Goal: Information Seeking & Learning: Learn about a topic

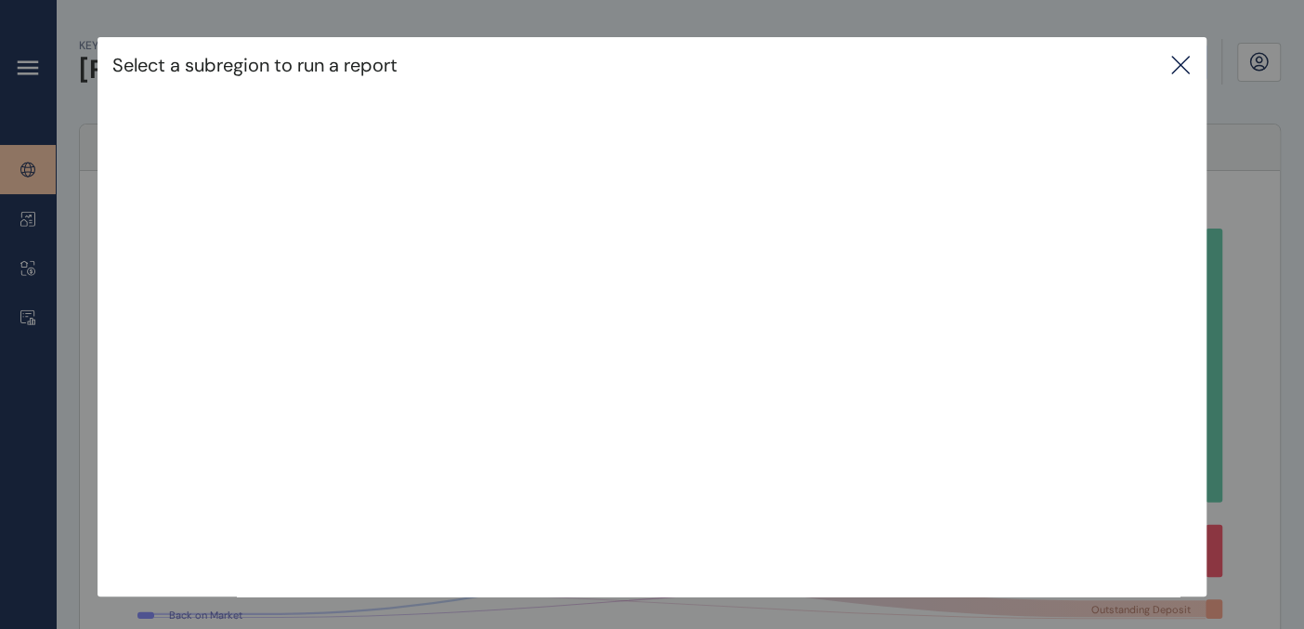
click at [1186, 66] on icon at bounding box center [1180, 65] width 17 height 17
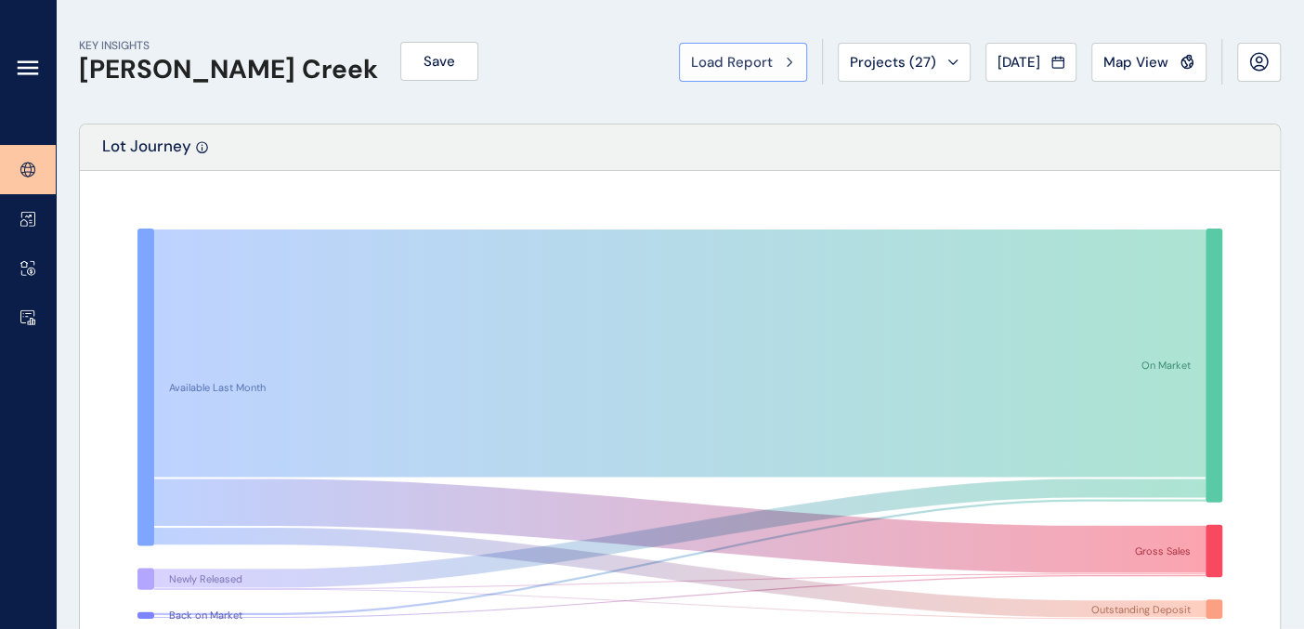
click at [757, 54] on span "Load Report" at bounding box center [732, 62] width 82 height 19
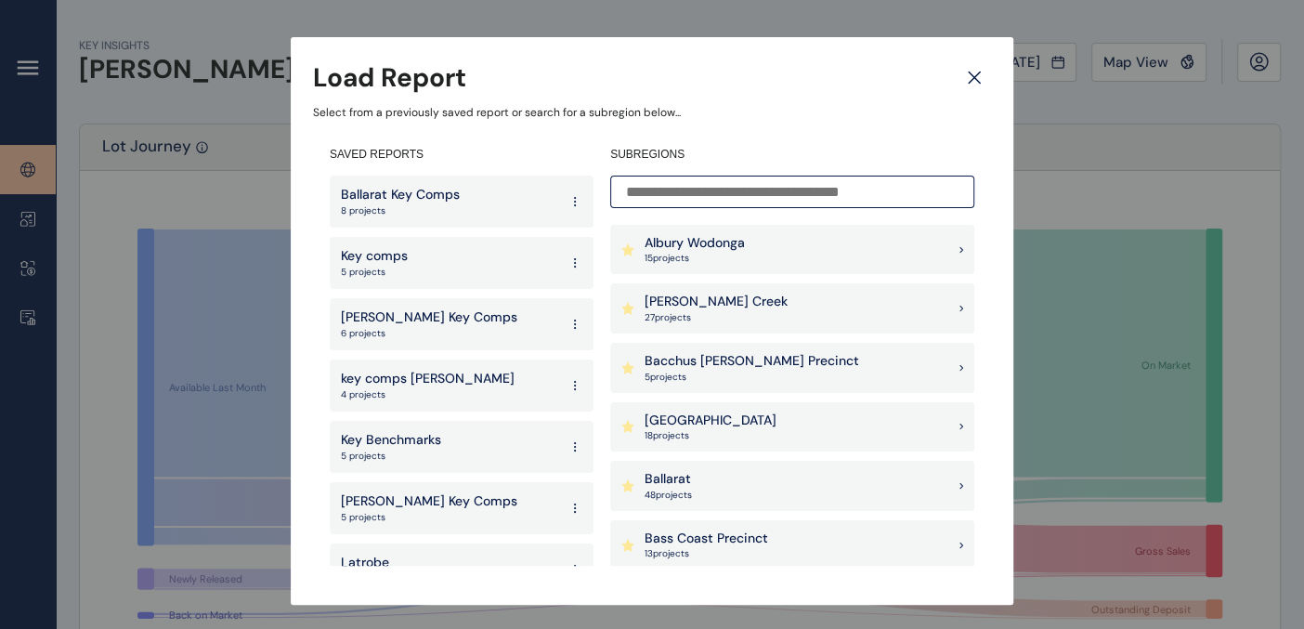
click at [755, 308] on div "[PERSON_NAME] Creek 27 project s" at bounding box center [792, 308] width 364 height 50
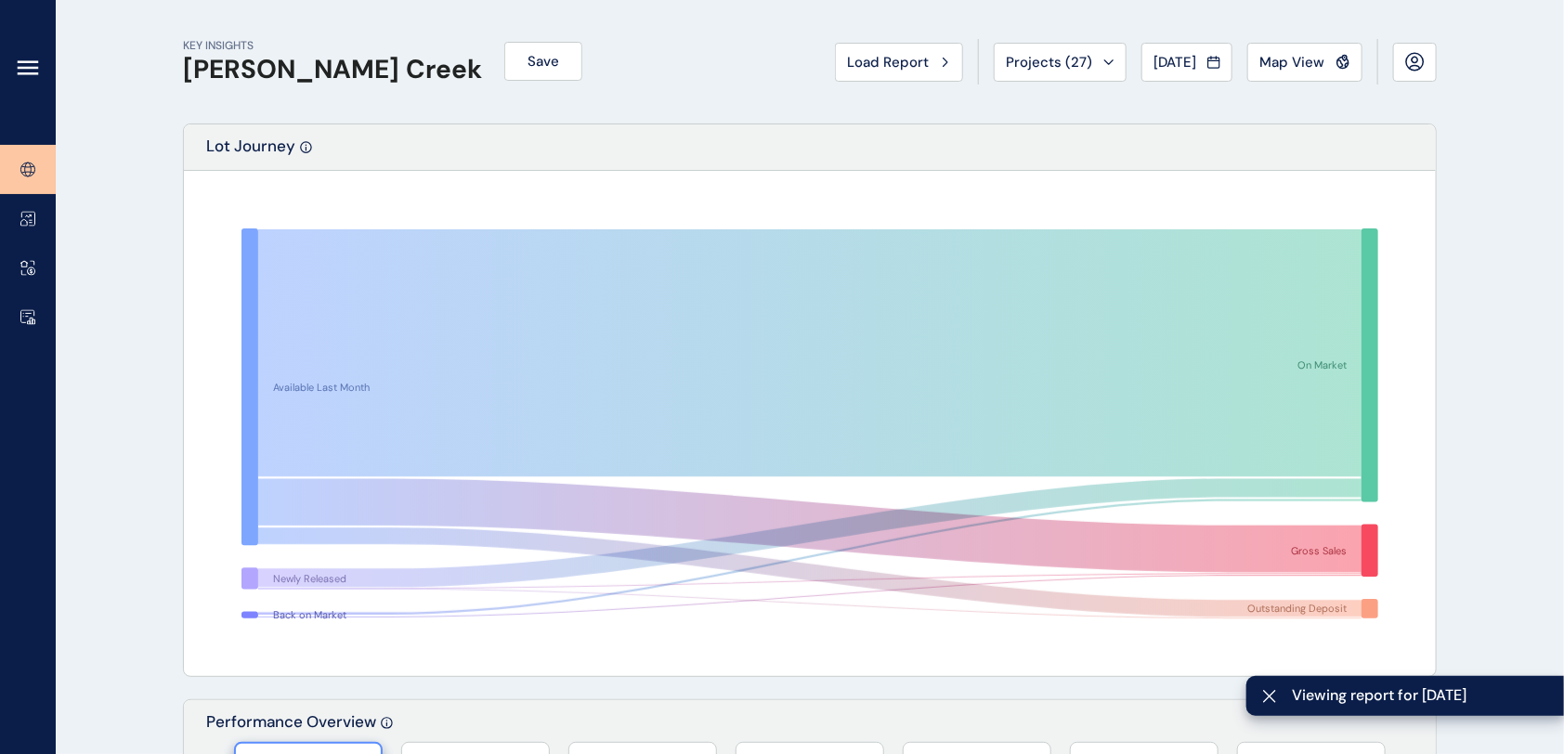
click at [22, 71] on icon at bounding box center [28, 68] width 22 height 22
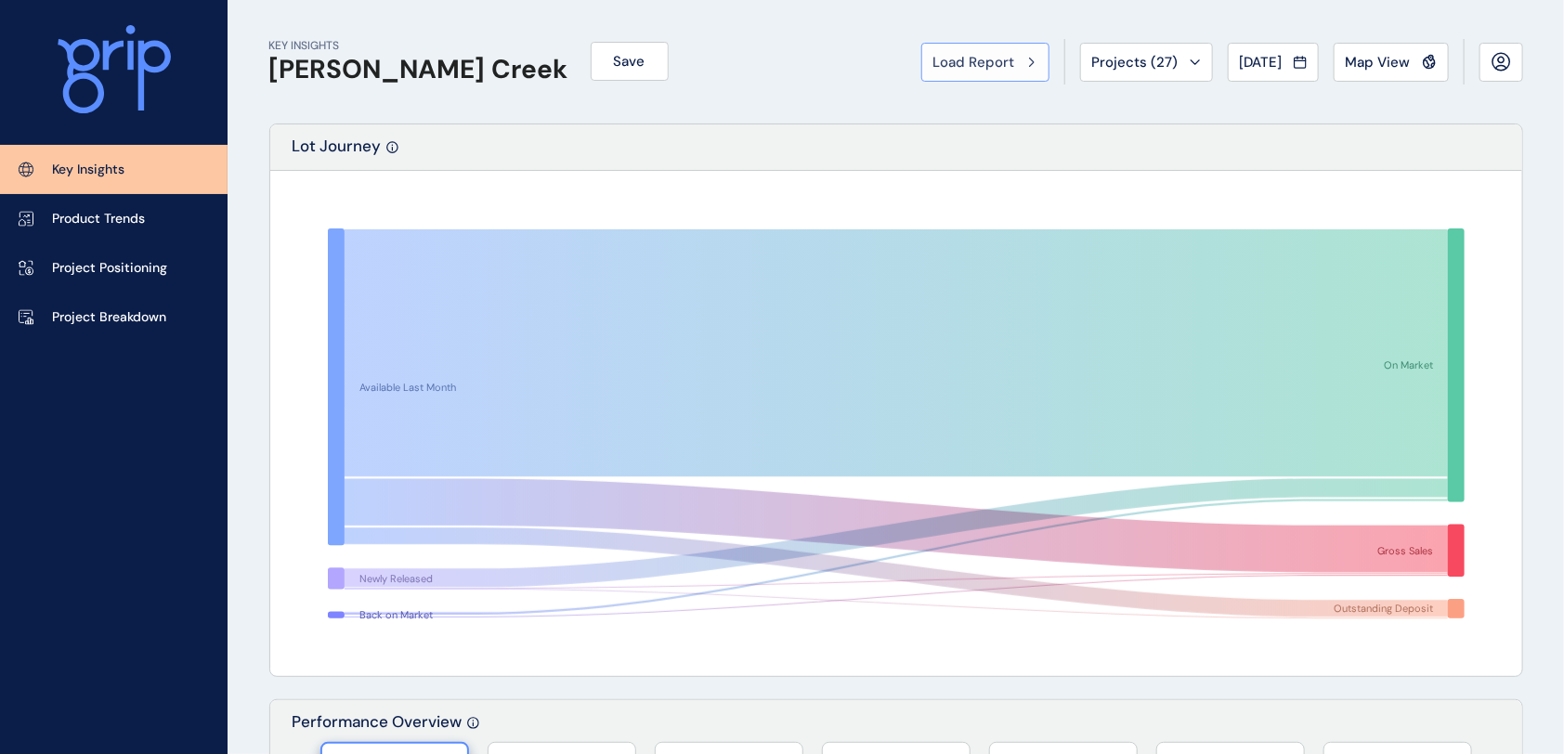
click at [1010, 56] on div "Load Report" at bounding box center [985, 62] width 104 height 19
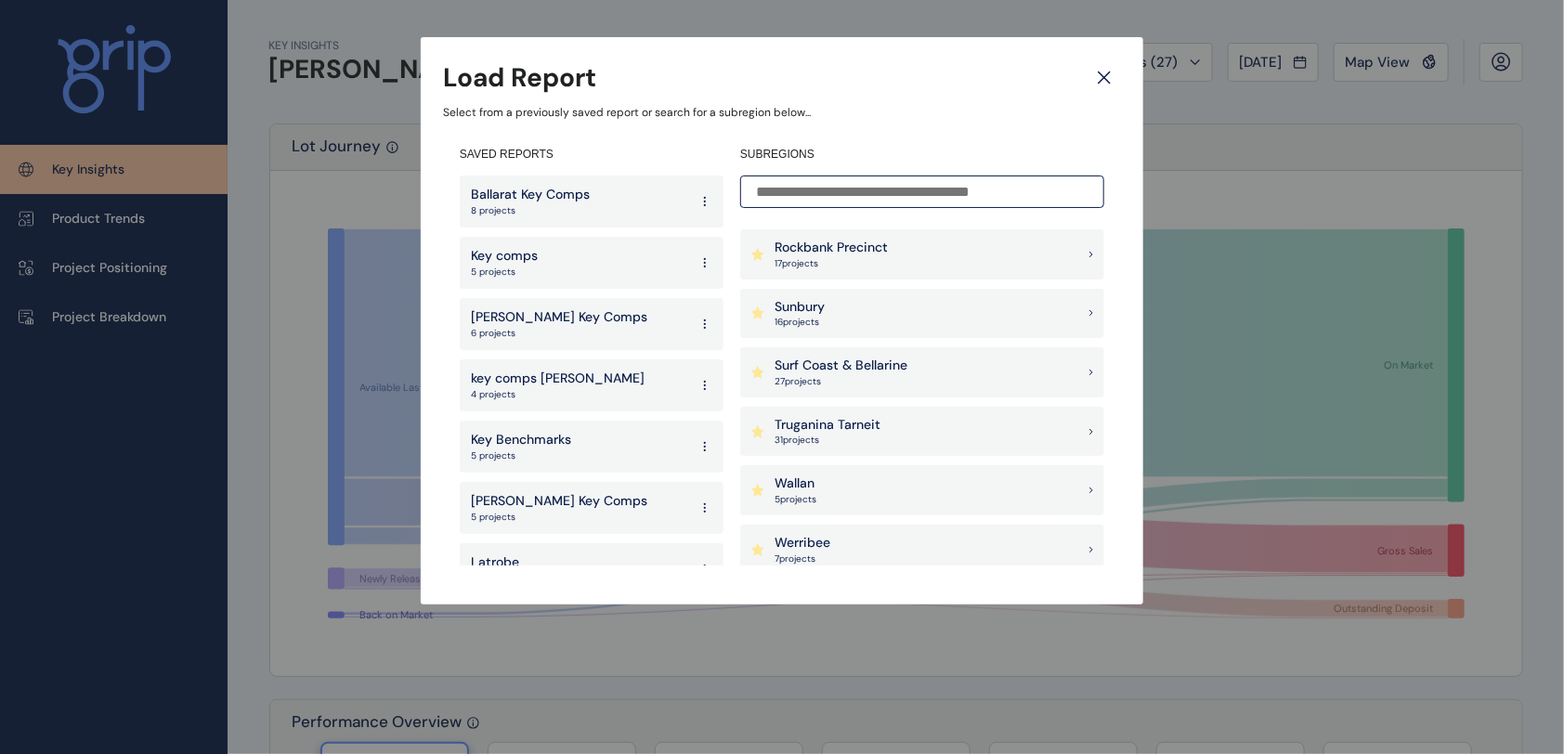
scroll to position [1733, 0]
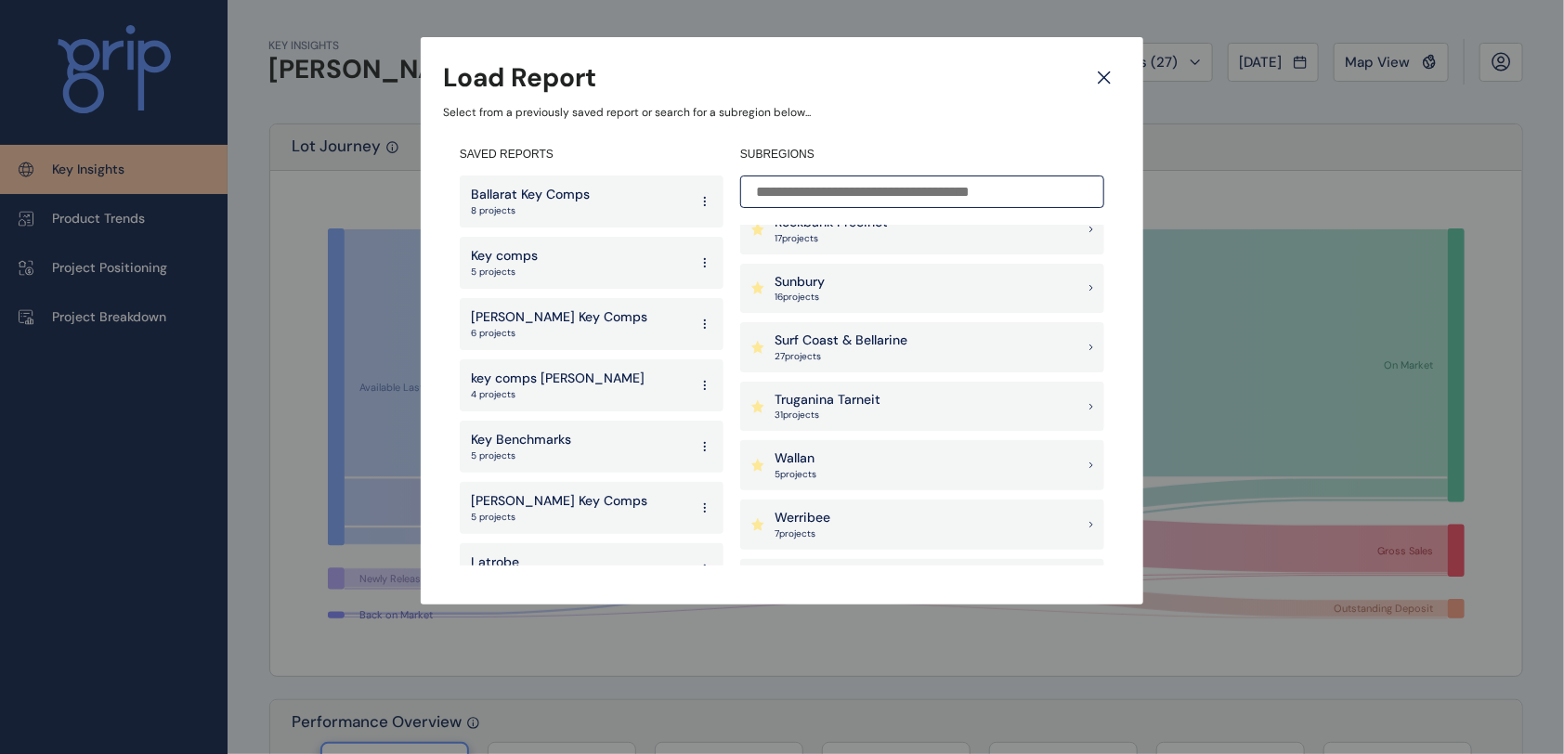
click at [1101, 85] on icon at bounding box center [1104, 77] width 33 height 33
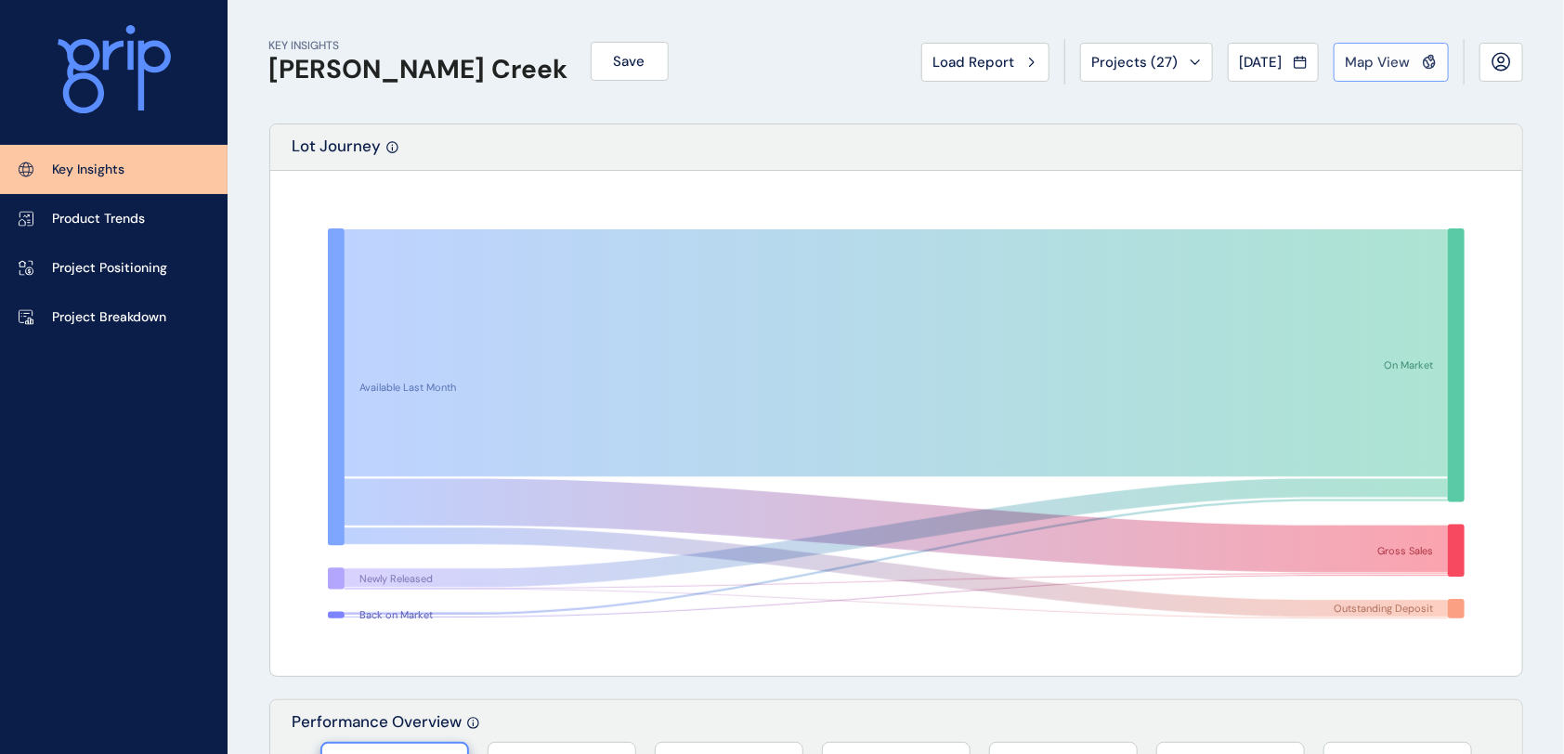
click at [1303, 62] on span "Map View" at bounding box center [1378, 62] width 65 height 19
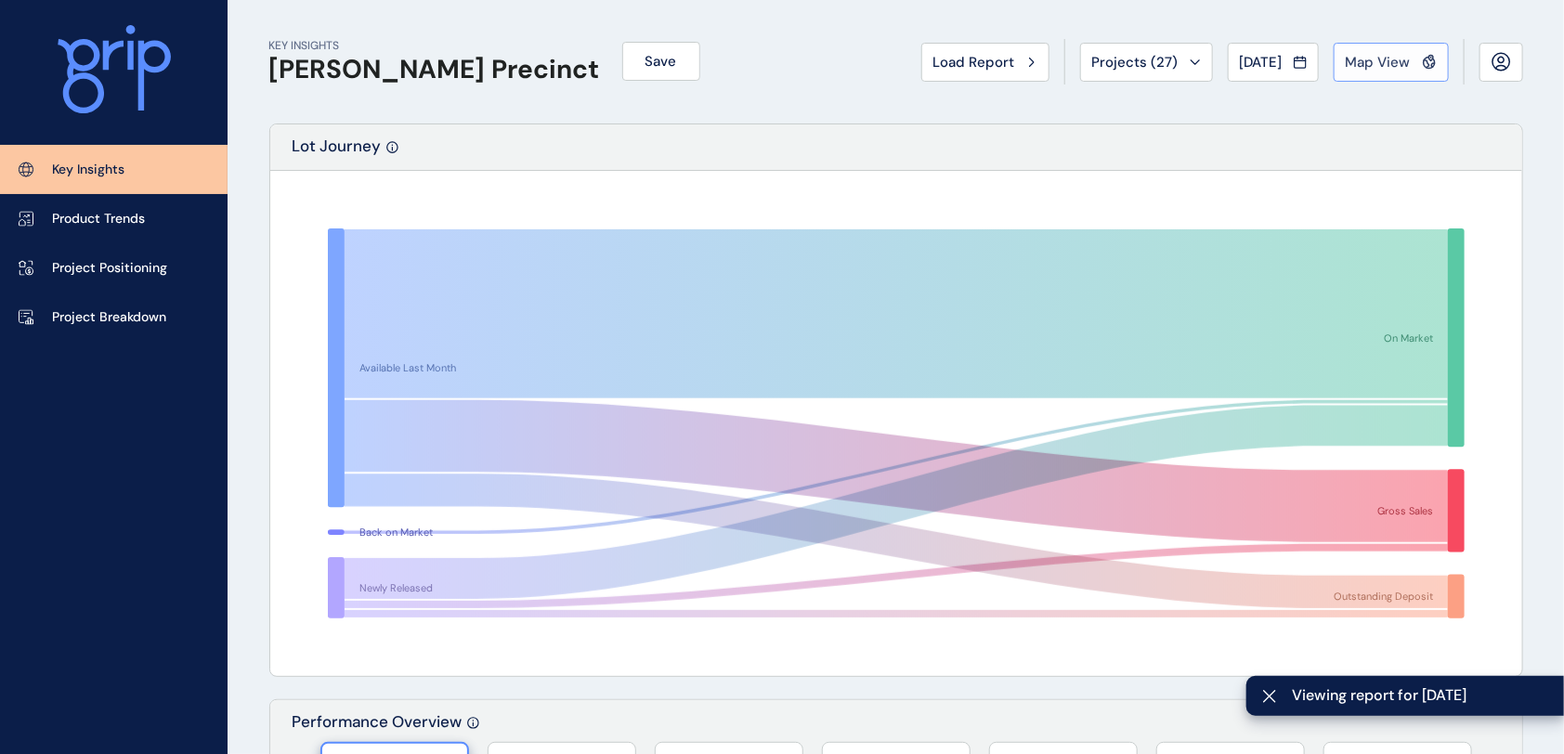
click at [1303, 60] on span "Map View" at bounding box center [1378, 62] width 65 height 19
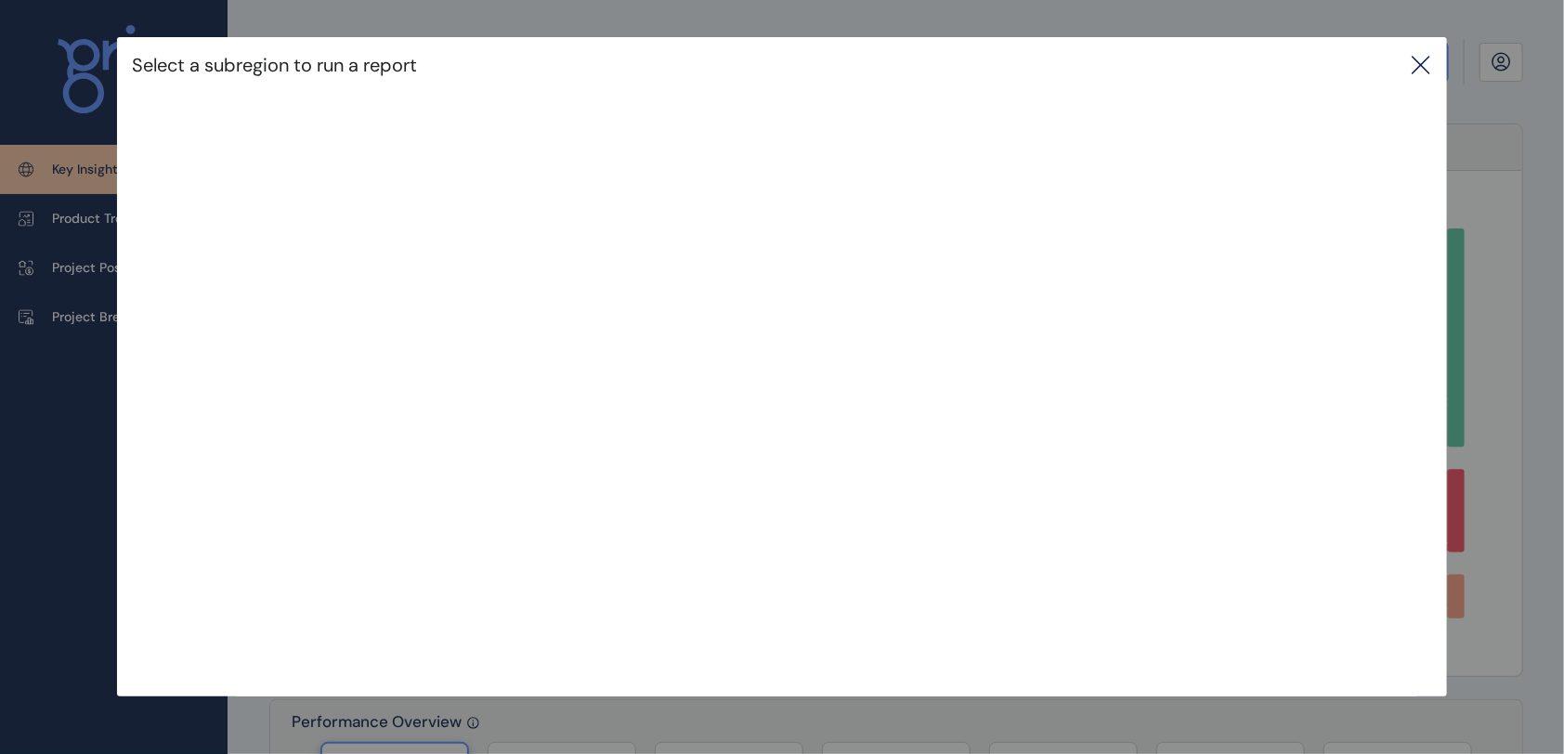
click at [1303, 59] on icon at bounding box center [1421, 65] width 17 height 17
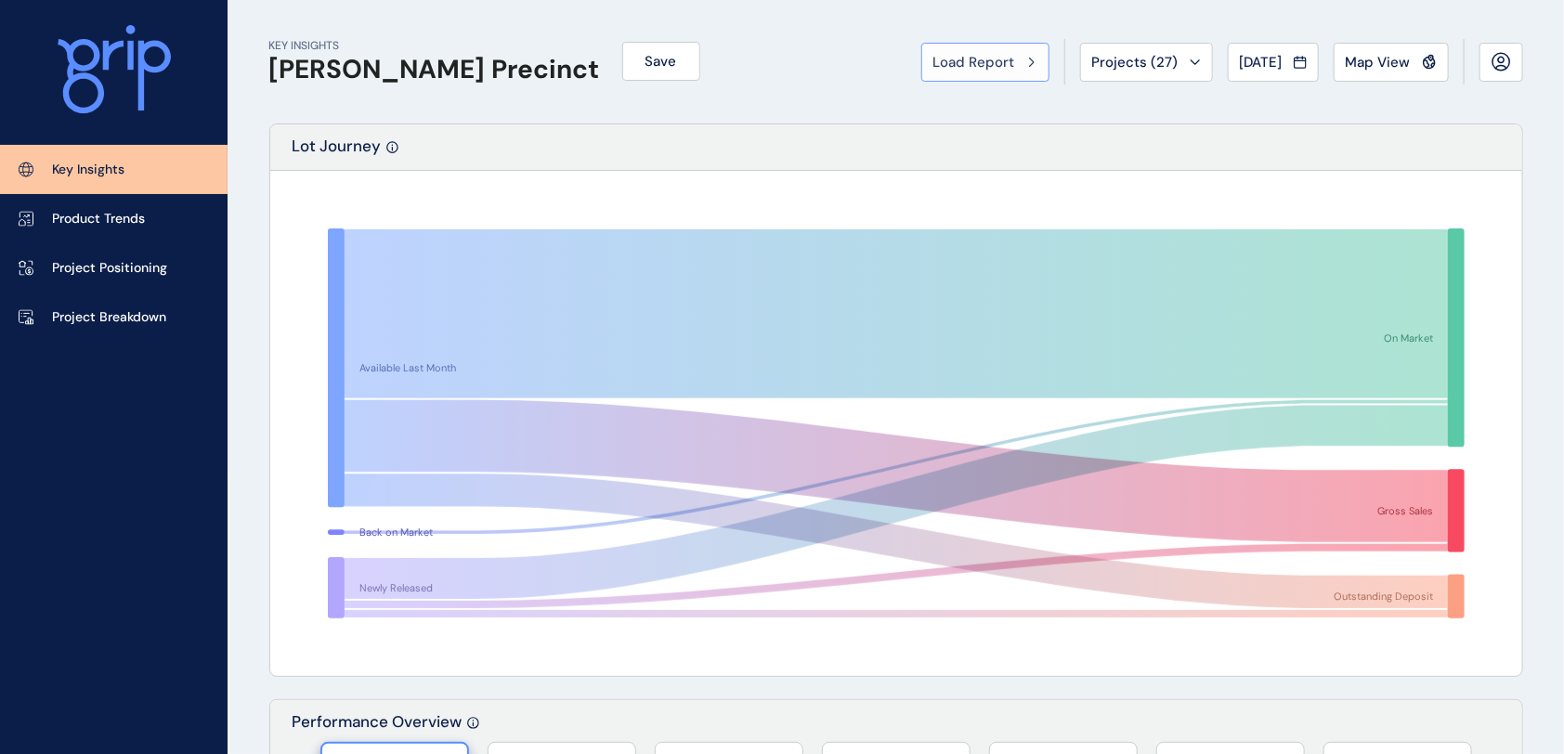
click at [974, 56] on span "Load Report" at bounding box center [974, 62] width 82 height 19
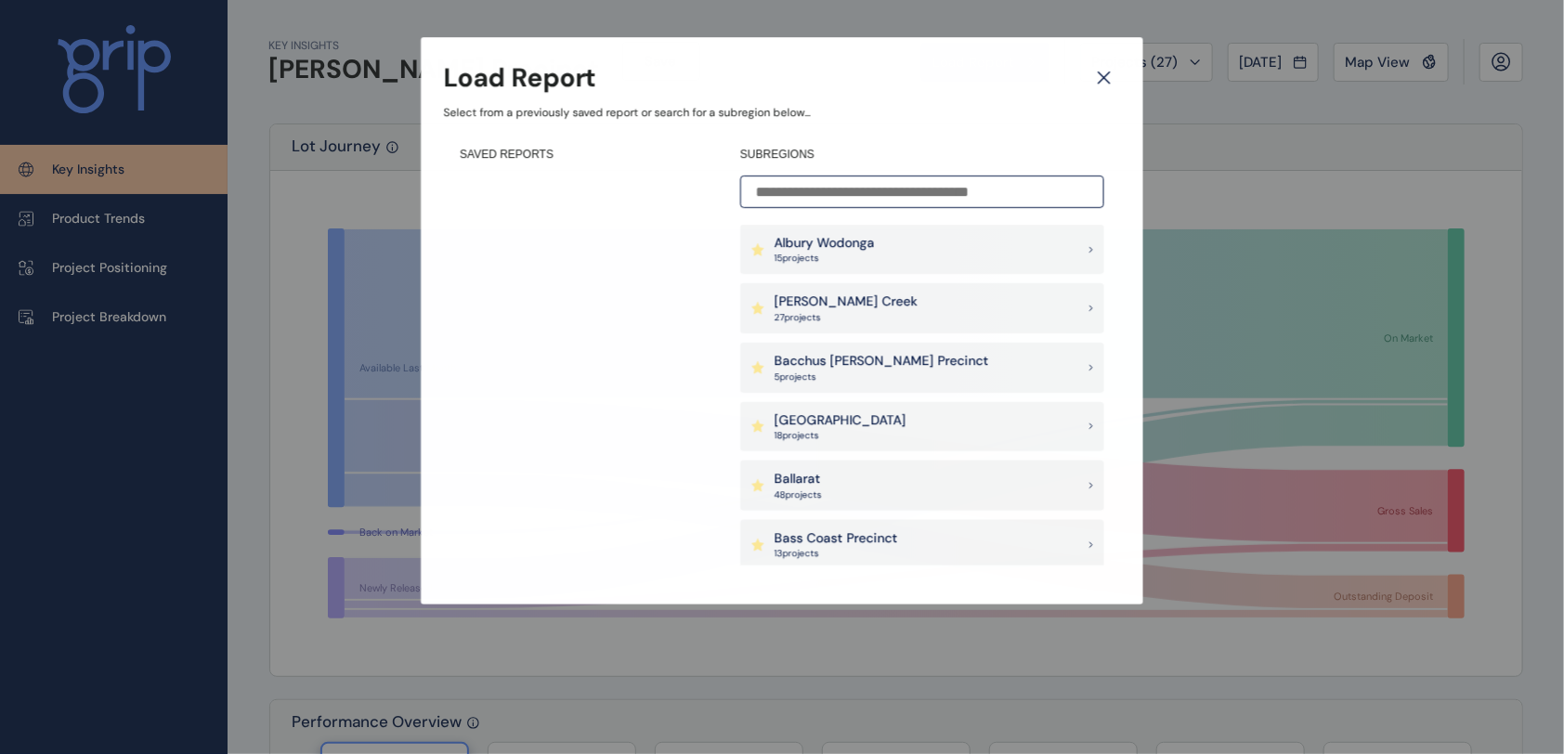
click at [882, 192] on input at bounding box center [922, 192] width 364 height 33
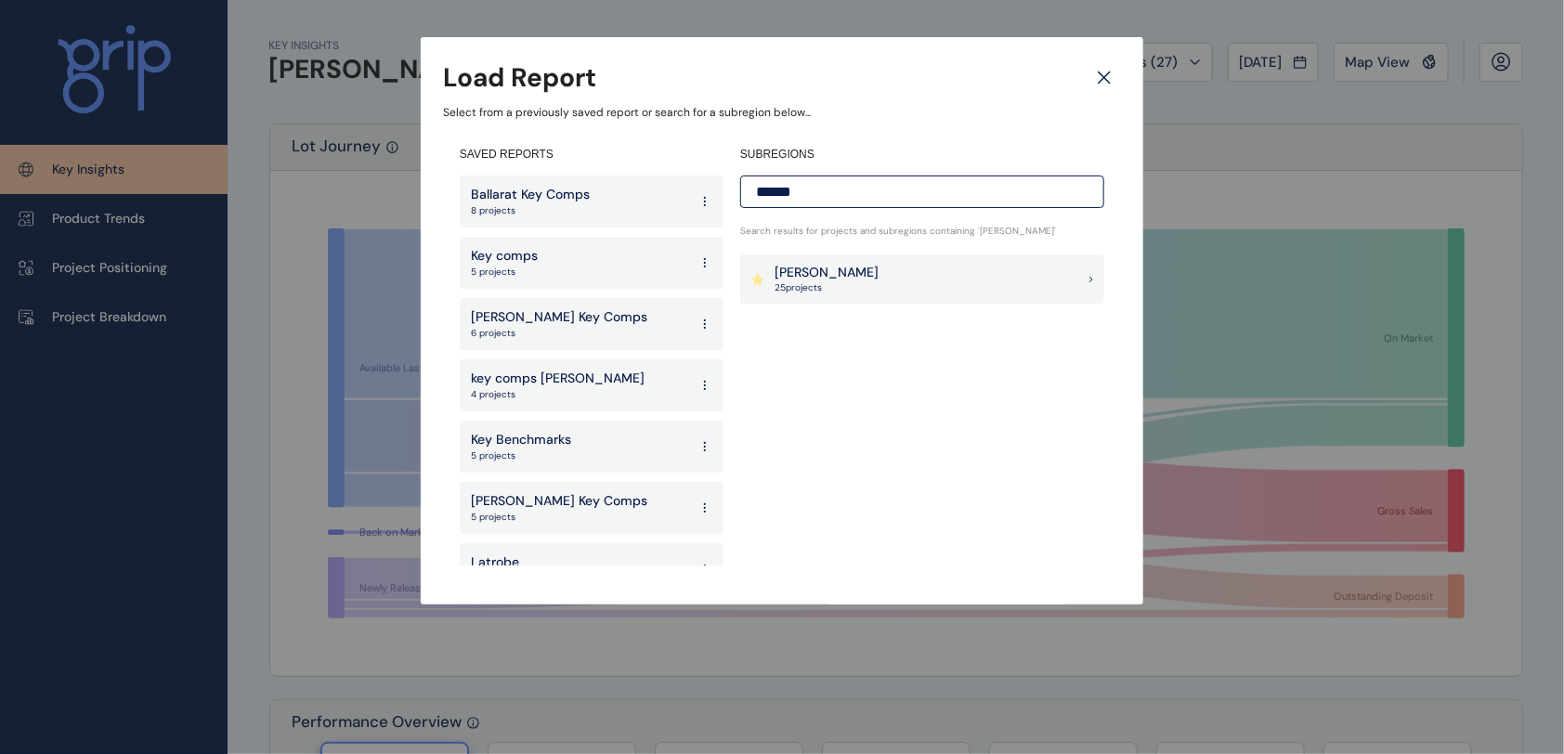
type input "******"
click at [871, 289] on div "[PERSON_NAME] 25 project s" at bounding box center [922, 279] width 364 height 50
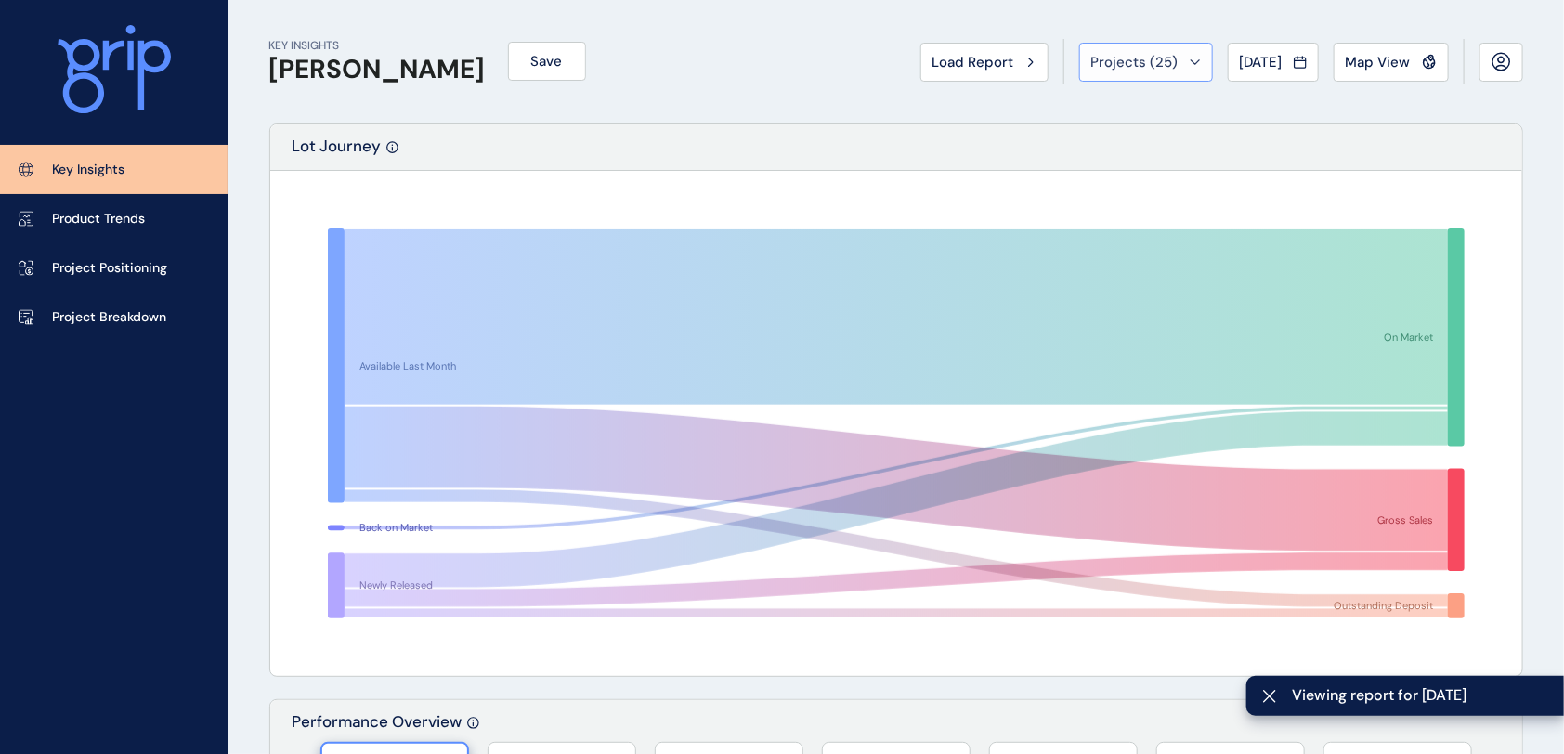
click at [1190, 60] on icon at bounding box center [1195, 62] width 11 height 6
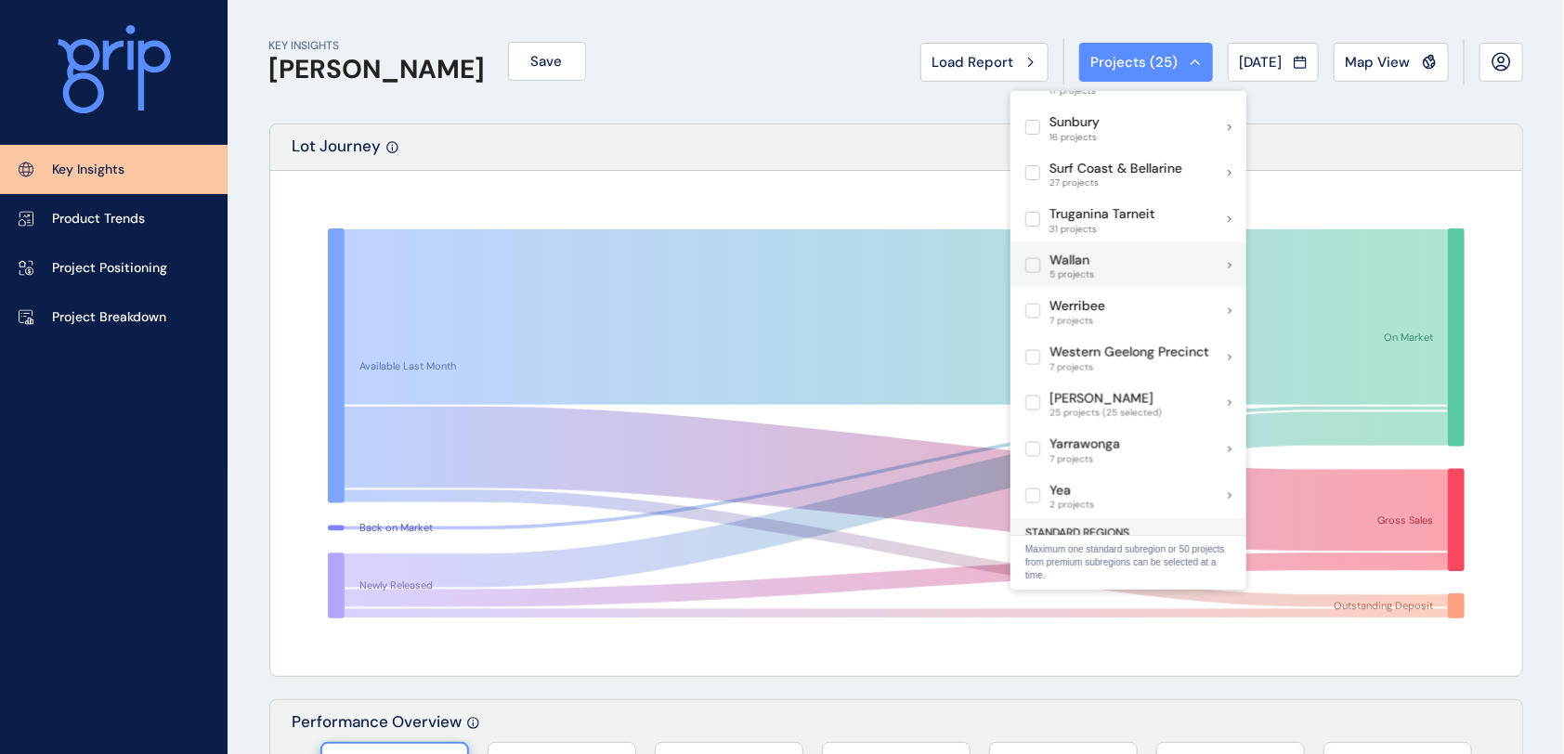
scroll to position [1444, 0]
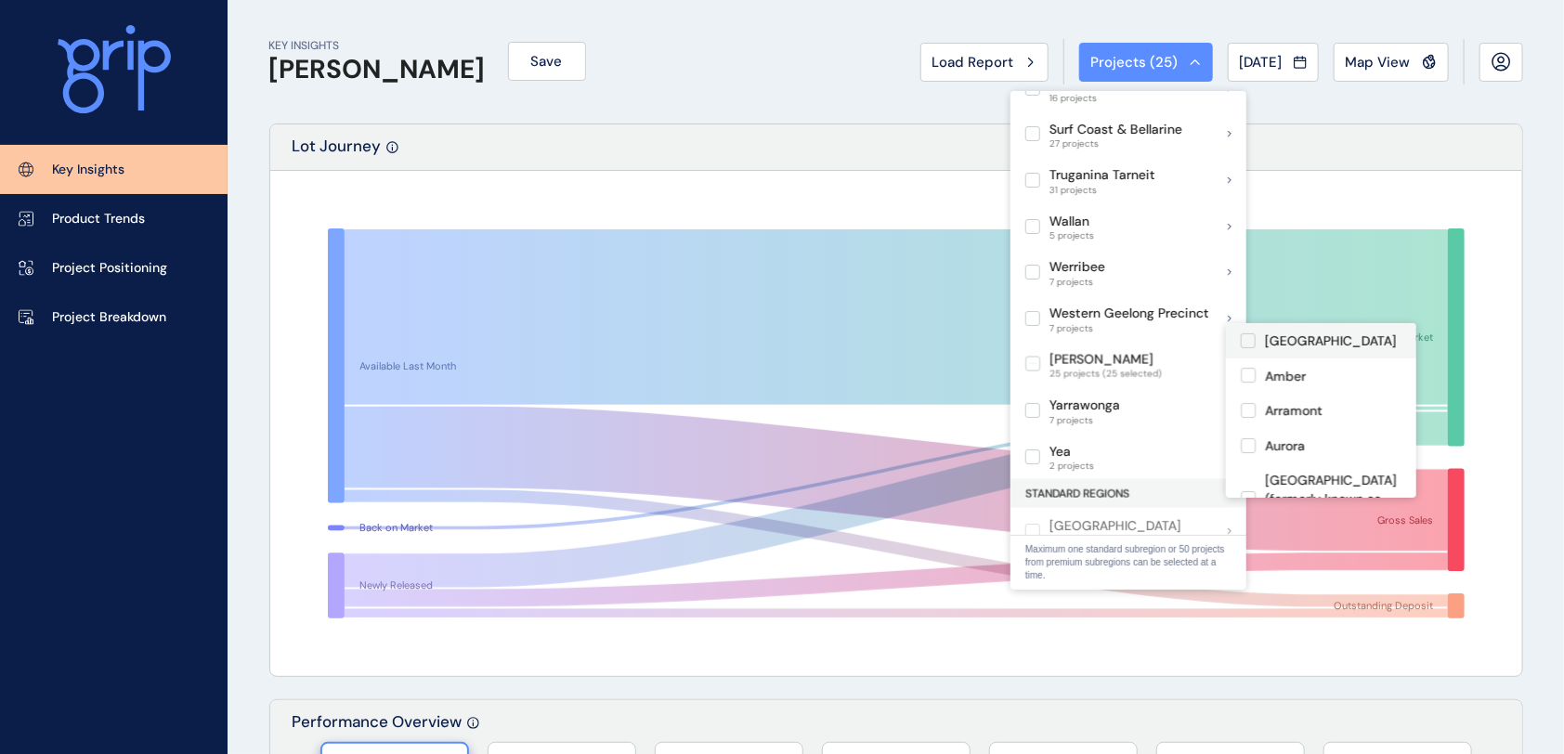
click at [1244, 341] on label at bounding box center [1248, 340] width 15 height 15
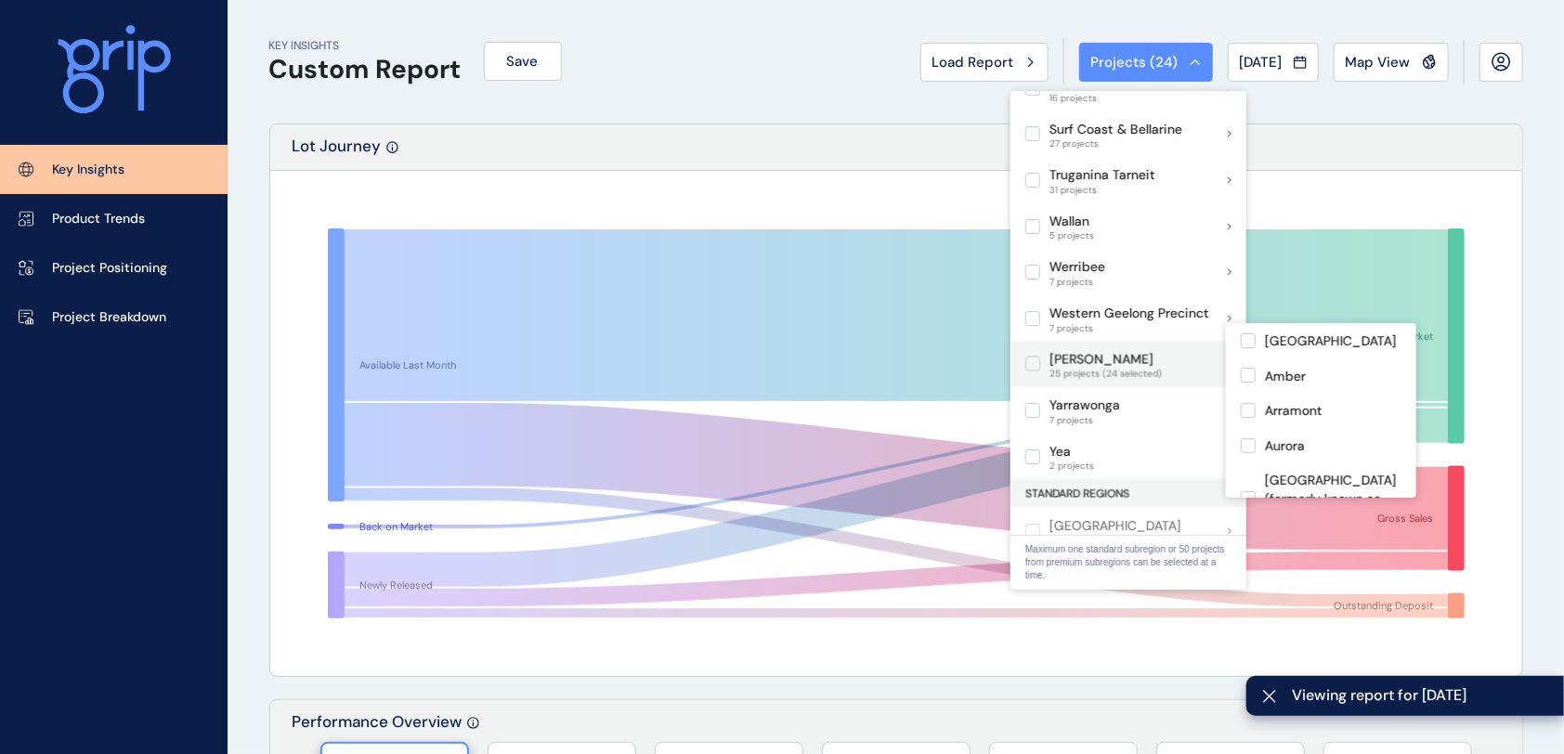
click at [1033, 357] on label at bounding box center [1032, 364] width 15 height 15
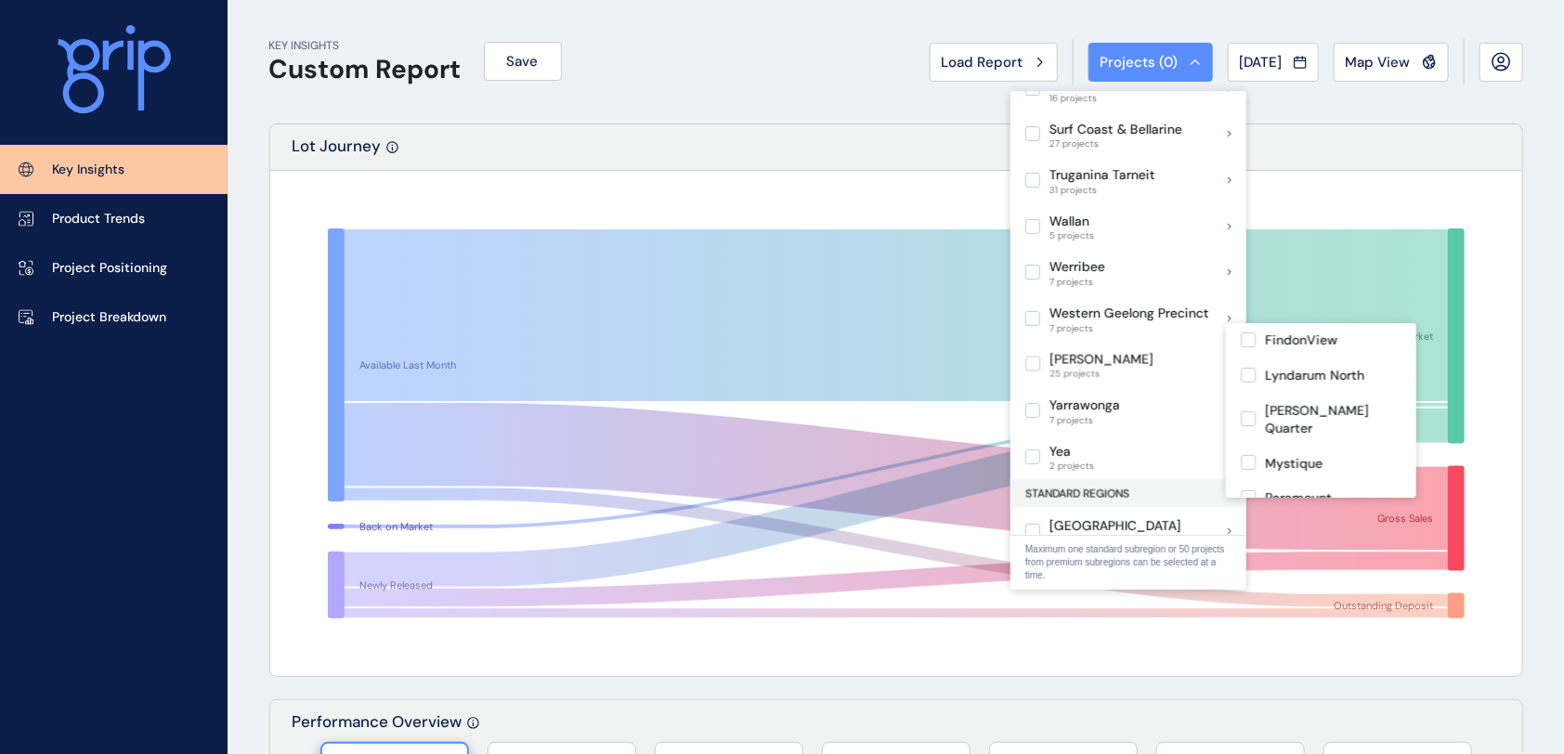
scroll to position [495, 0]
click at [1246, 372] on label at bounding box center [1248, 379] width 15 height 15
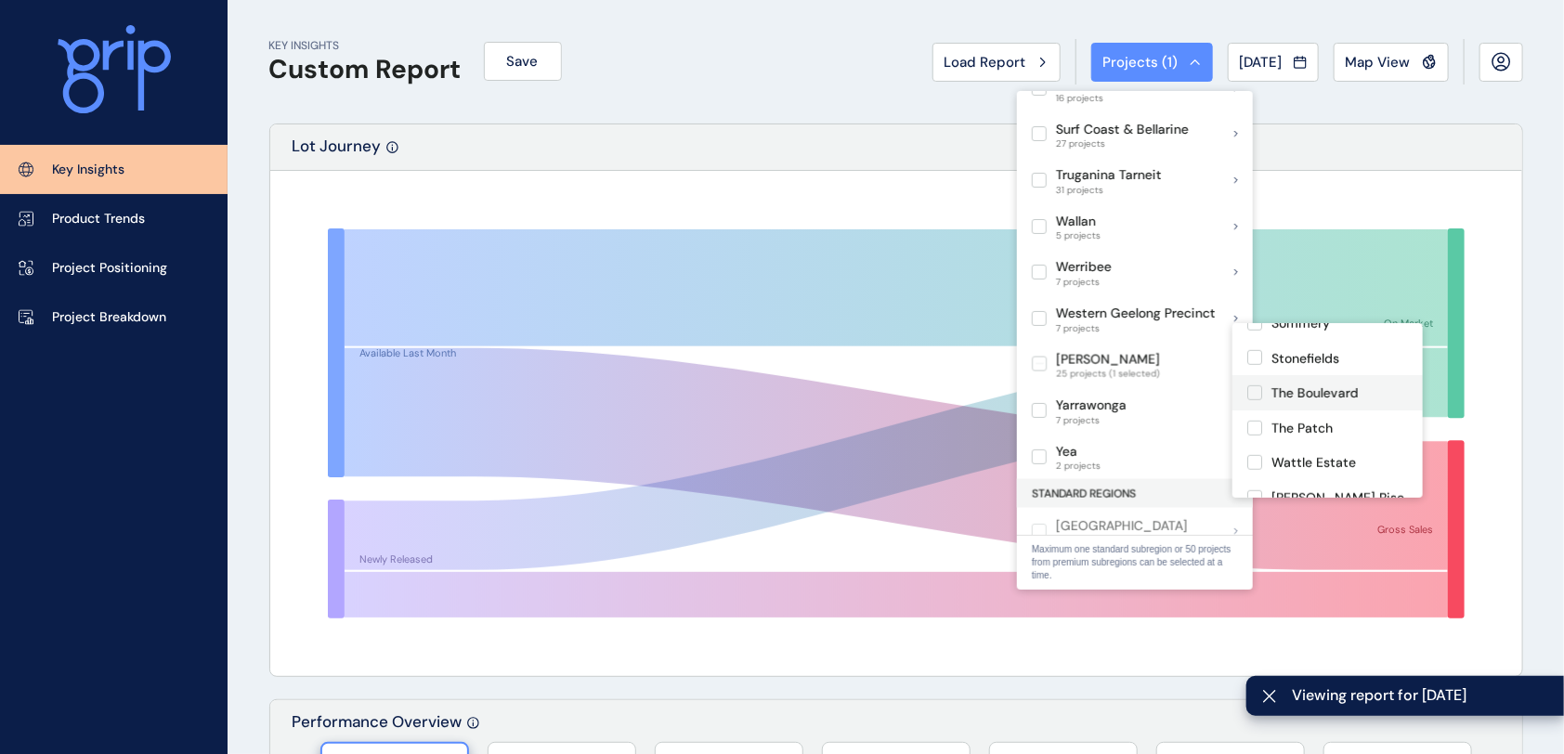
scroll to position [124, 0]
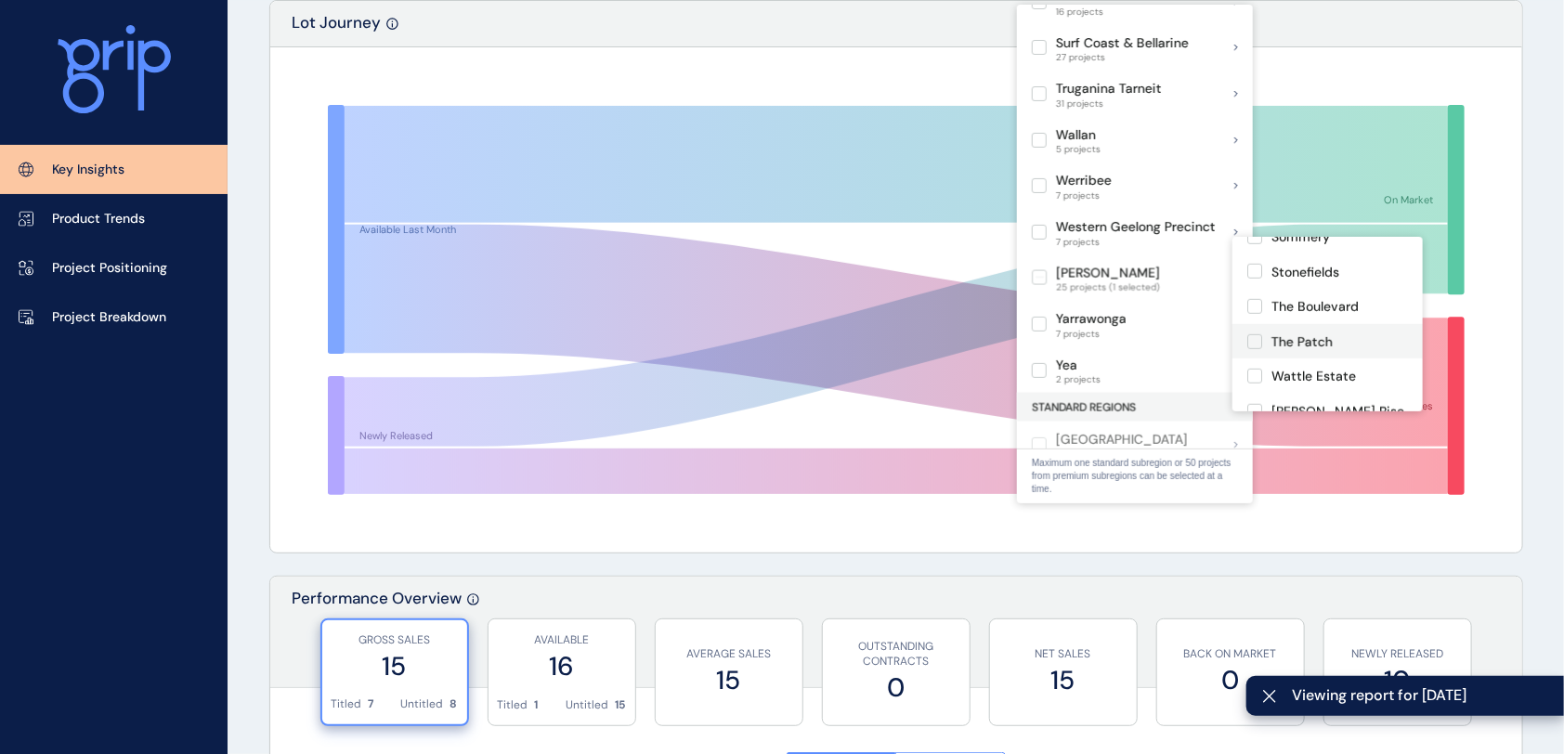
click at [1254, 334] on label at bounding box center [1254, 341] width 15 height 15
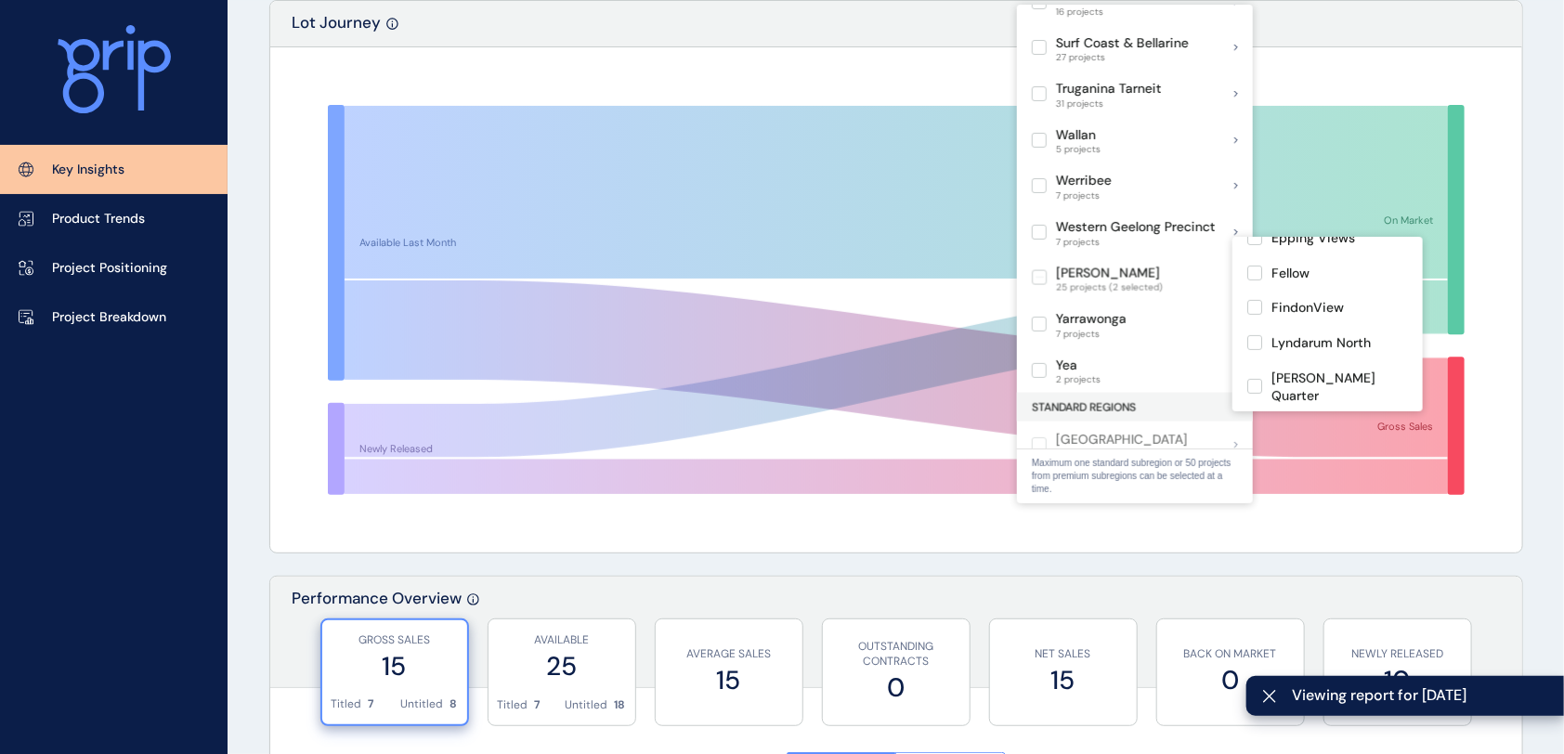
scroll to position [364, 0]
click at [1249, 383] on label at bounding box center [1254, 380] width 15 height 15
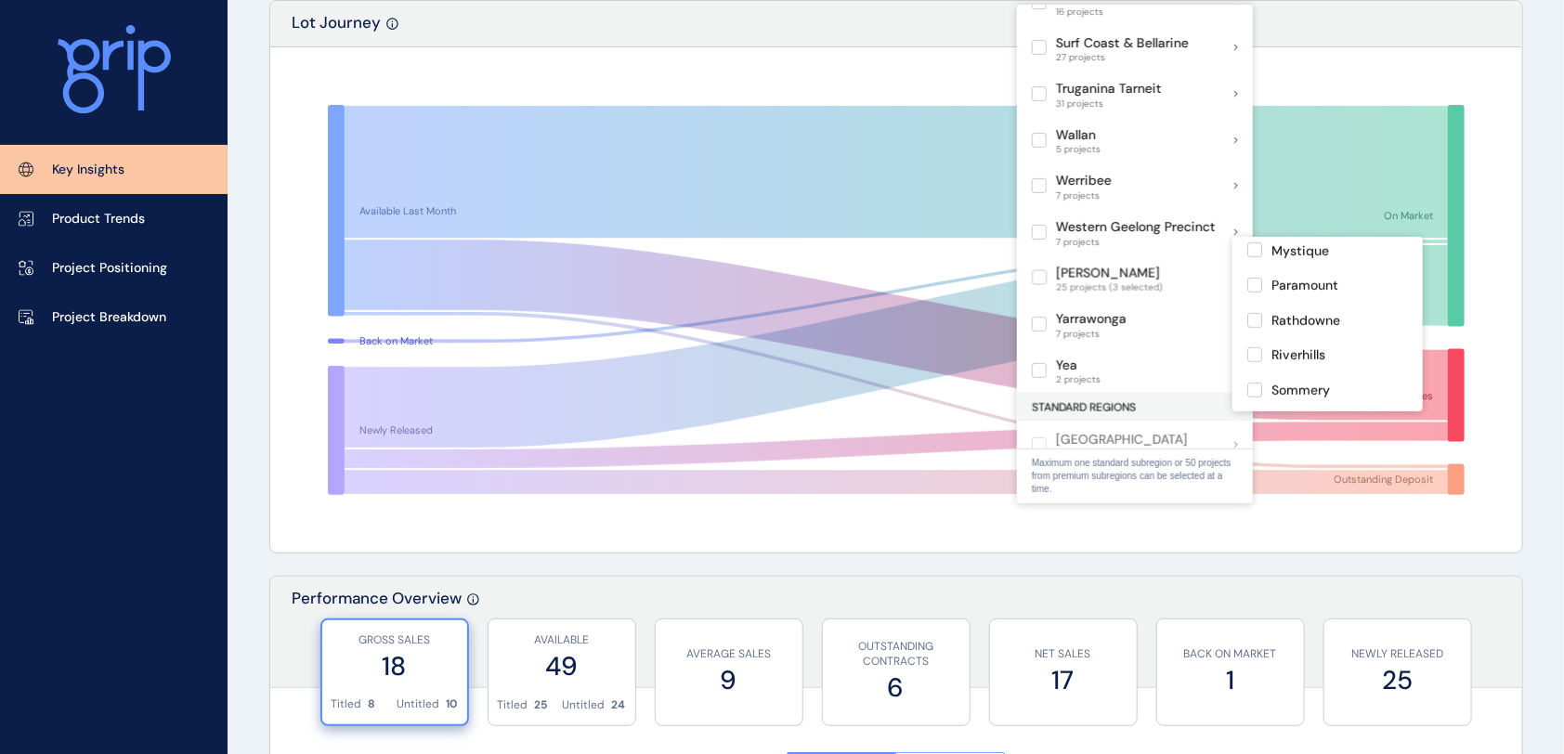
scroll to position [611, 0]
click at [1256, 388] on label at bounding box center [1254, 395] width 15 height 15
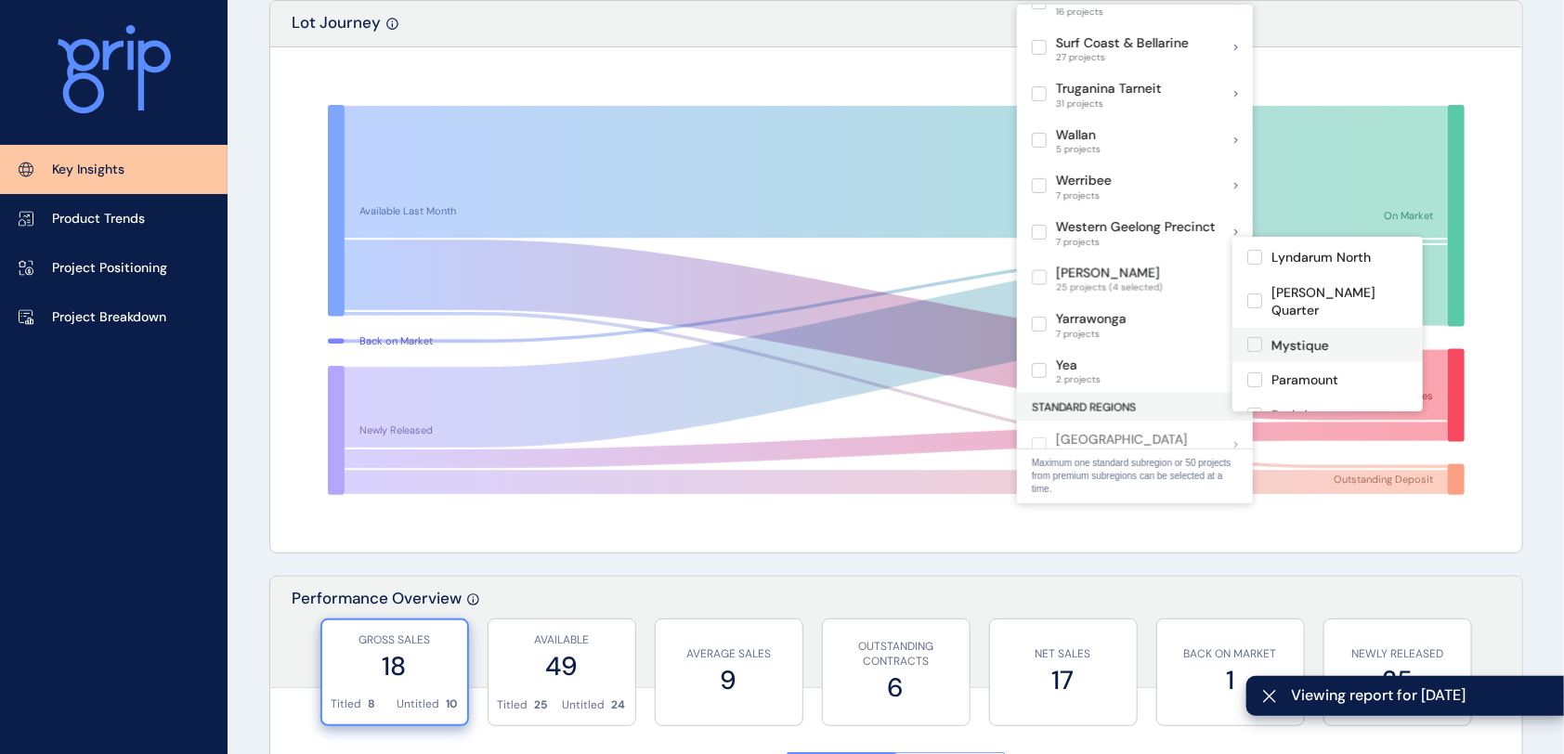
scroll to position [611, 0]
click at [1250, 284] on label at bounding box center [1254, 291] width 15 height 15
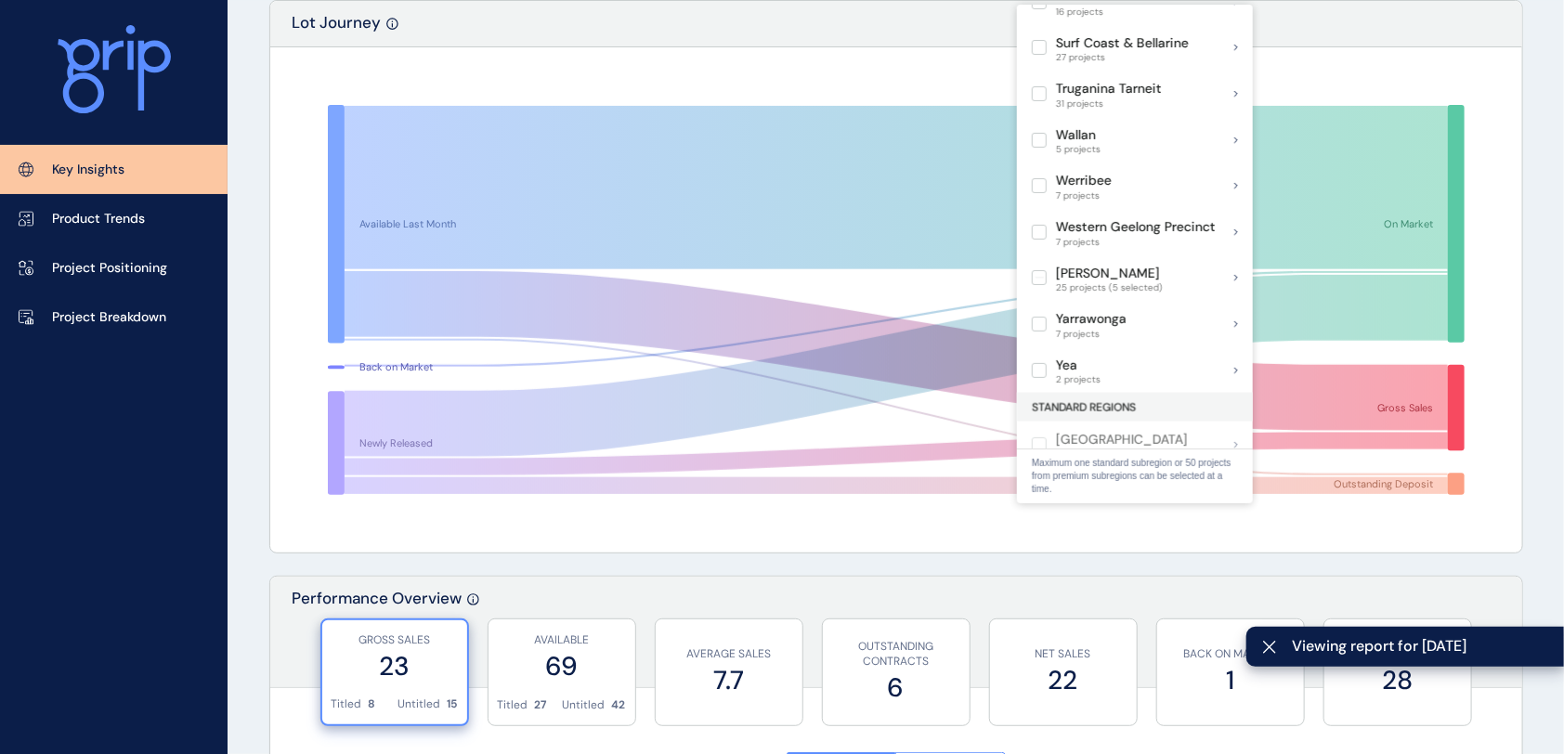
click at [832, 42] on div "Lot Journey" at bounding box center [896, 24] width 1252 height 46
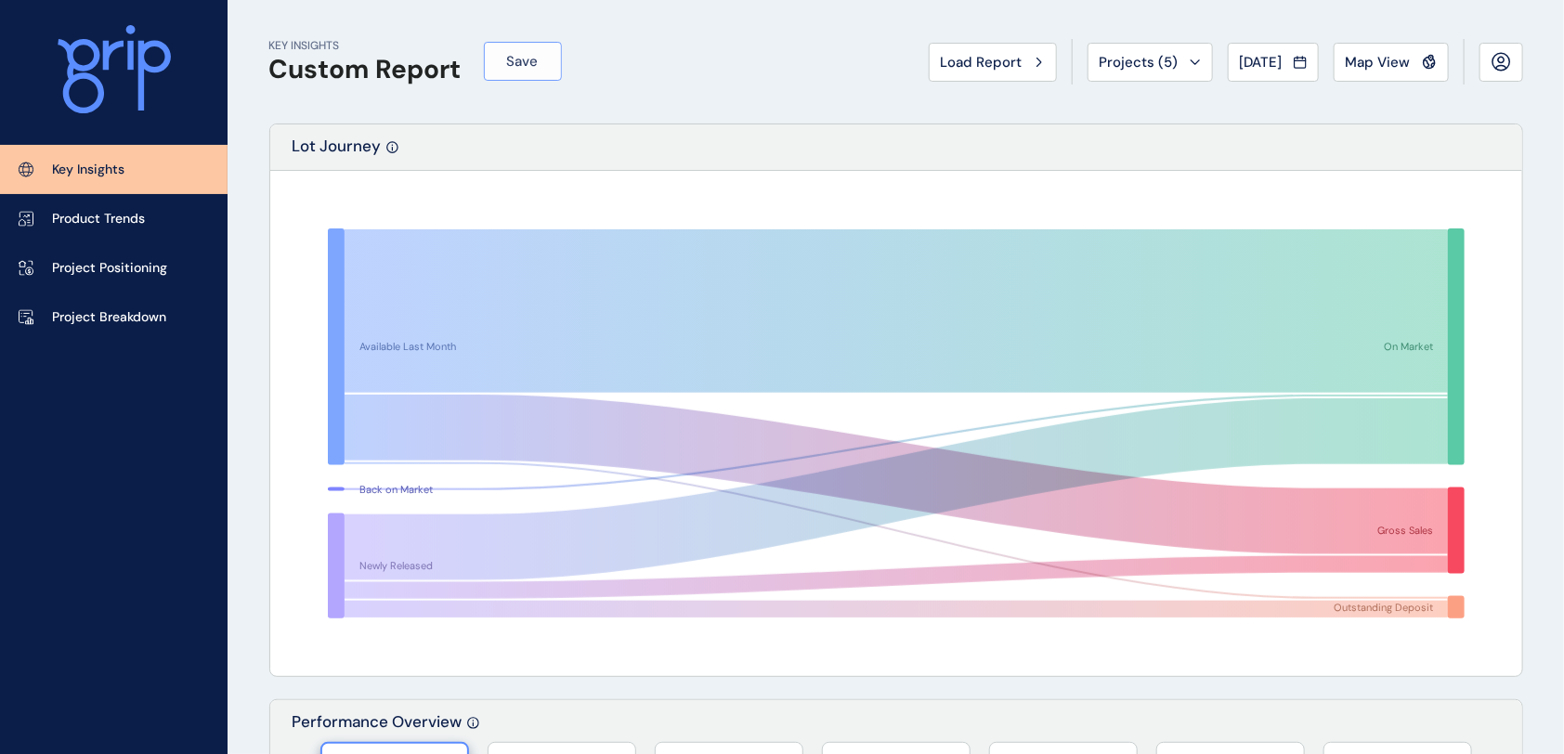
click at [525, 60] on span "Save" at bounding box center [523, 61] width 32 height 19
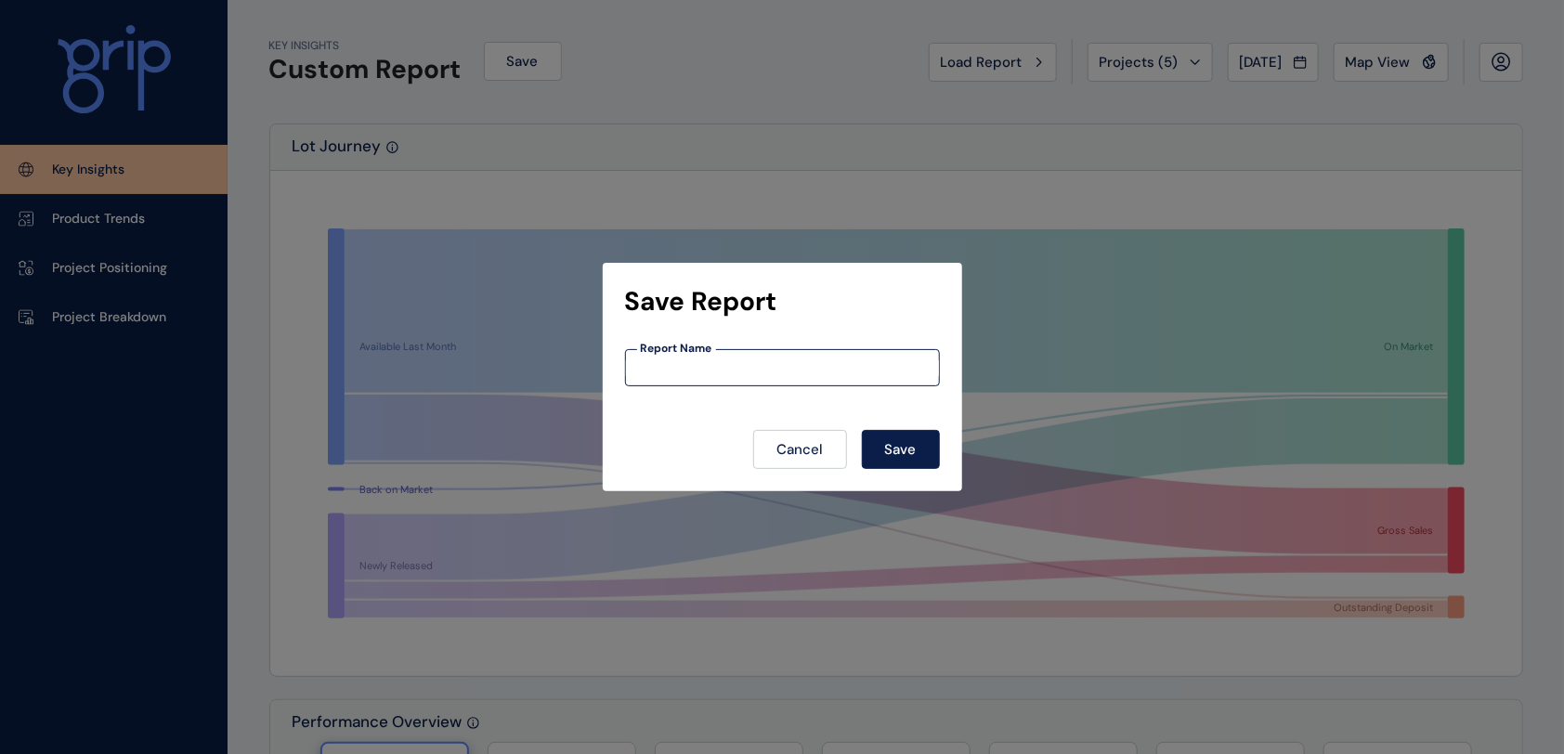
click at [711, 360] on input at bounding box center [782, 368] width 313 height 16
type input "**********"
click at [931, 455] on button "Save" at bounding box center [901, 449] width 78 height 39
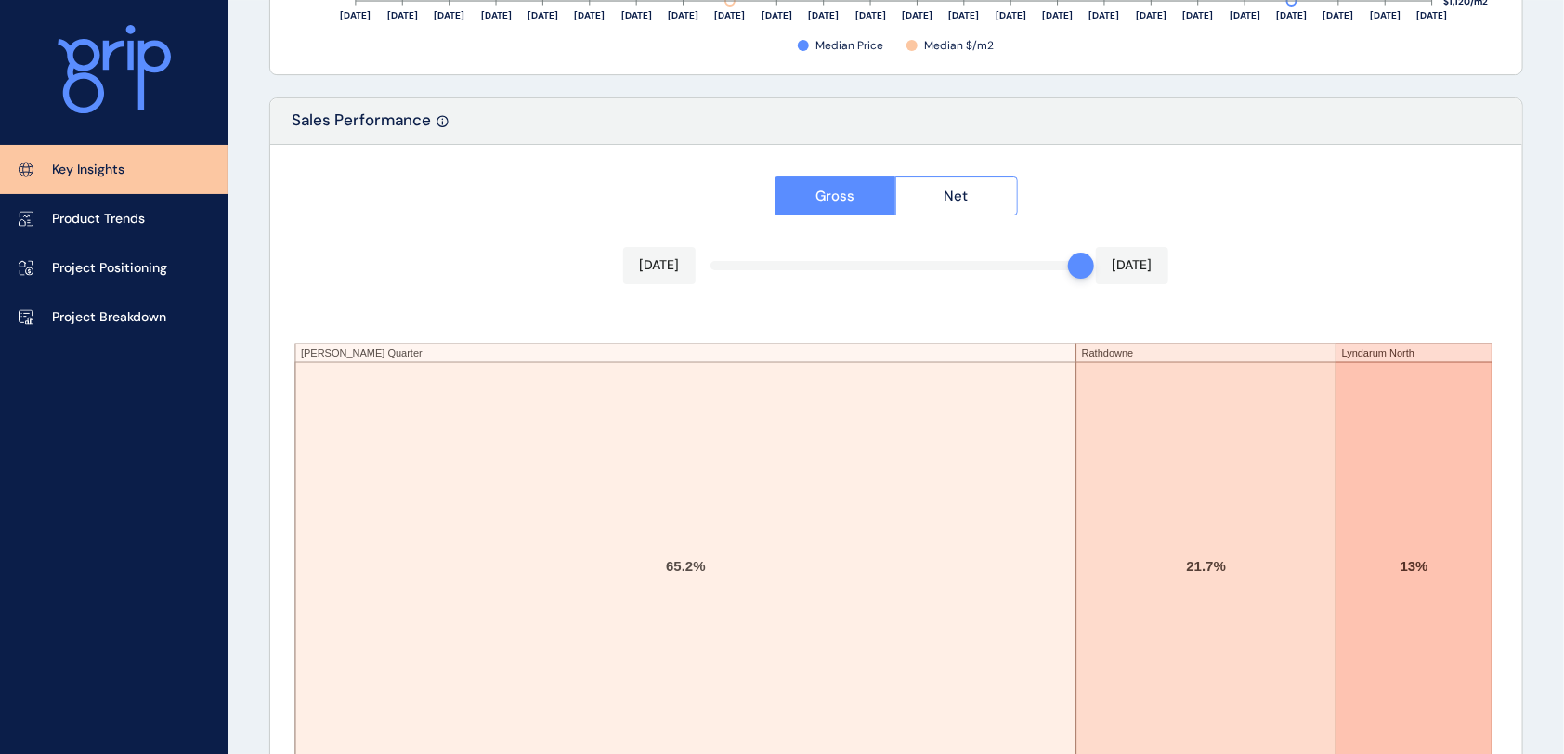
scroll to position [3154, 0]
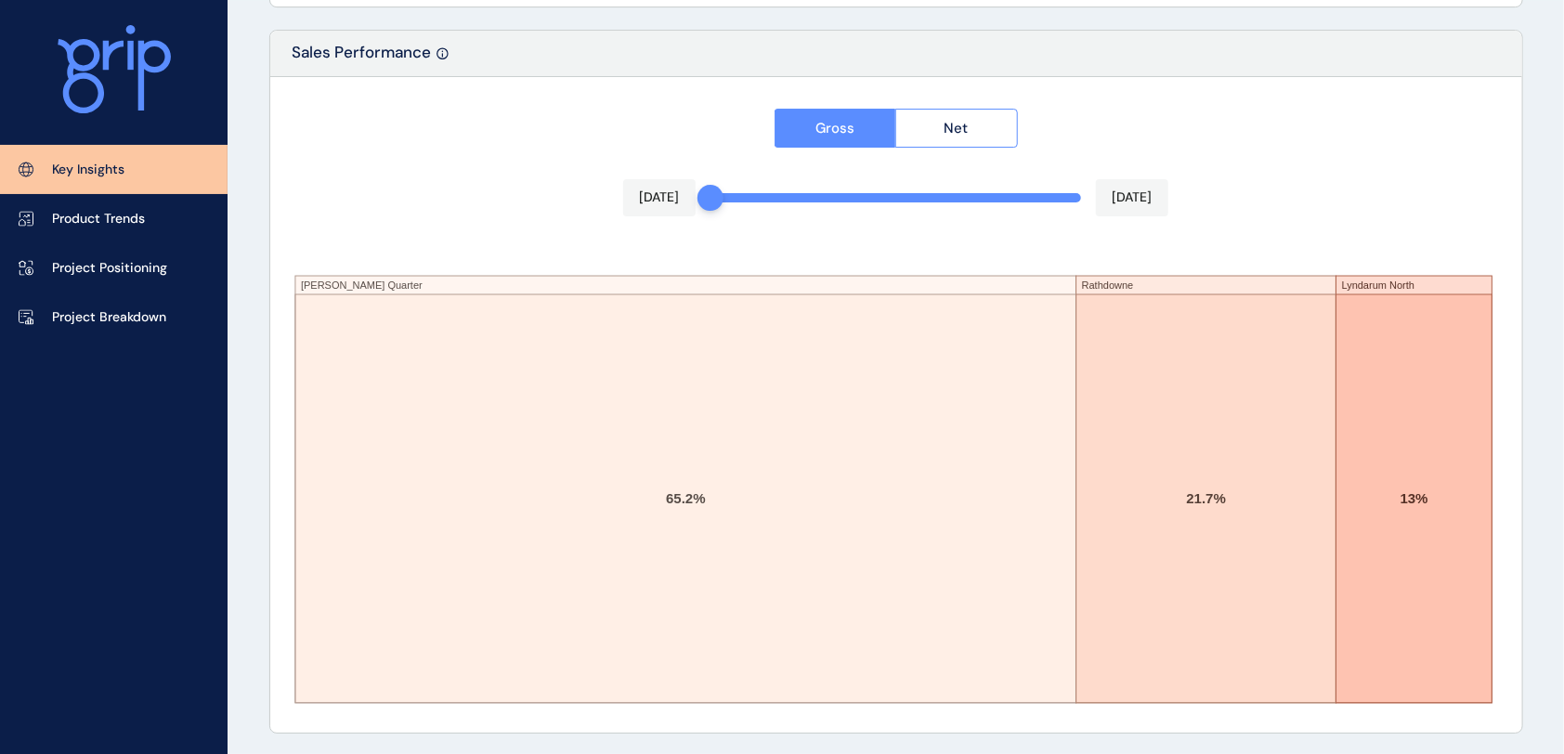
drag, startPoint x: 1072, startPoint y: 197, endPoint x: 521, endPoint y: 207, distance: 550.8
click at [524, 206] on div "Gross Net [DATE] [DATE] [PERSON_NAME] Quarter Rathdowne Lyndarum North 65.2% 21…" at bounding box center [896, 405] width 1252 height 656
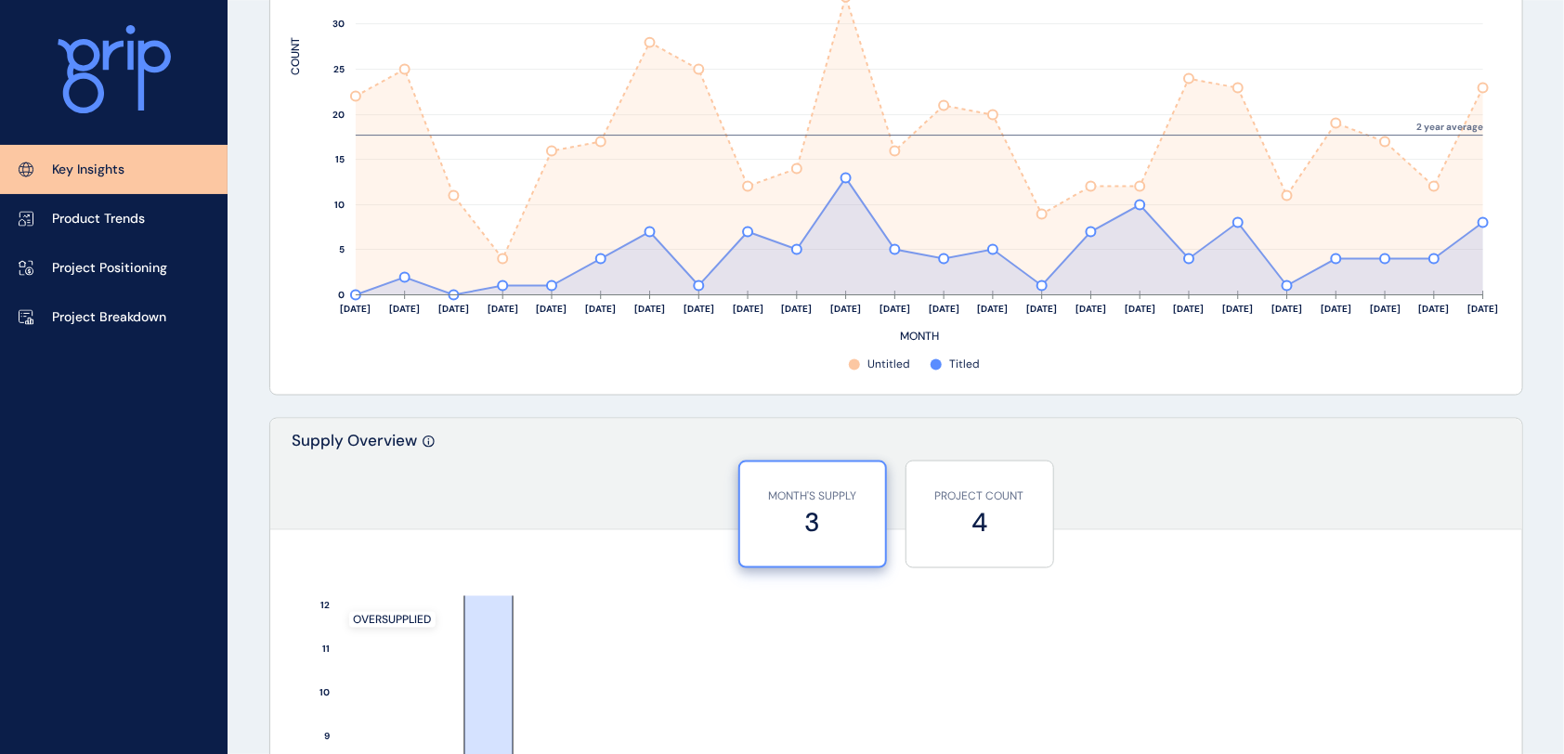
scroll to position [0, 0]
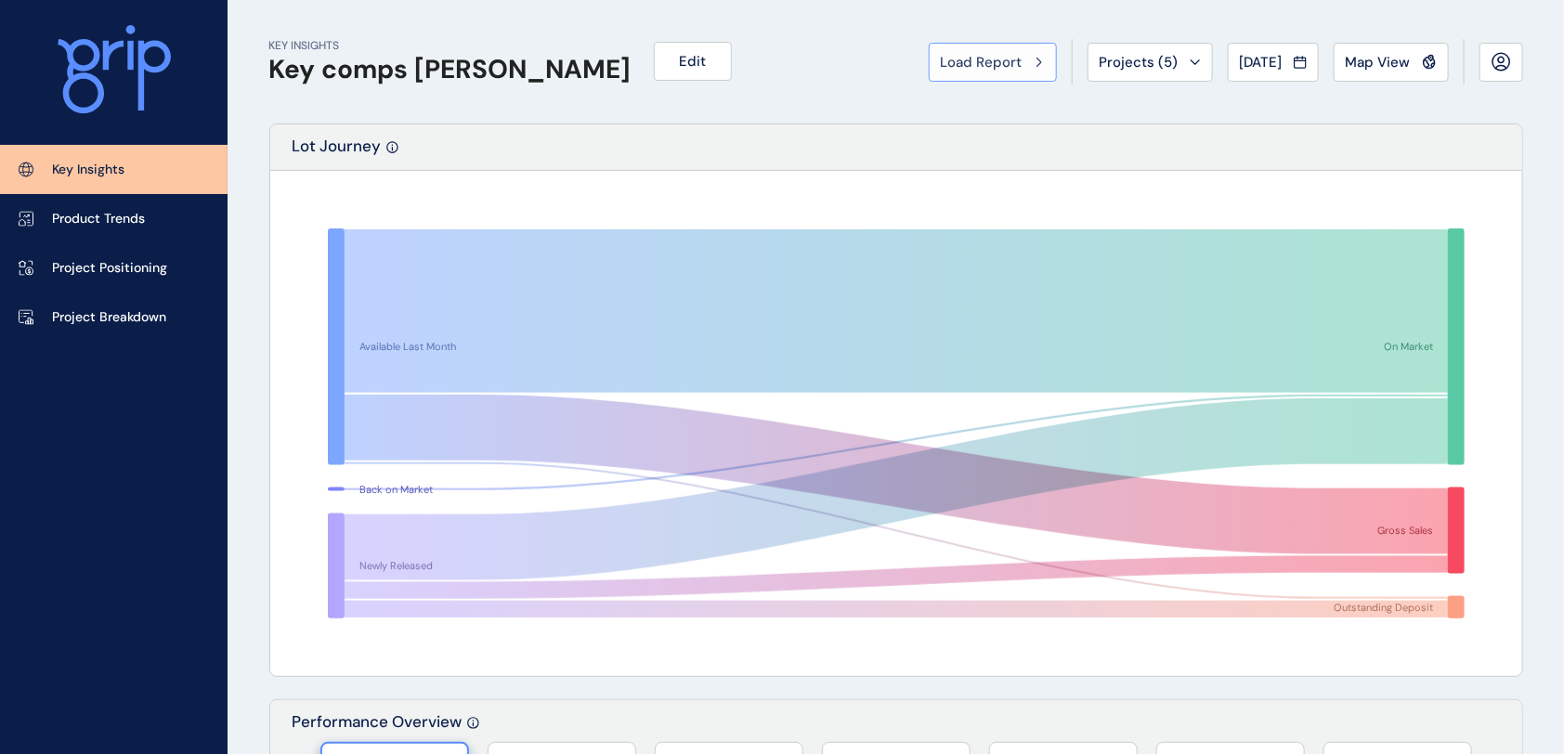
click at [981, 53] on span "Load Report" at bounding box center [982, 62] width 82 height 19
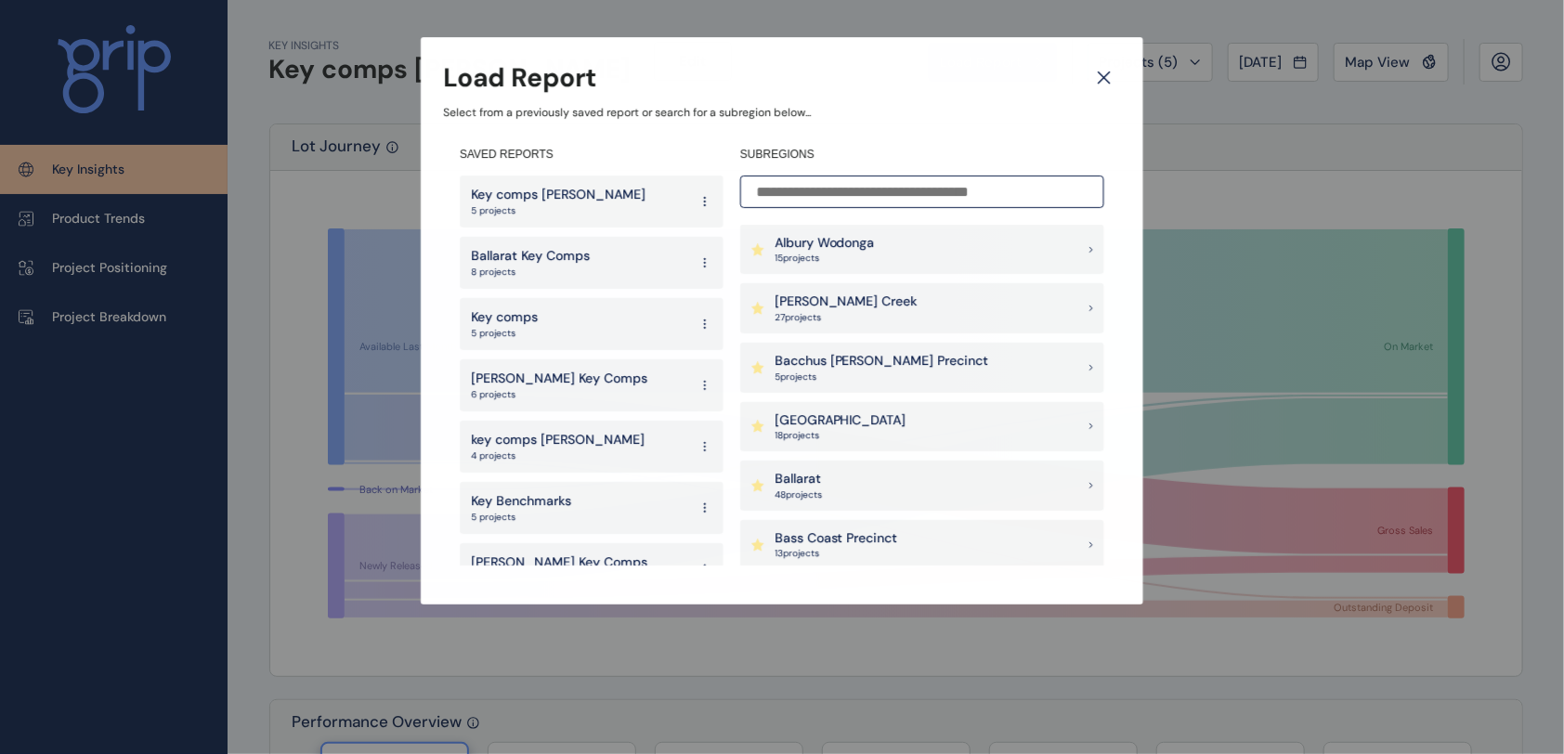
click at [878, 202] on input at bounding box center [922, 192] width 364 height 33
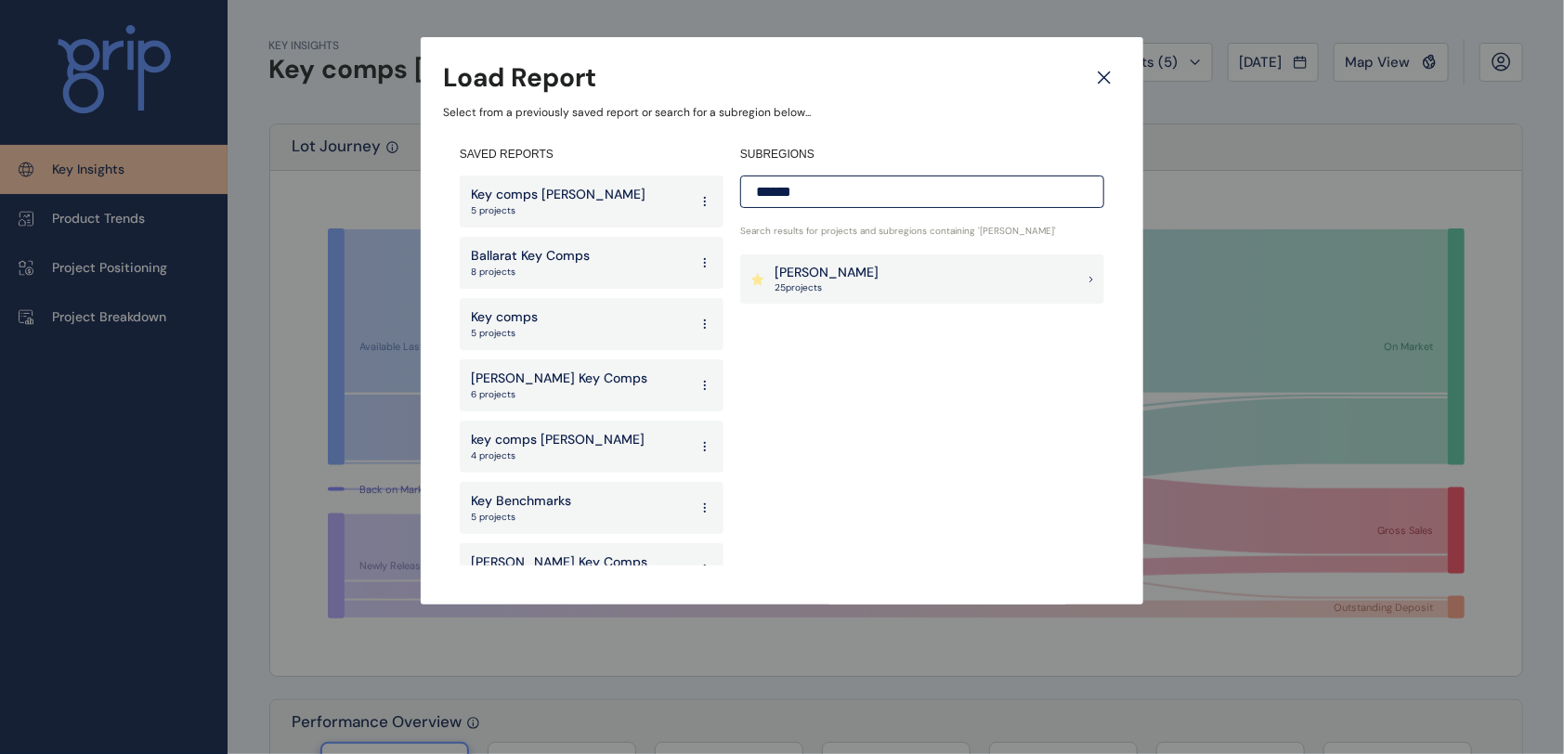
type input "******"
click at [879, 284] on div "[PERSON_NAME] 25 project s" at bounding box center [922, 279] width 364 height 50
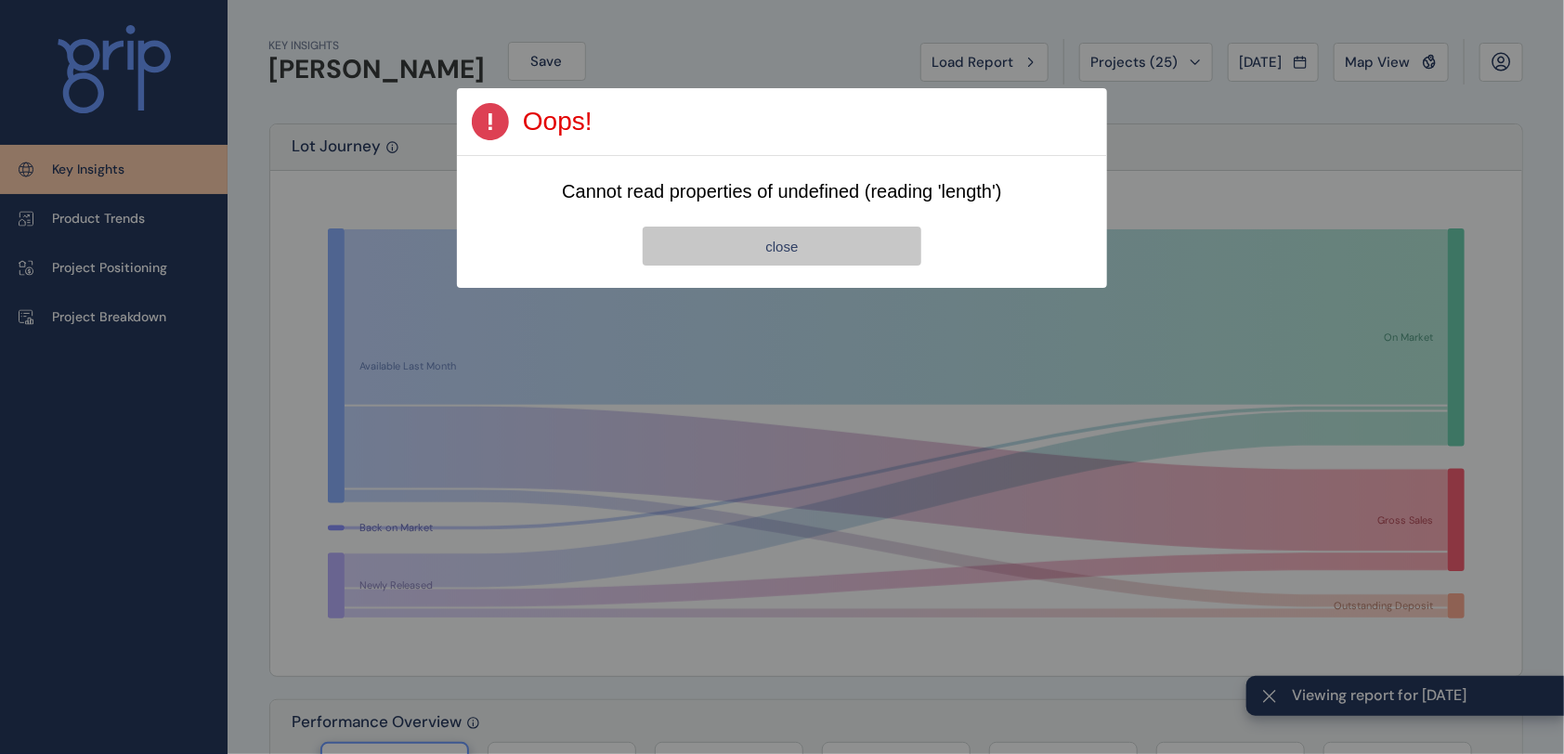
click at [761, 232] on button "close" at bounding box center [782, 246] width 279 height 39
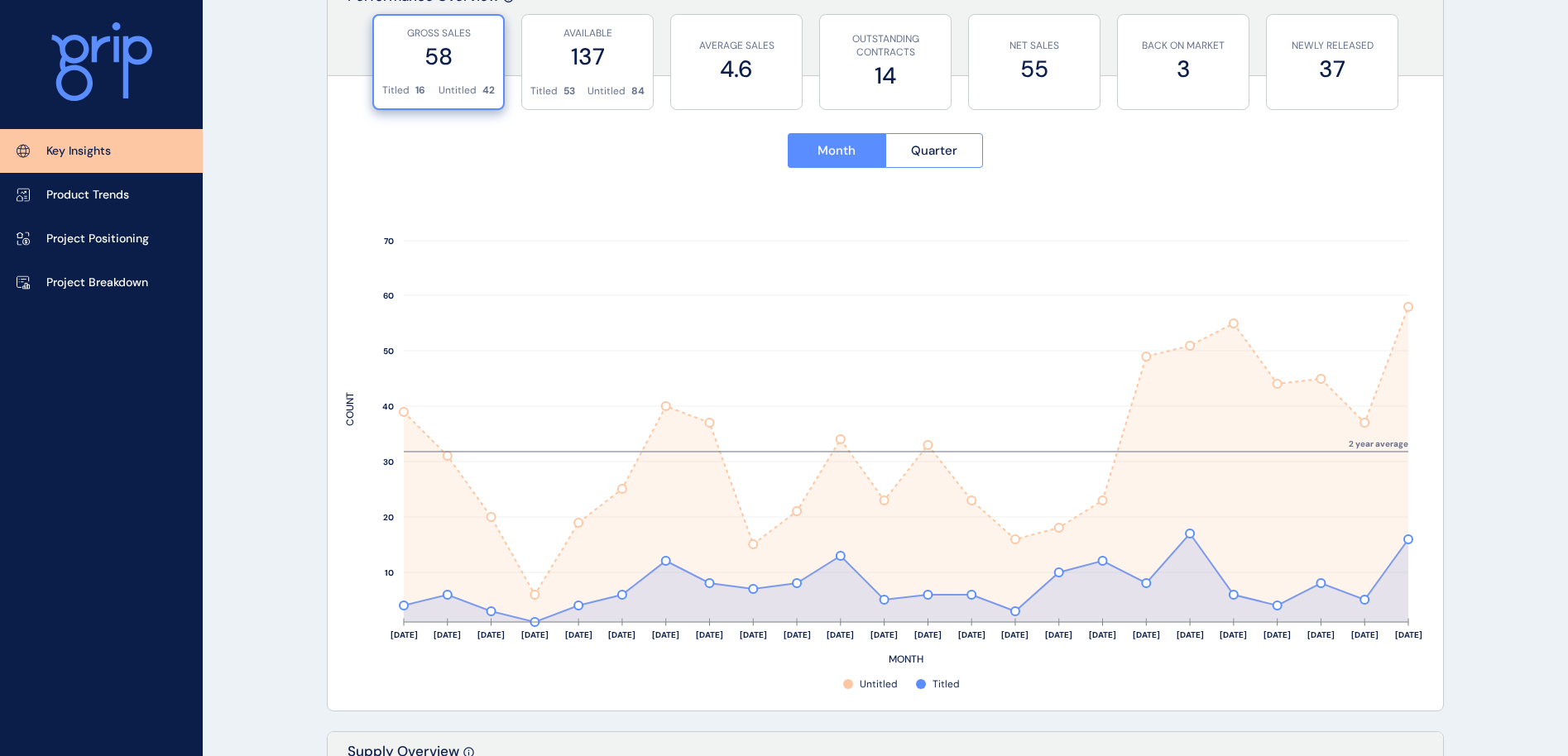
scroll to position [600, 0]
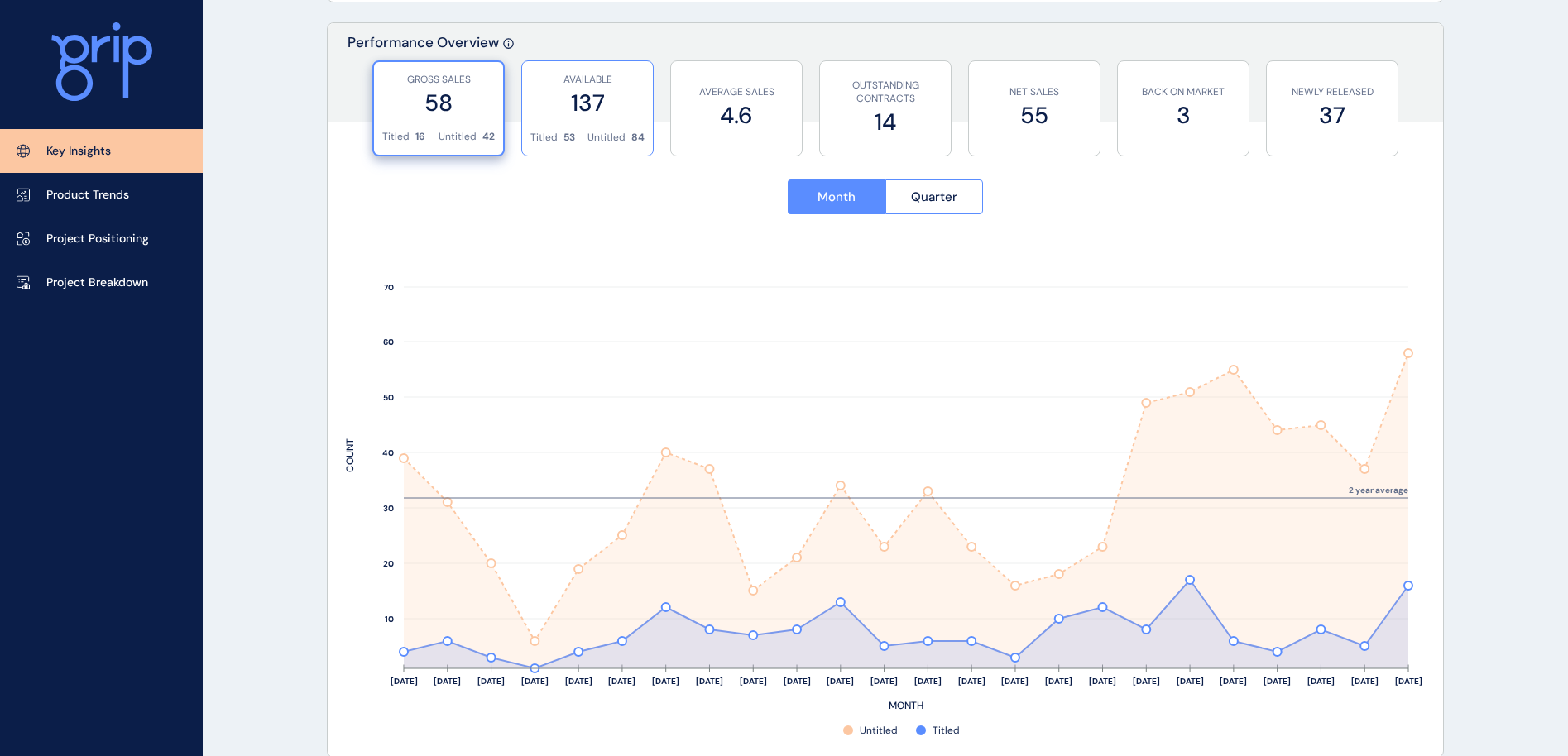
click at [606, 113] on label "137" at bounding box center [587, 103] width 114 height 32
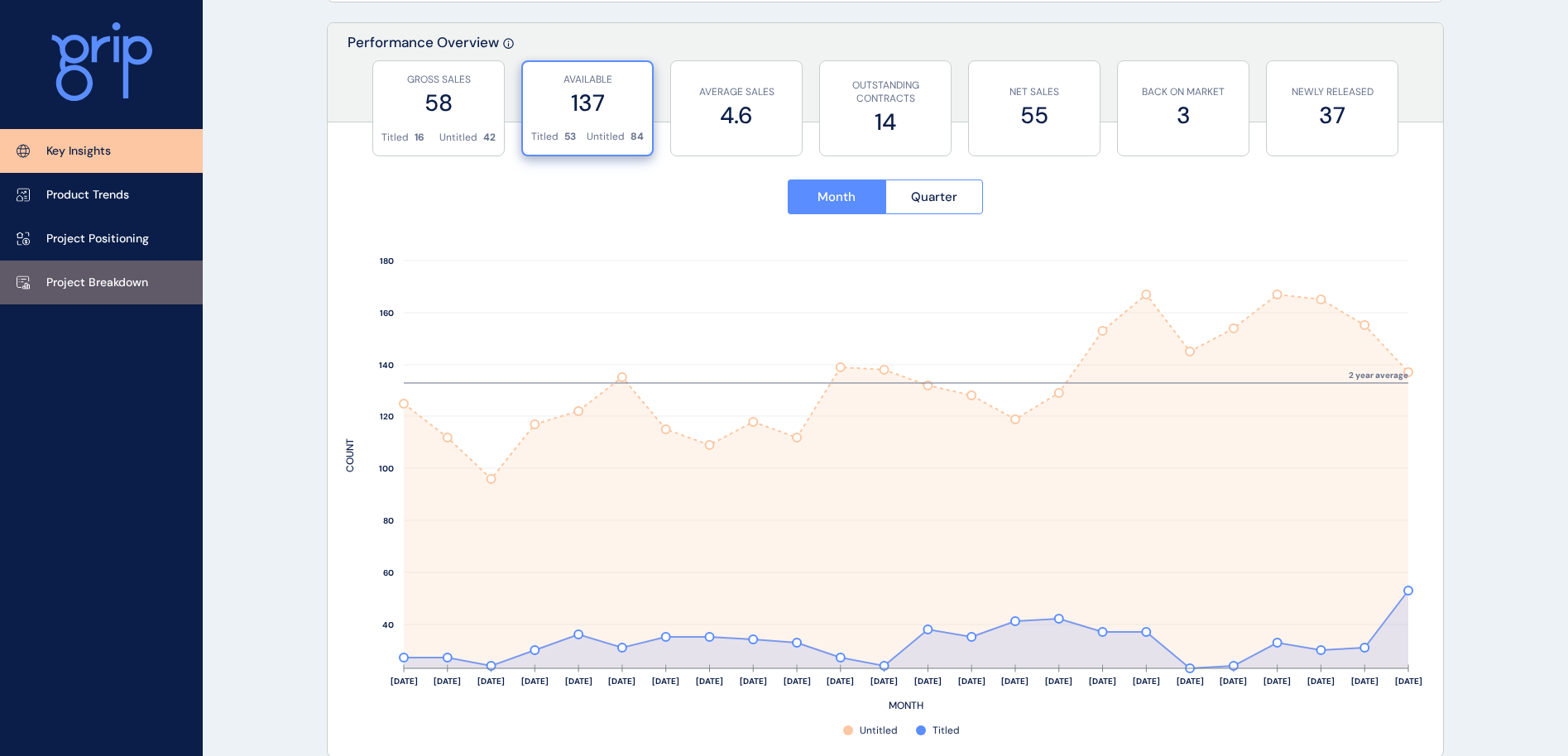
click at [108, 282] on p "Project Breakdown" at bounding box center [97, 282] width 102 height 17
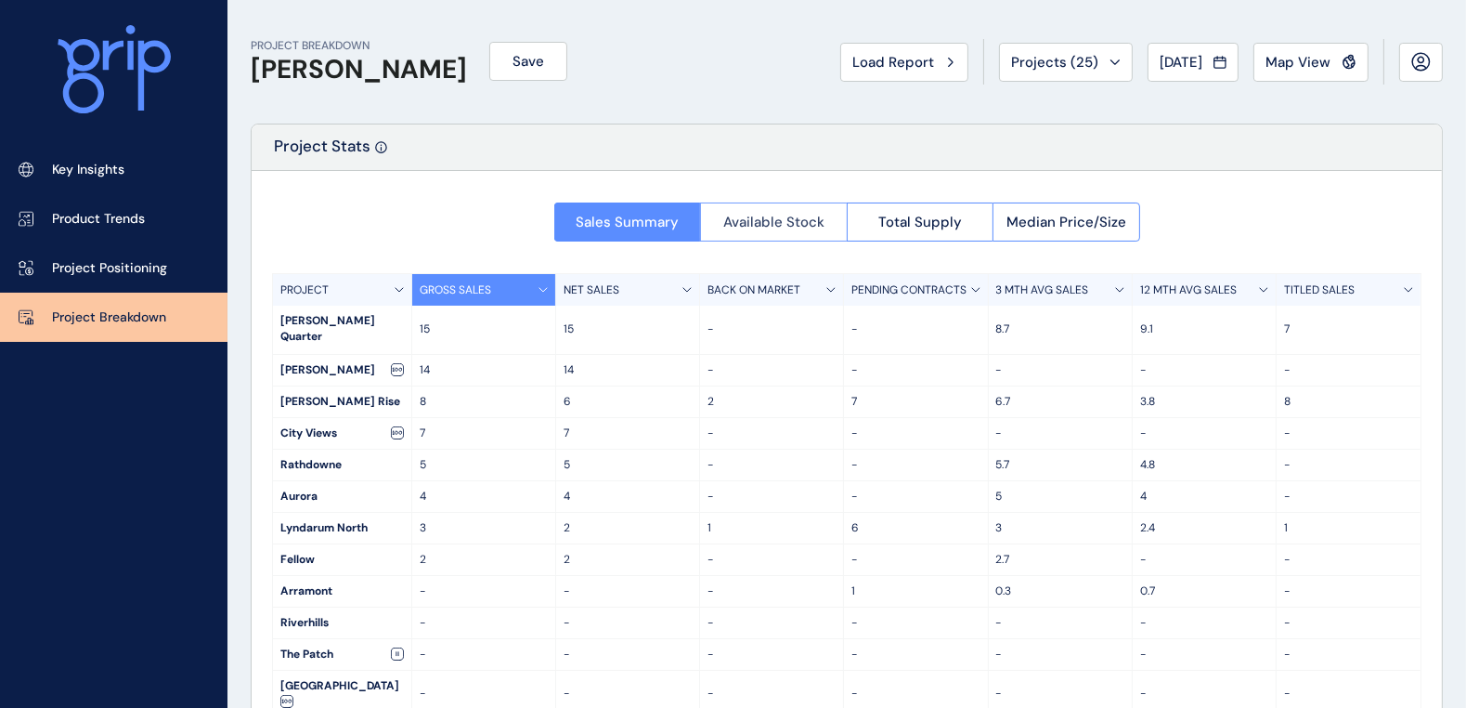
click at [771, 225] on span "Available Stock" at bounding box center [773, 222] width 101 height 19
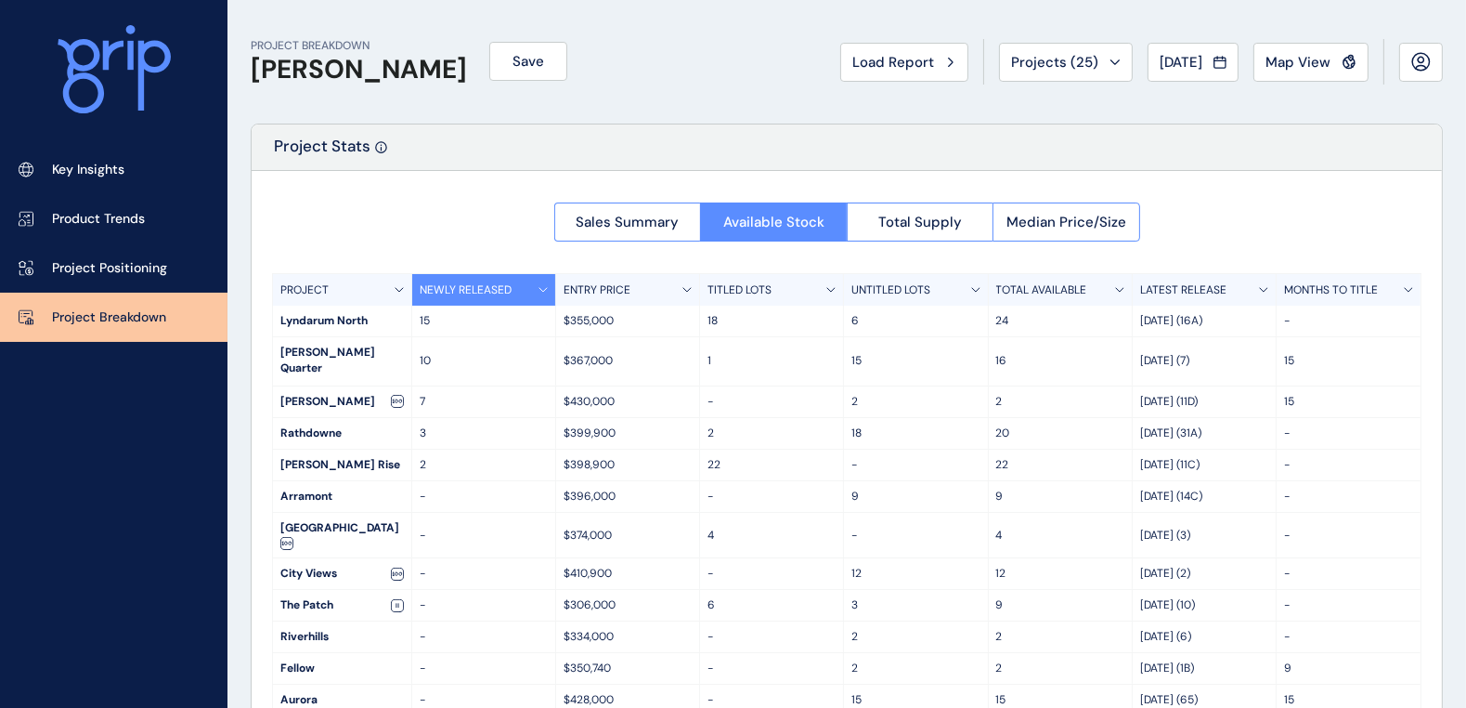
click at [802, 286] on div "TITLED LOTS" at bounding box center [772, 290] width 144 height 32
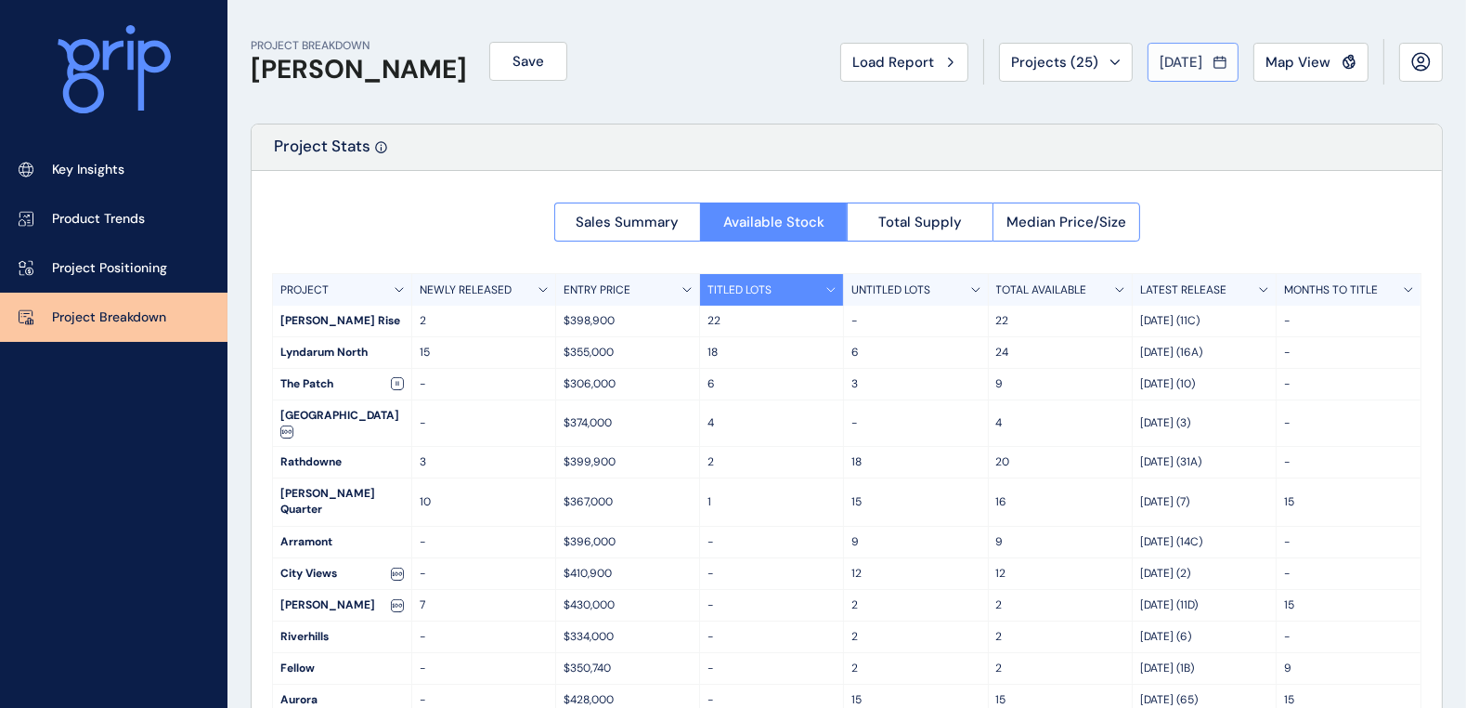
click at [1222, 64] on icon at bounding box center [1220, 62] width 13 height 19
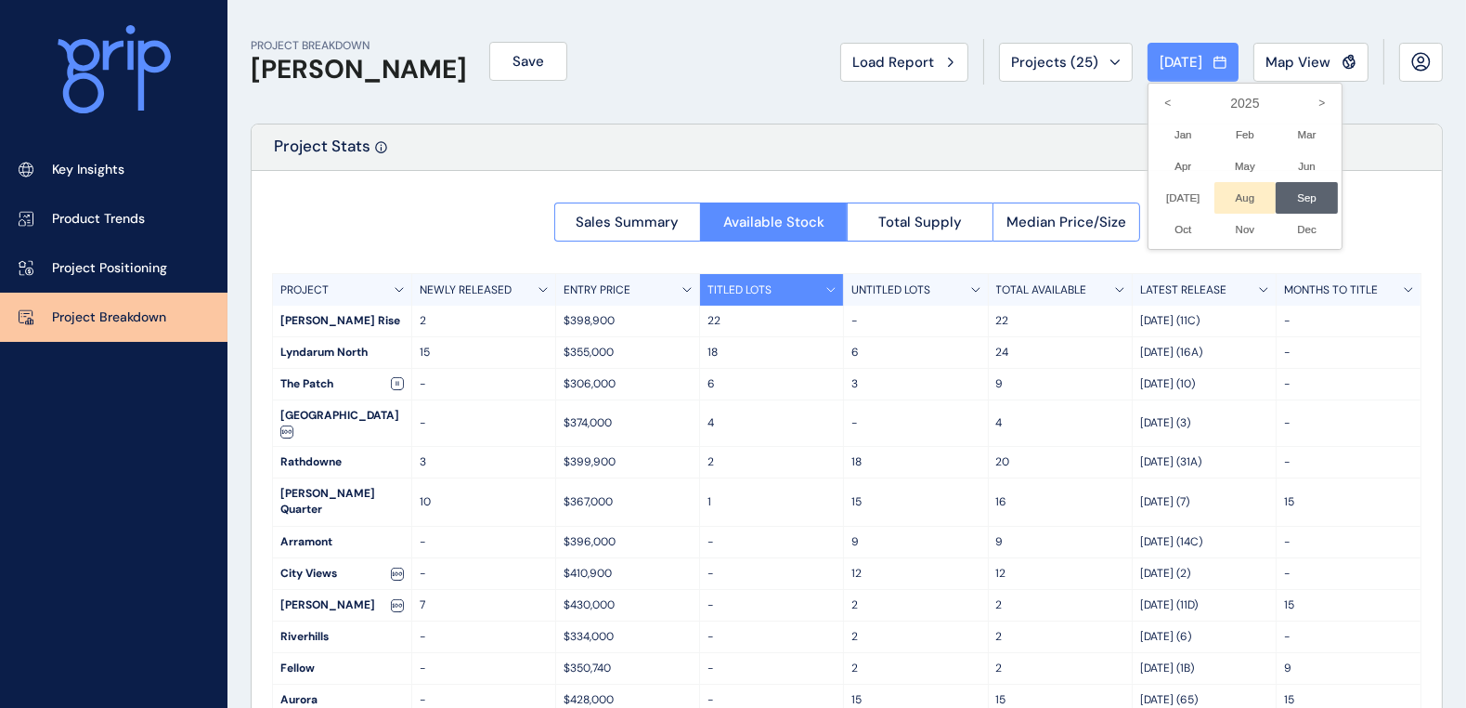
click at [1228, 192] on li "Aug No report is available for this period. New months are usually published 5 …" at bounding box center [1246, 198] width 62 height 32
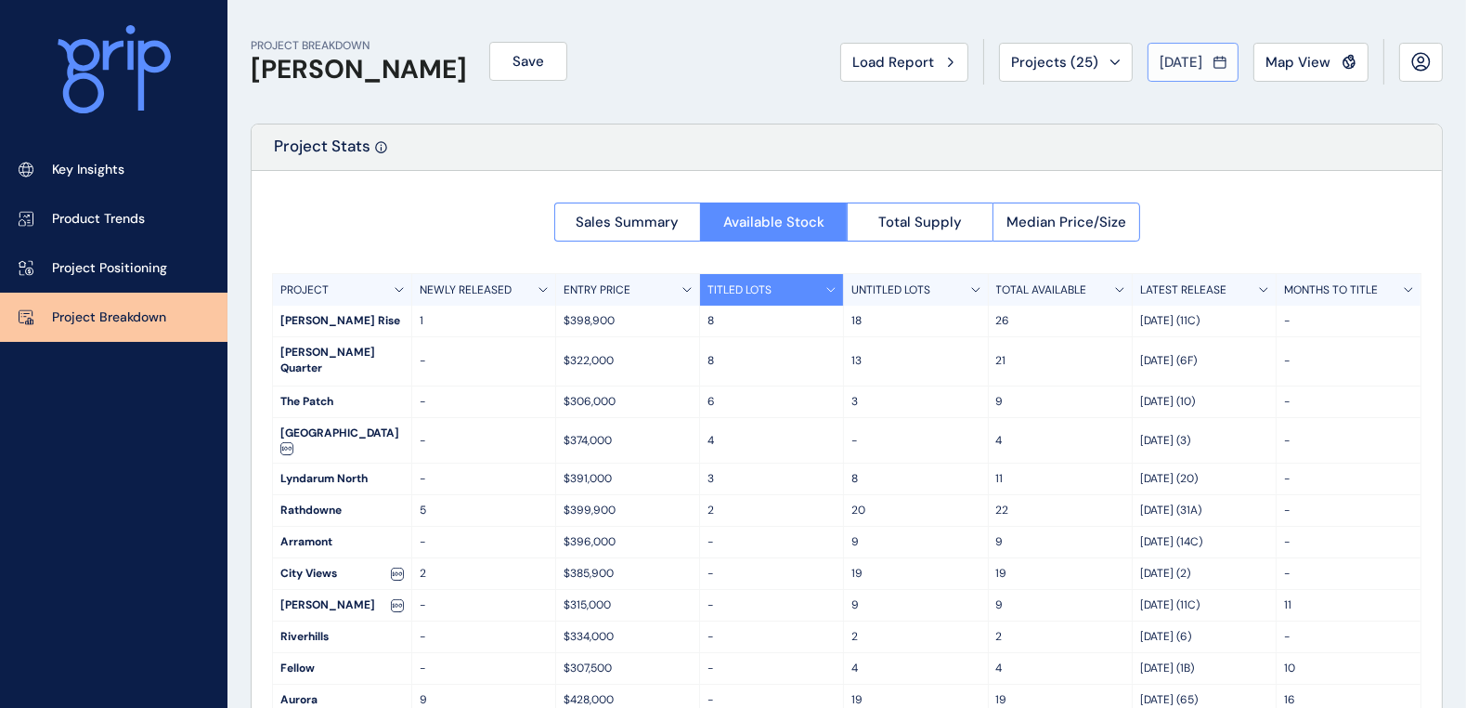
click at [1193, 55] on span "[DATE]" at bounding box center [1181, 62] width 43 height 19
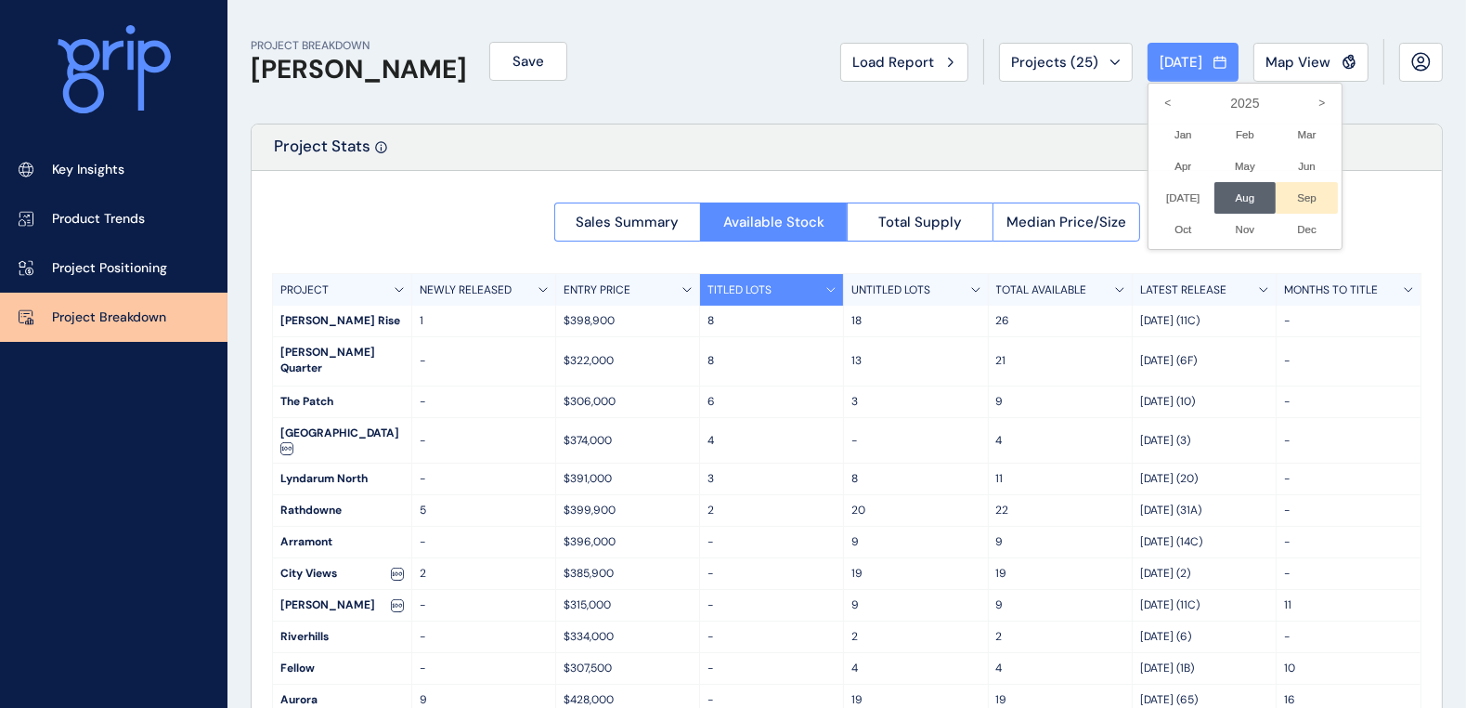
click at [1291, 192] on li "Sep No report is available for this period. New months are usually published 5 …" at bounding box center [1307, 198] width 62 height 32
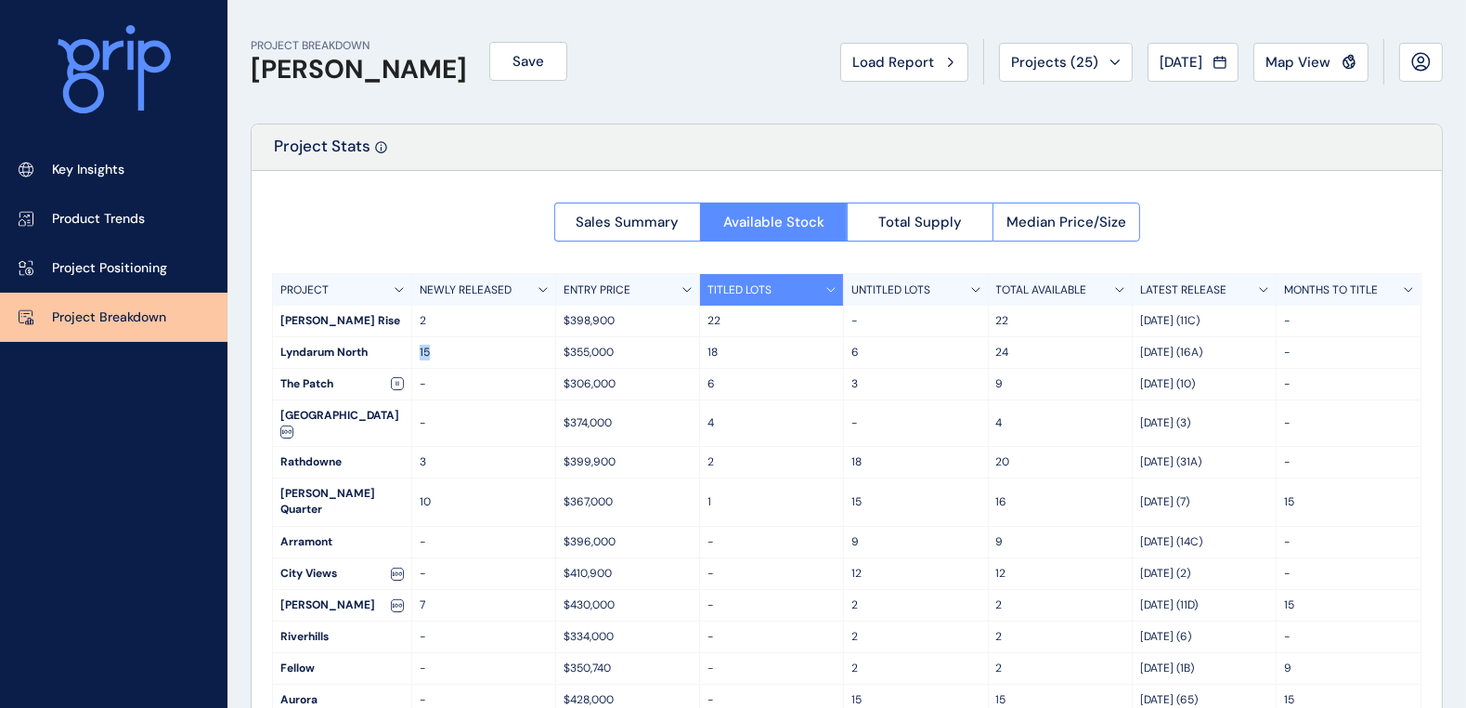
drag, startPoint x: 430, startPoint y: 358, endPoint x: 421, endPoint y: 355, distance: 9.7
click at [421, 355] on p "15" at bounding box center [484, 353] width 128 height 16
click at [455, 354] on p "15" at bounding box center [484, 353] width 128 height 16
click at [111, 169] on p "Key Insights" at bounding box center [88, 170] width 72 height 19
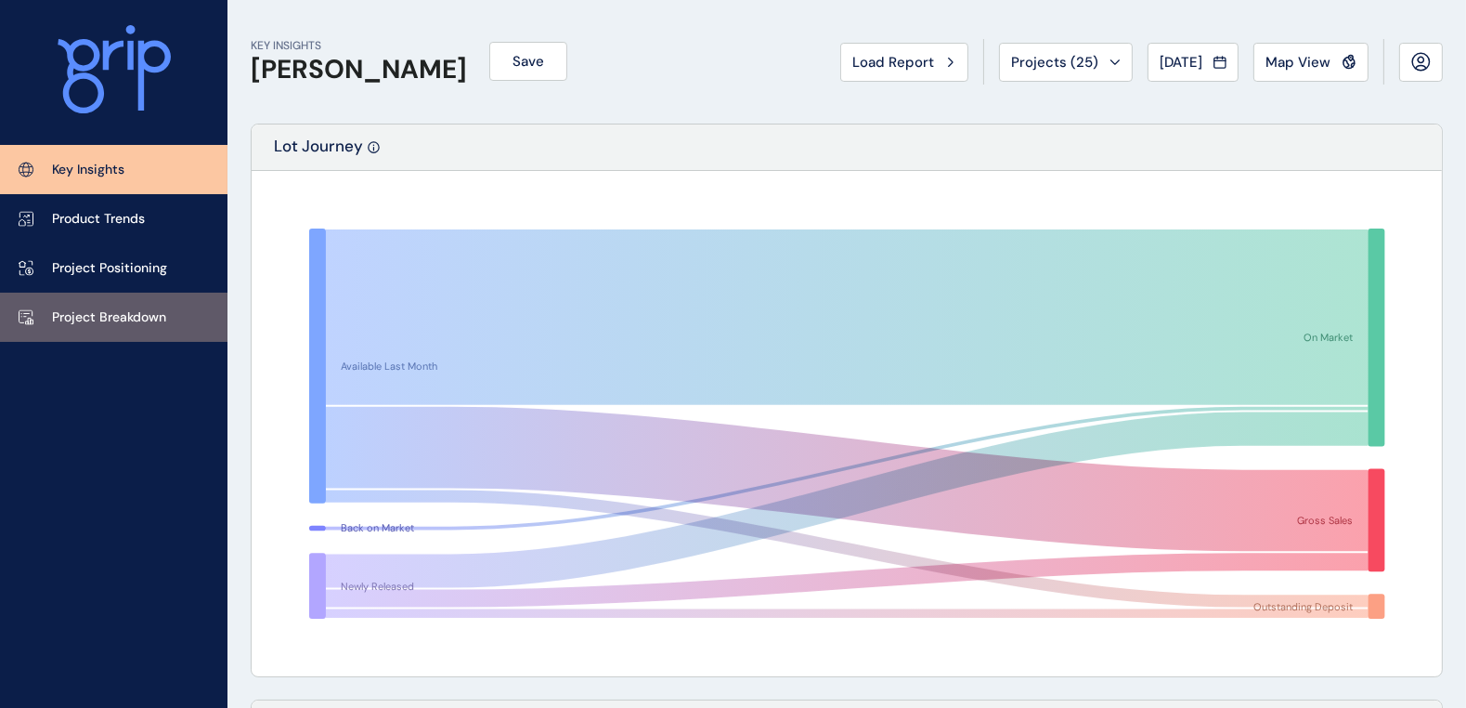
click at [79, 313] on p "Project Breakdown" at bounding box center [109, 317] width 114 height 19
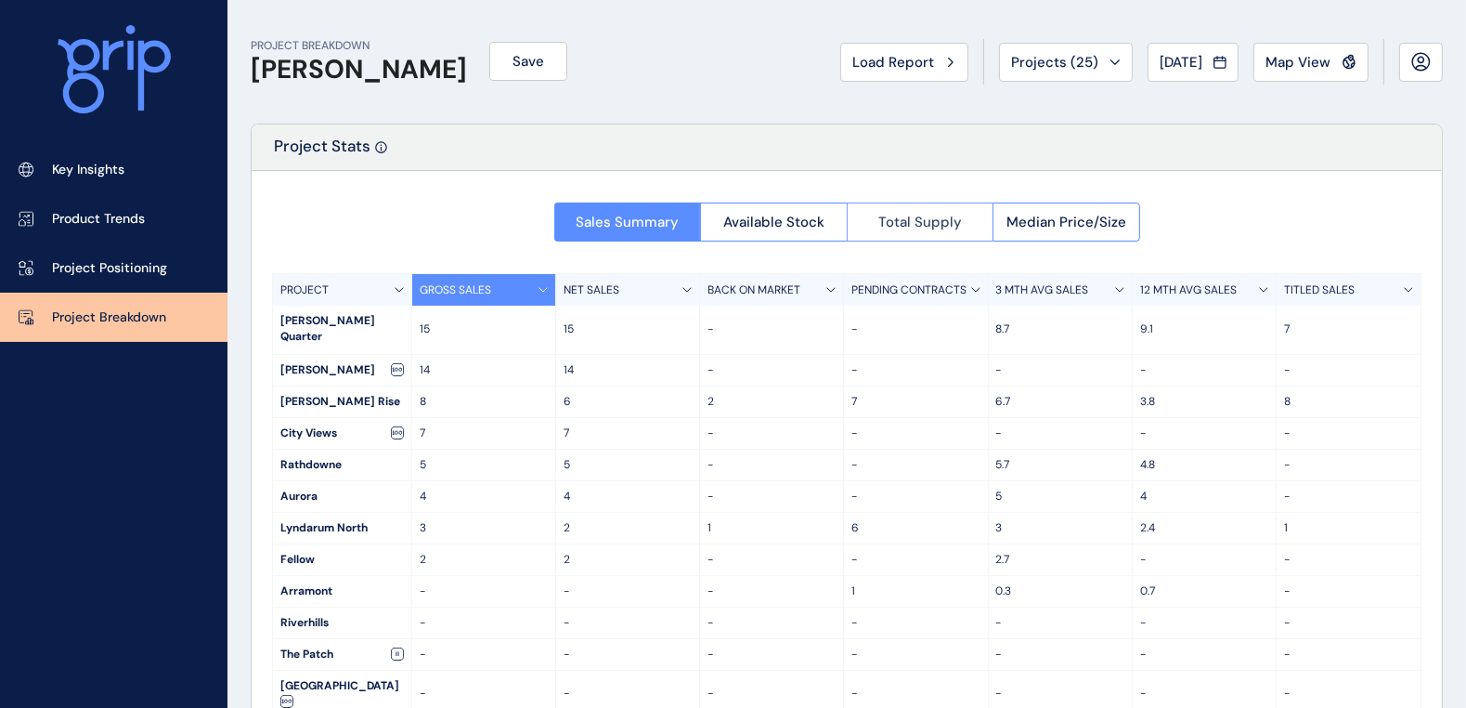
click at [921, 216] on span "Total Supply" at bounding box center [921, 222] width 84 height 19
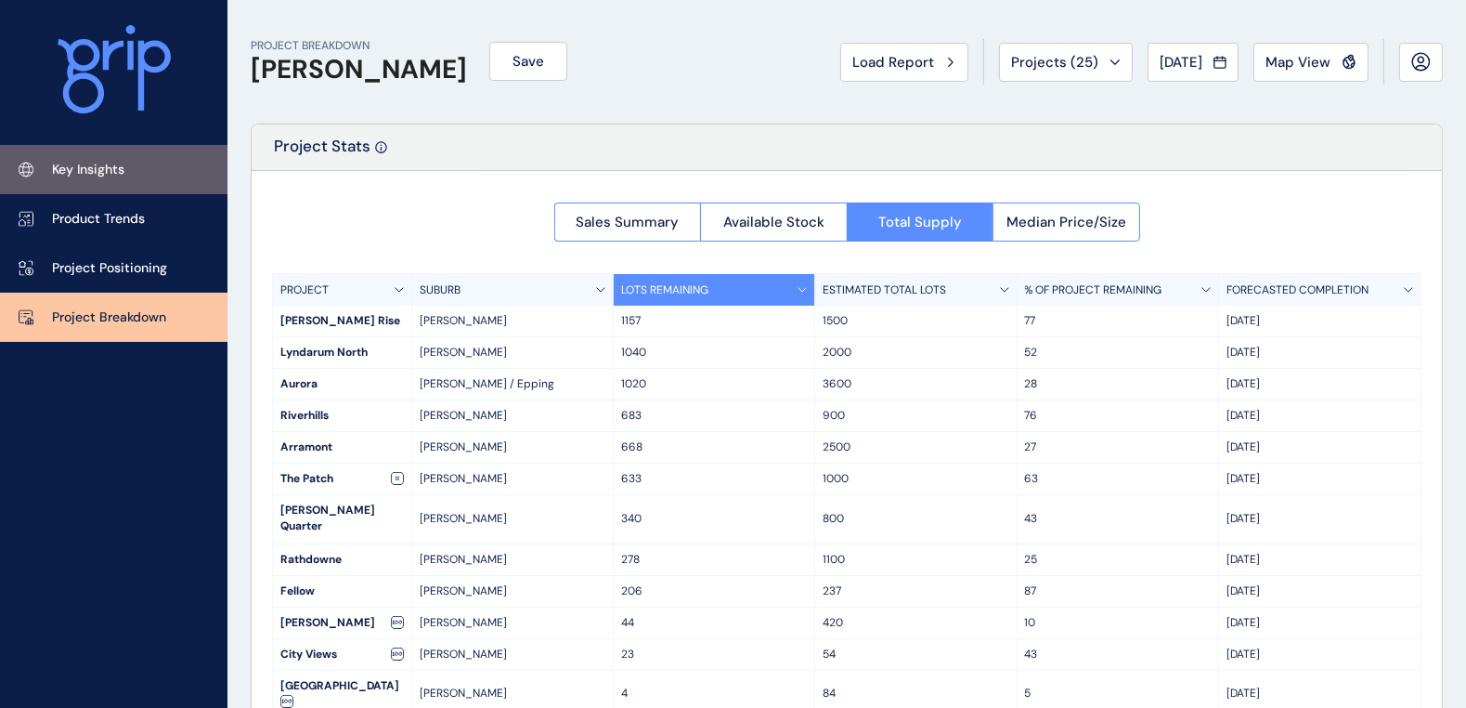
click at [126, 164] on link "Key Insights" at bounding box center [114, 169] width 228 height 49
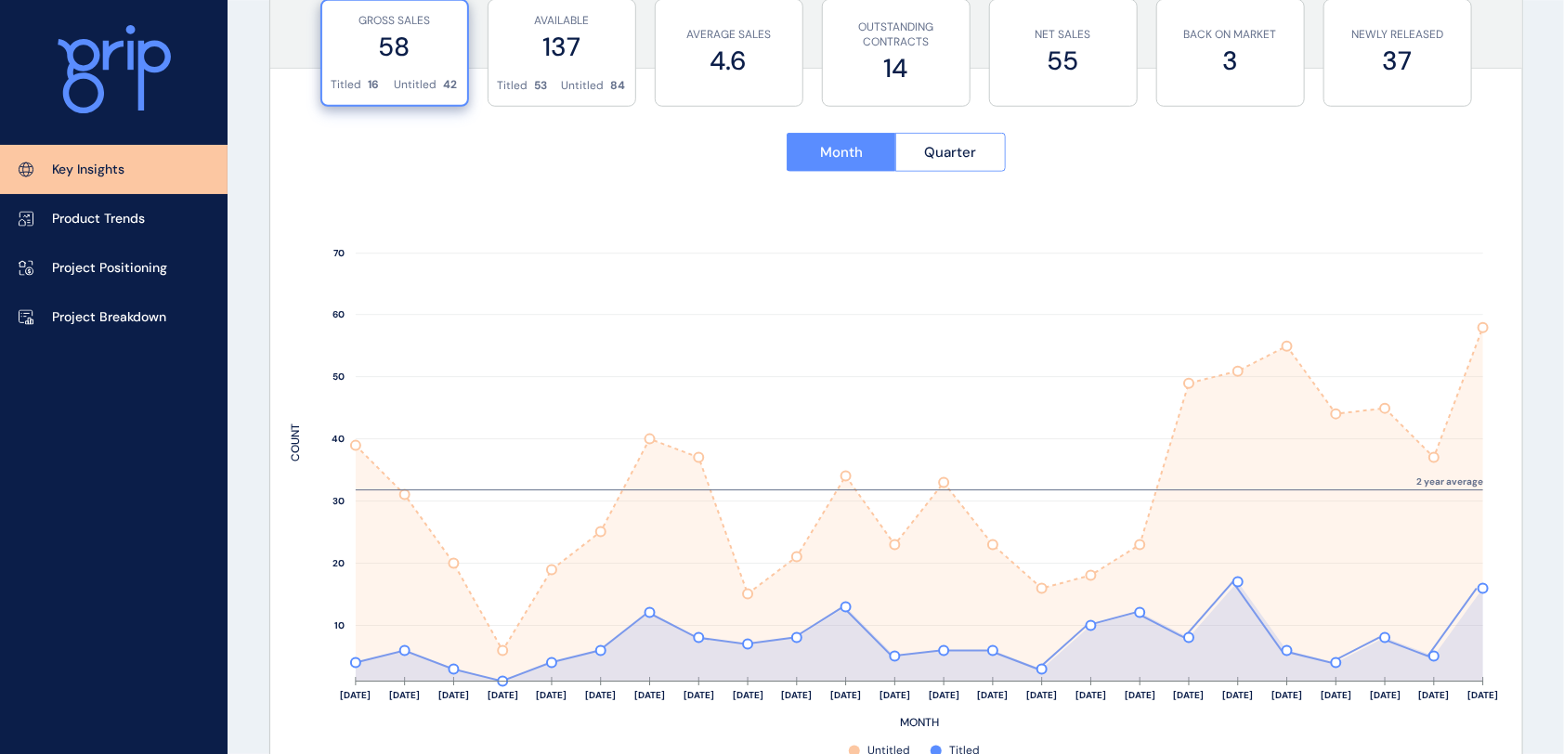
scroll to position [729, 0]
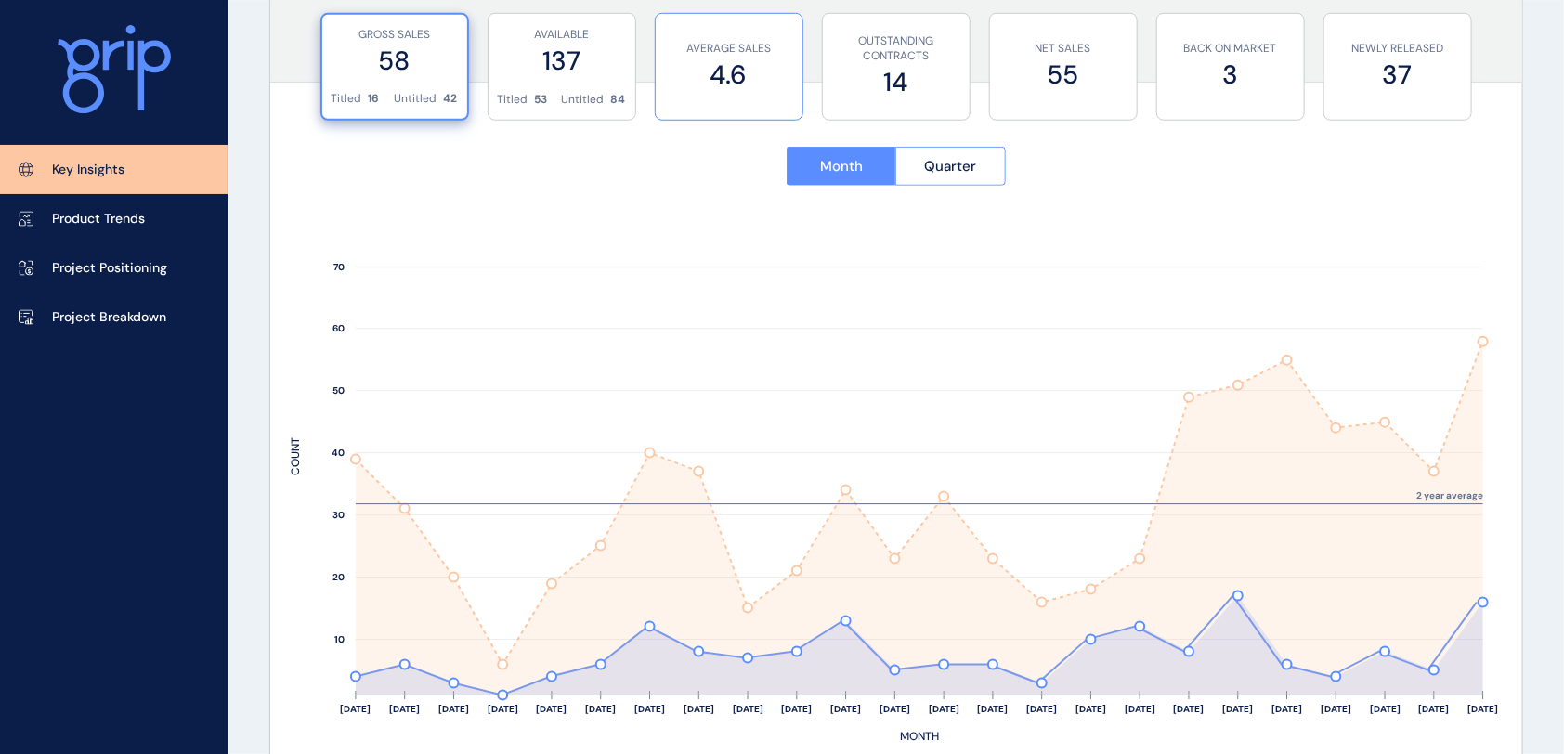
click at [737, 66] on label "4.6" at bounding box center [729, 75] width 128 height 36
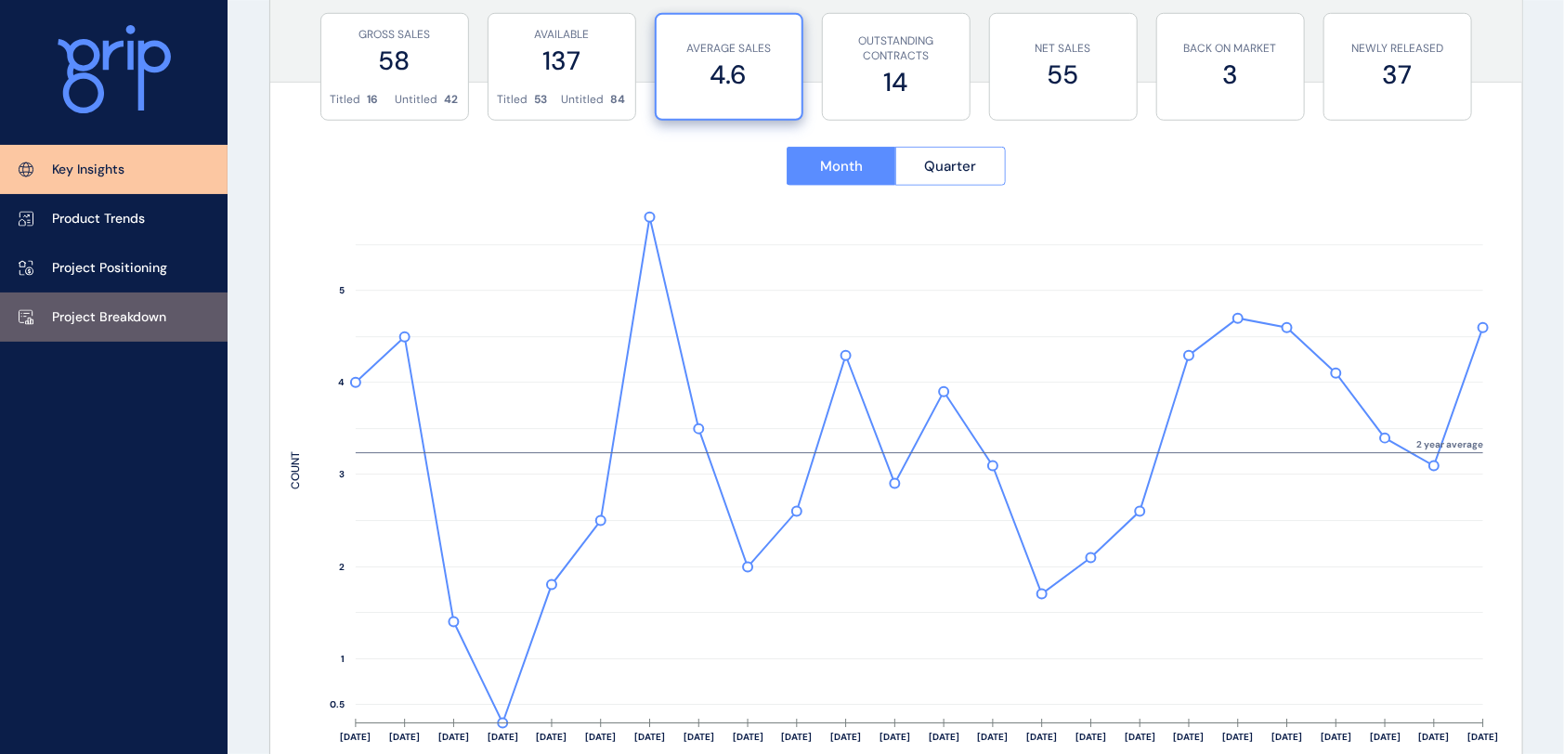
click at [50, 316] on link "Project Breakdown" at bounding box center [114, 317] width 228 height 49
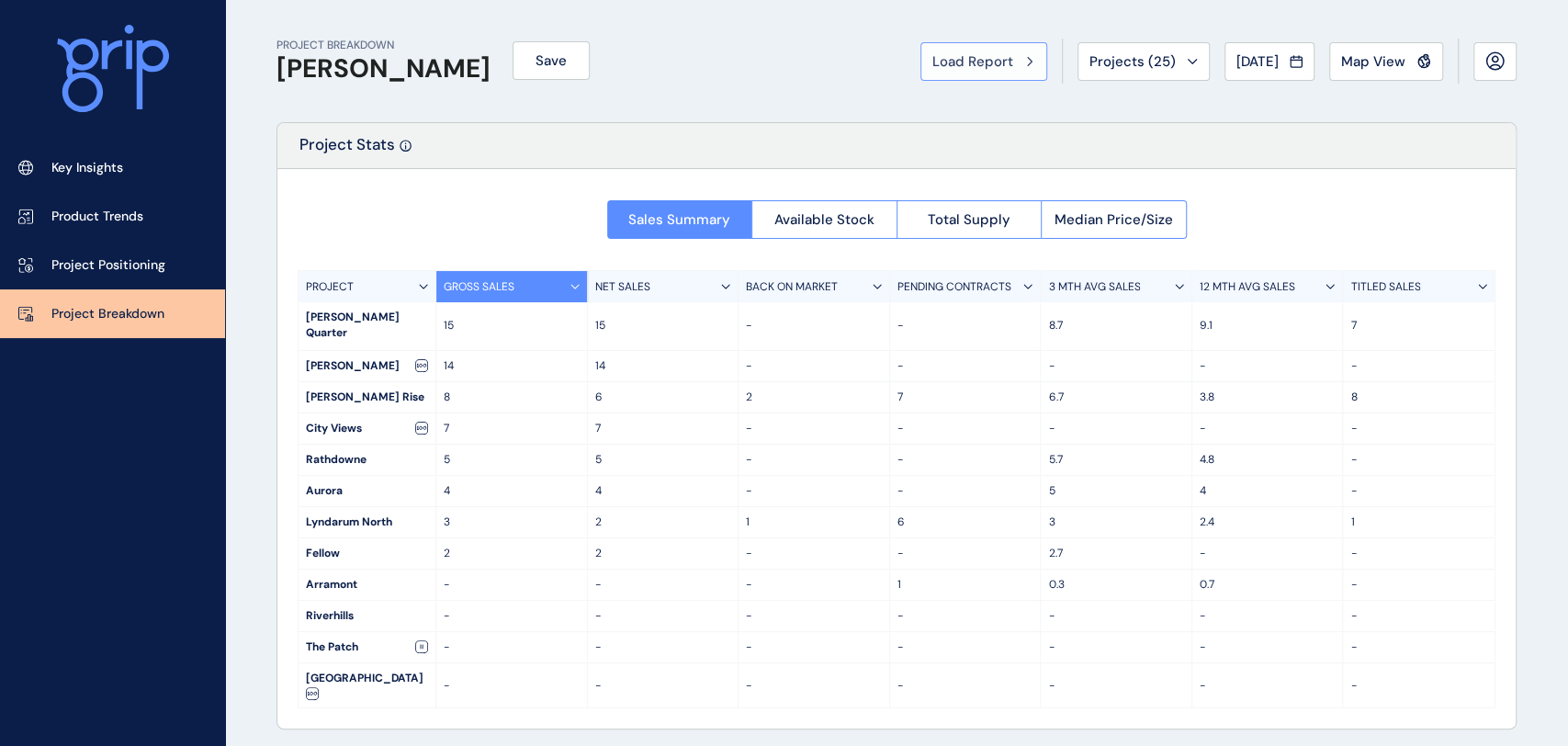
click at [968, 67] on span "Load Report" at bounding box center [973, 61] width 81 height 19
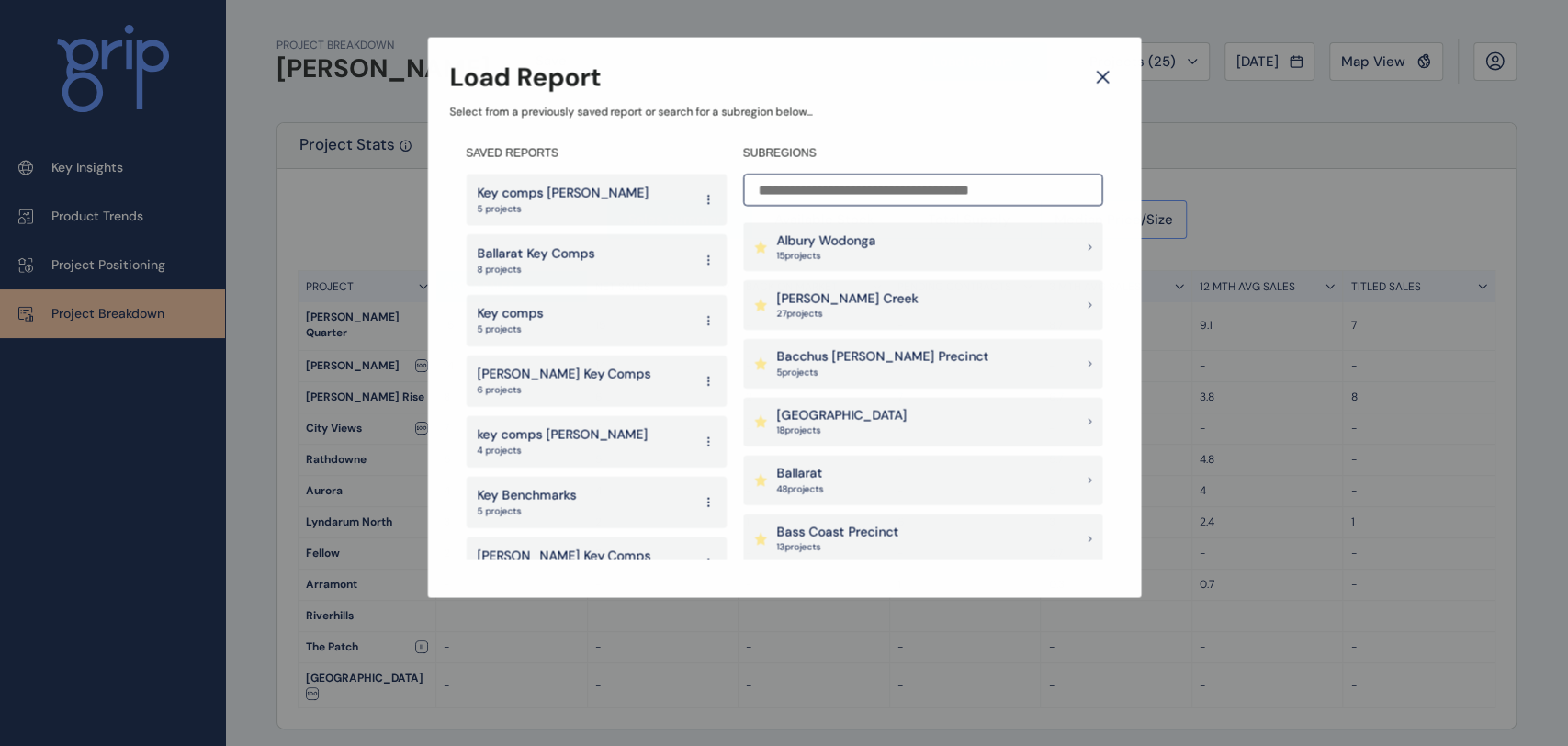
click at [853, 187] on input at bounding box center [922, 190] width 359 height 33
click at [767, 119] on p "Select from a previously saved report or search for a subregion below..." at bounding box center [784, 112] width 671 height 16
click at [899, 175] on input at bounding box center [923, 190] width 360 height 33
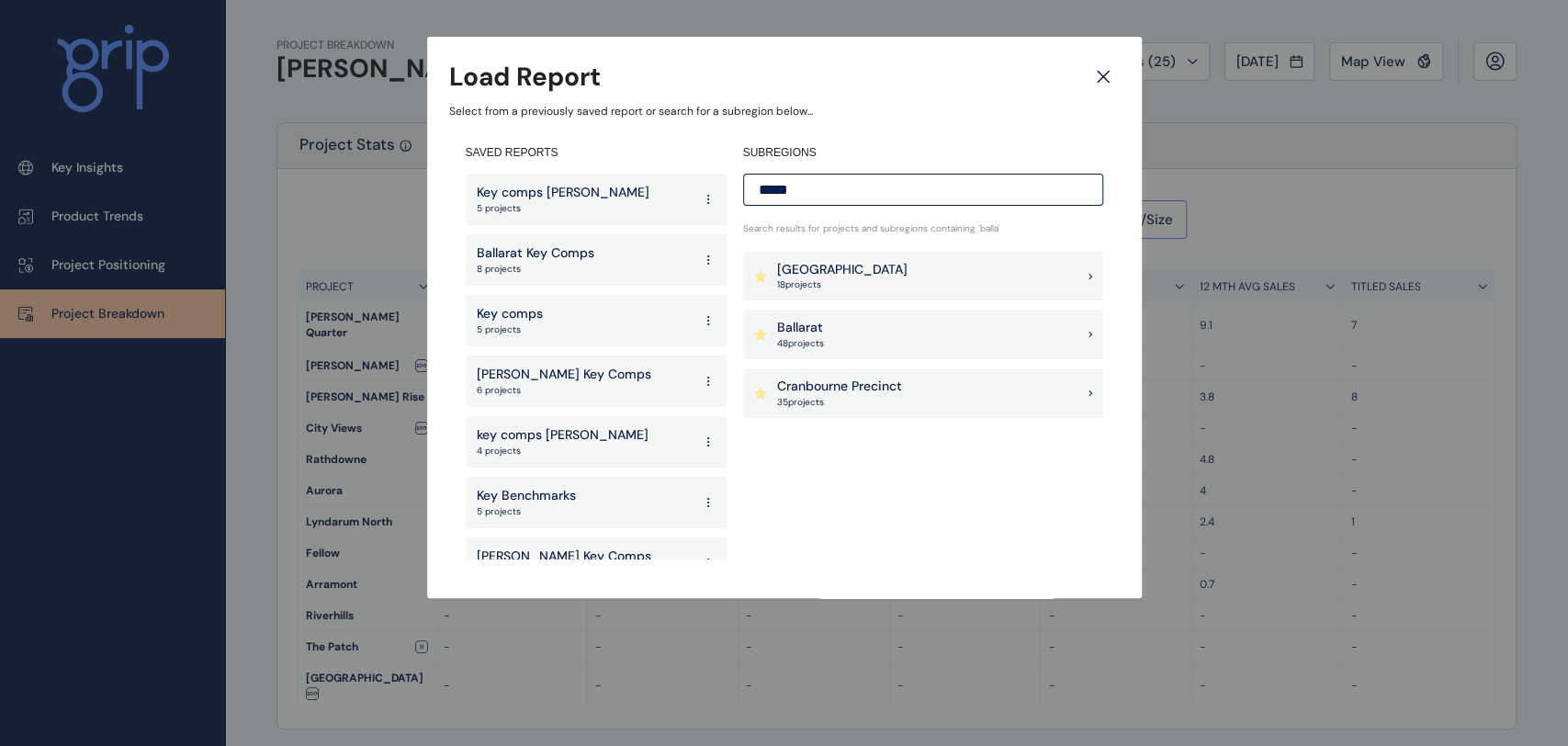
type input "*****"
click at [825, 342] on div "Ballarat 48 project s" at bounding box center [923, 334] width 360 height 49
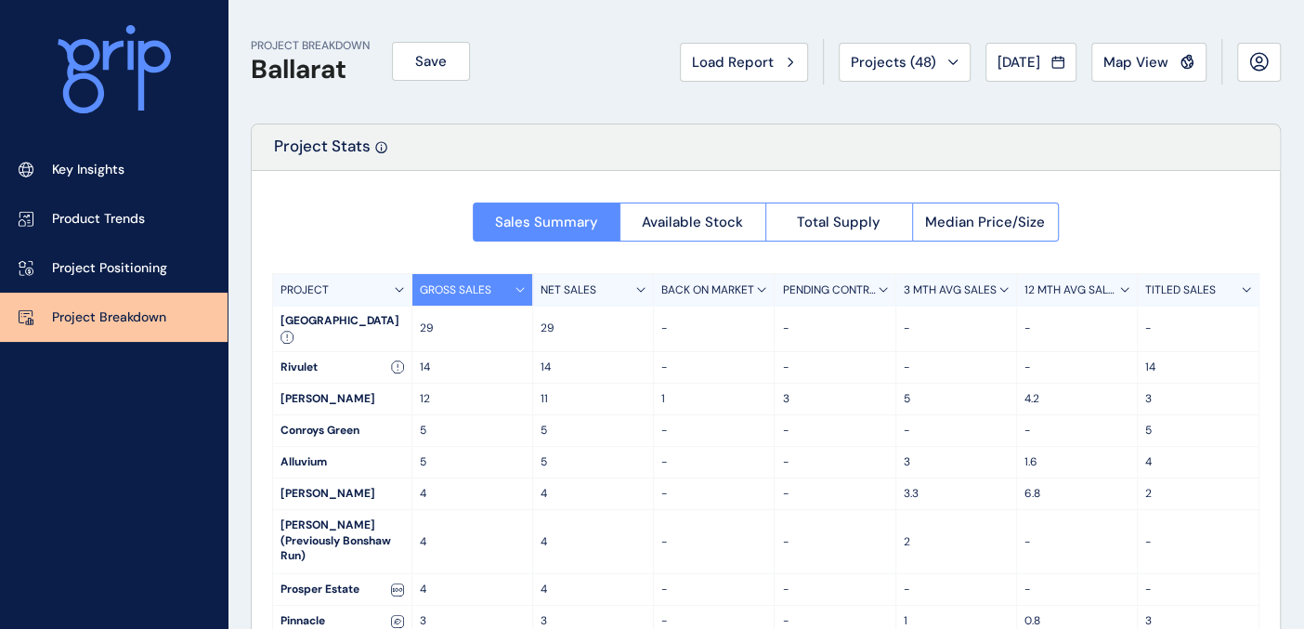
click at [1040, 291] on p "12 MTH AVG SALES" at bounding box center [1072, 290] width 96 height 16
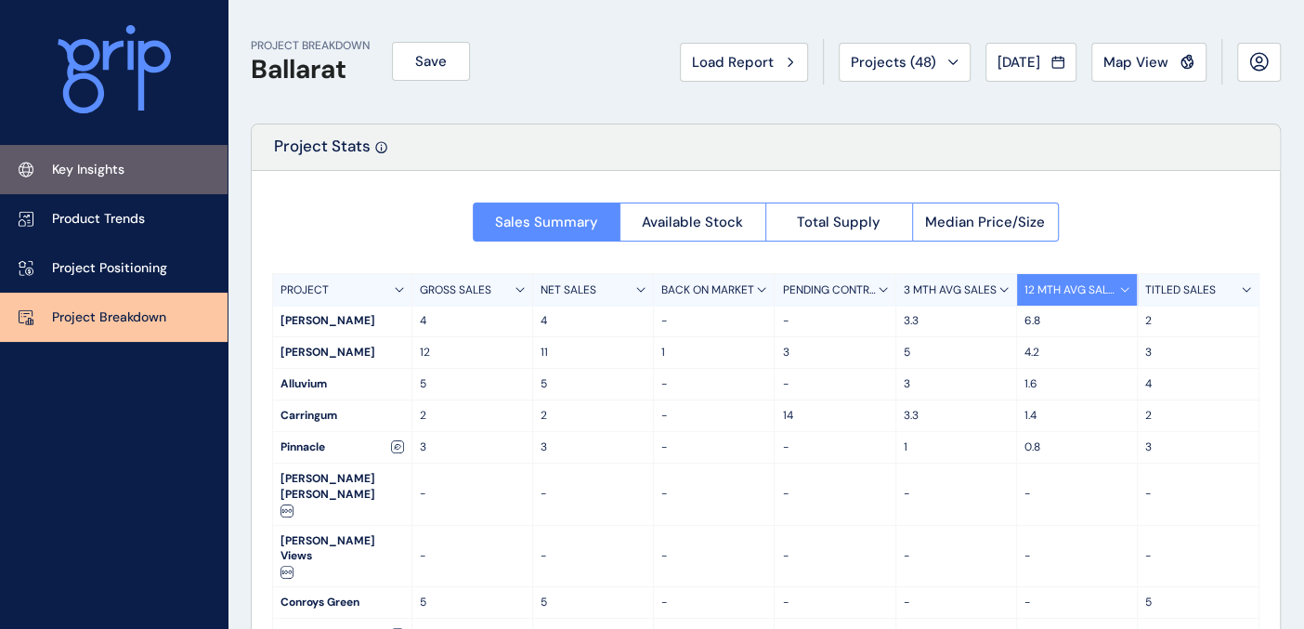
click at [82, 176] on p "Key Insights" at bounding box center [88, 170] width 72 height 19
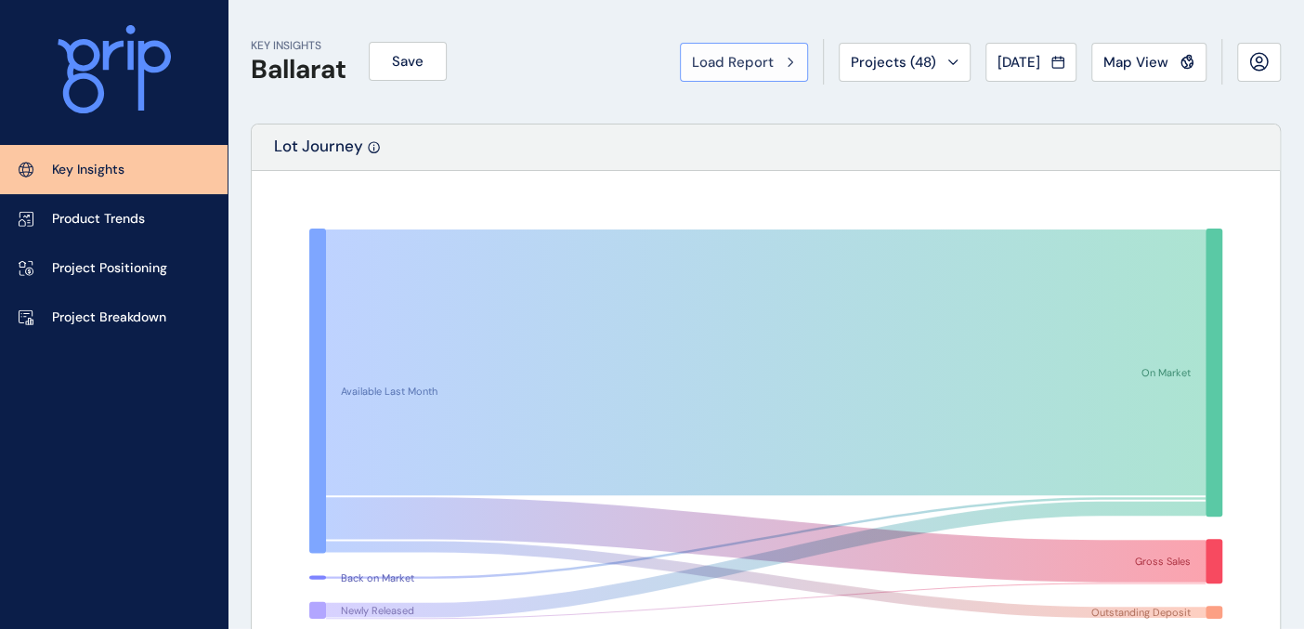
click at [740, 50] on button "Load Report" at bounding box center [744, 62] width 128 height 39
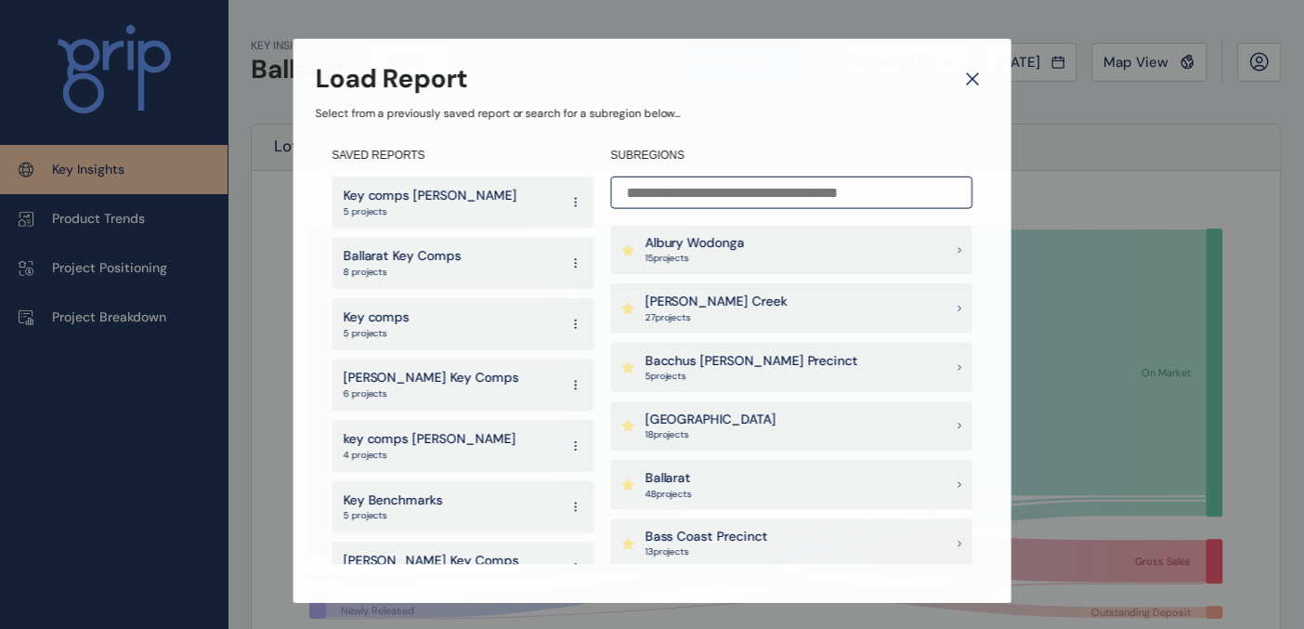
click at [657, 180] on input at bounding box center [790, 192] width 361 height 33
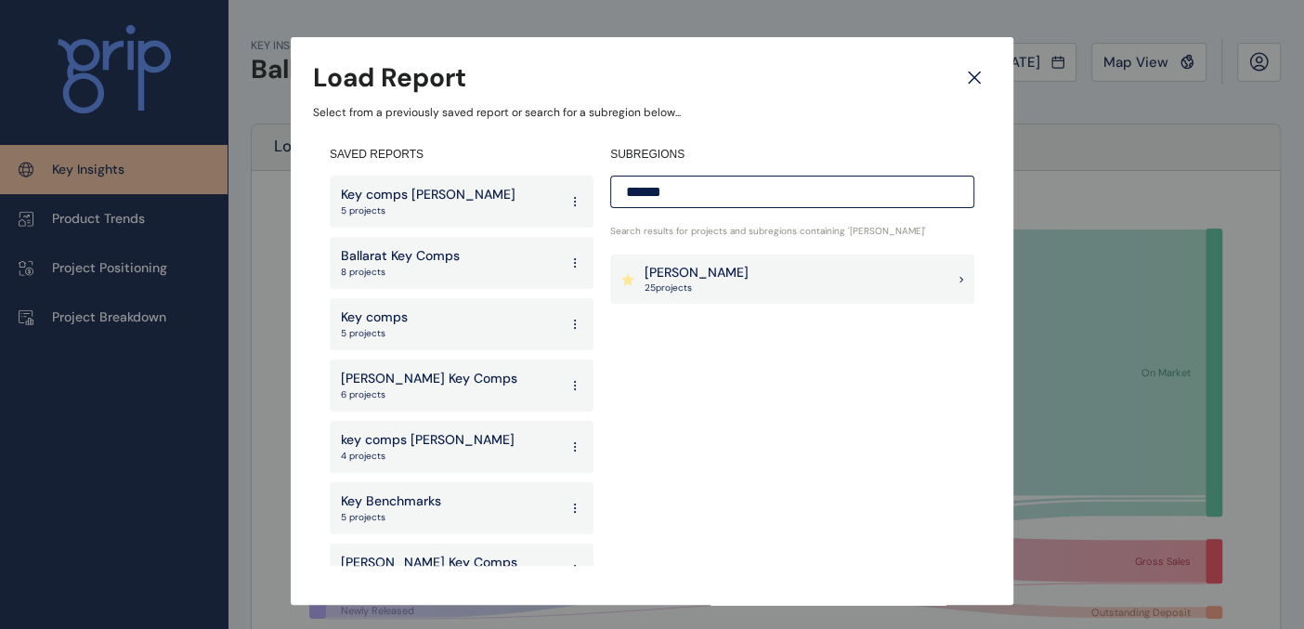
type input "******"
click at [688, 278] on p "[PERSON_NAME]" at bounding box center [697, 273] width 104 height 19
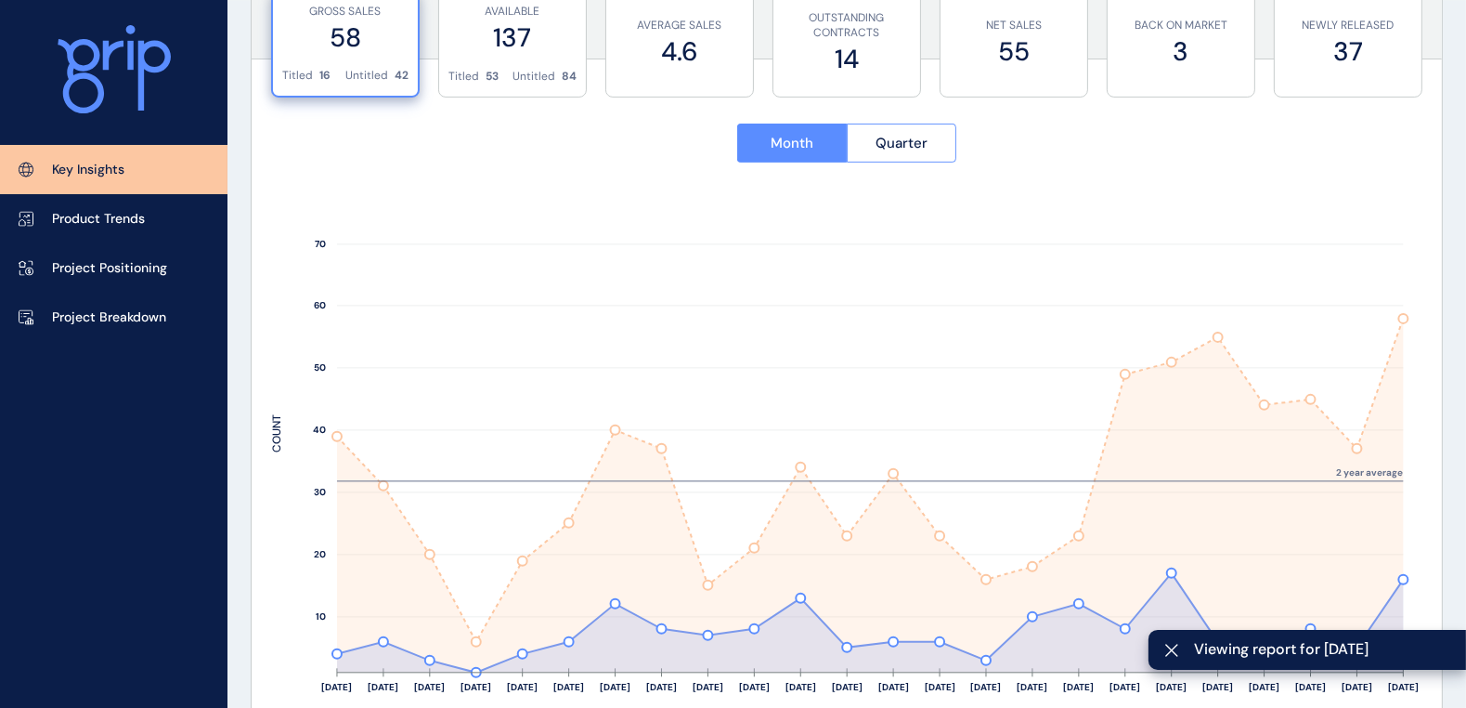
scroll to position [748, 0]
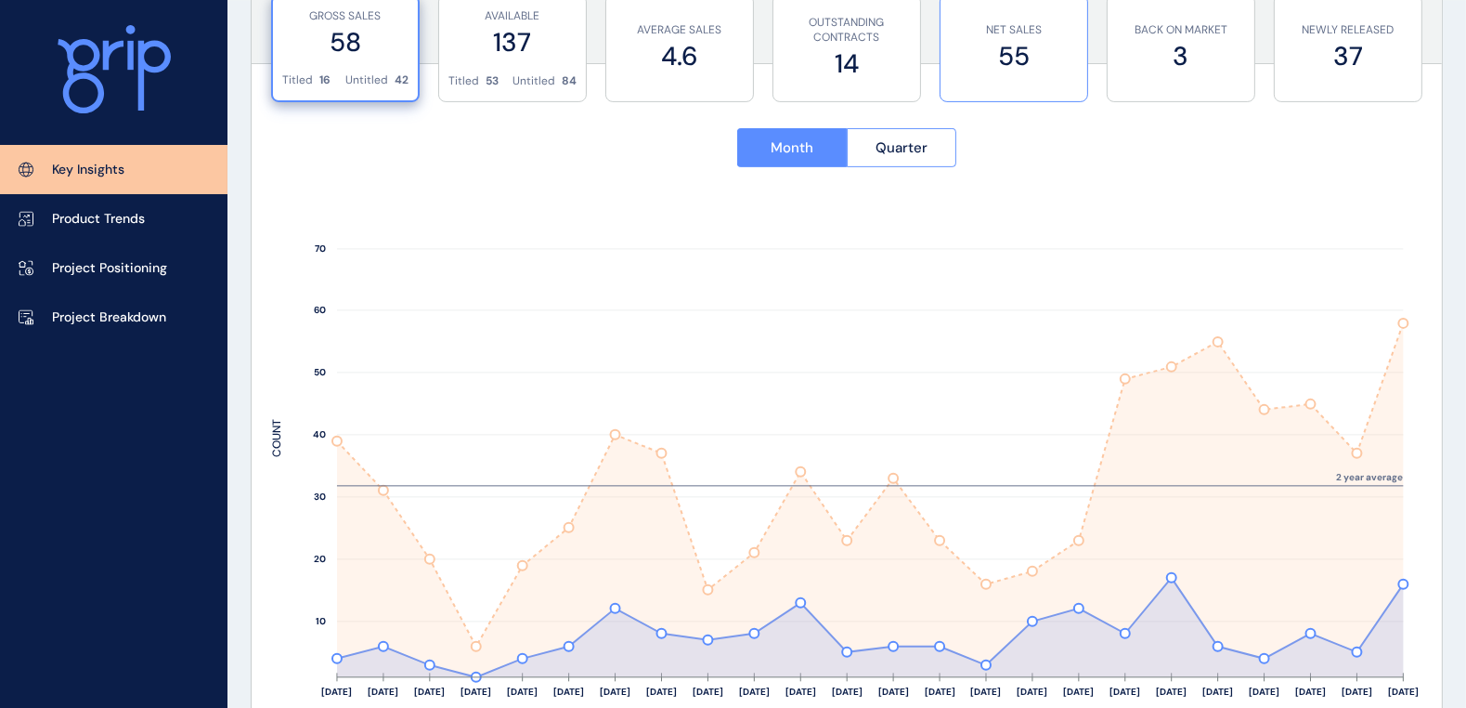
click at [998, 45] on label "55" at bounding box center [1014, 56] width 128 height 36
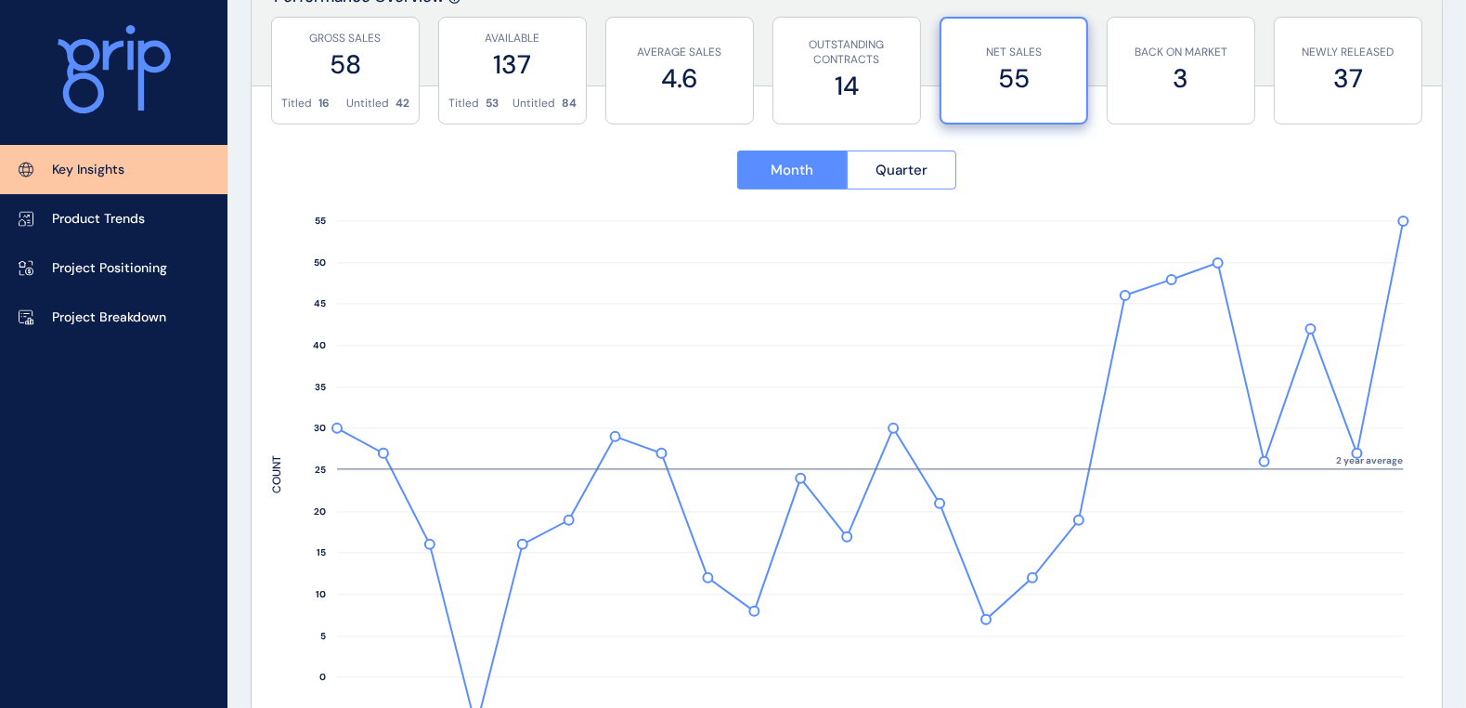
scroll to position [594, 0]
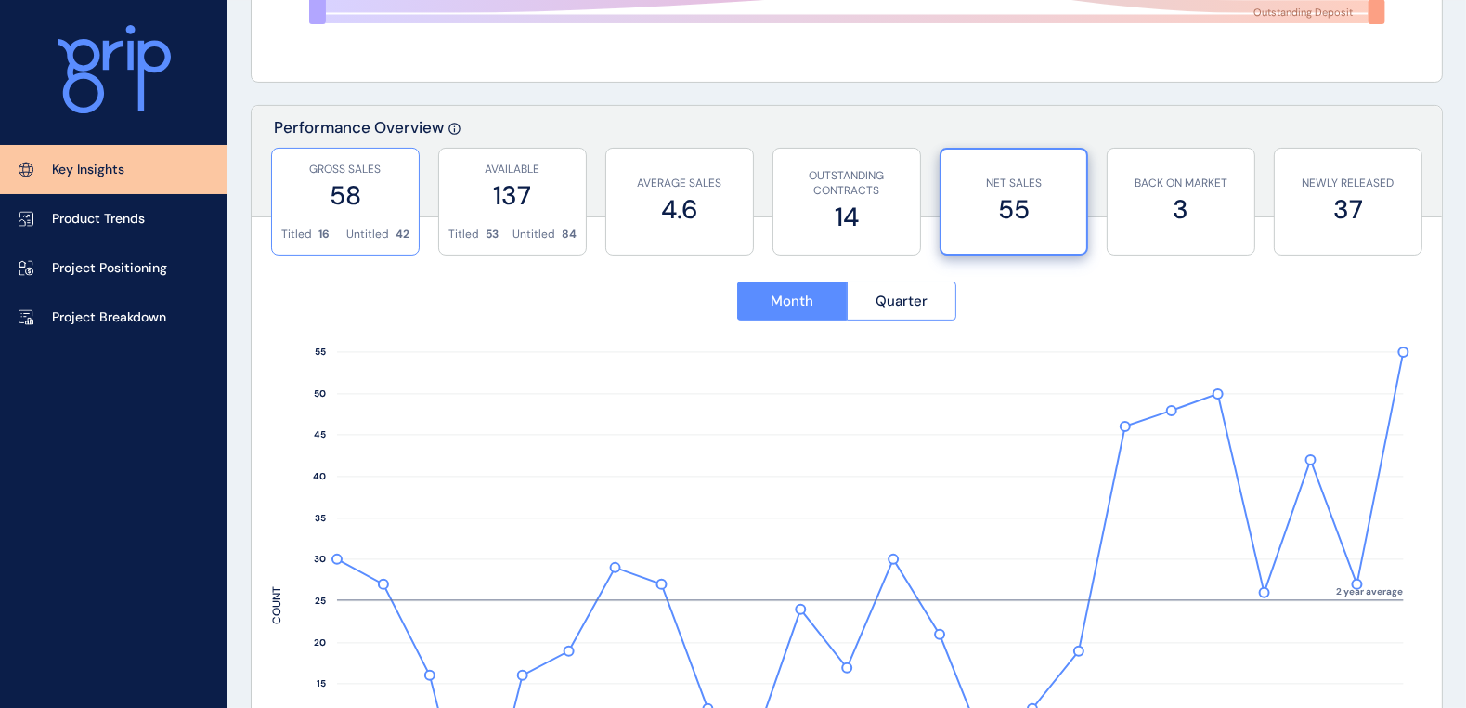
click at [318, 197] on label "58" at bounding box center [345, 195] width 128 height 36
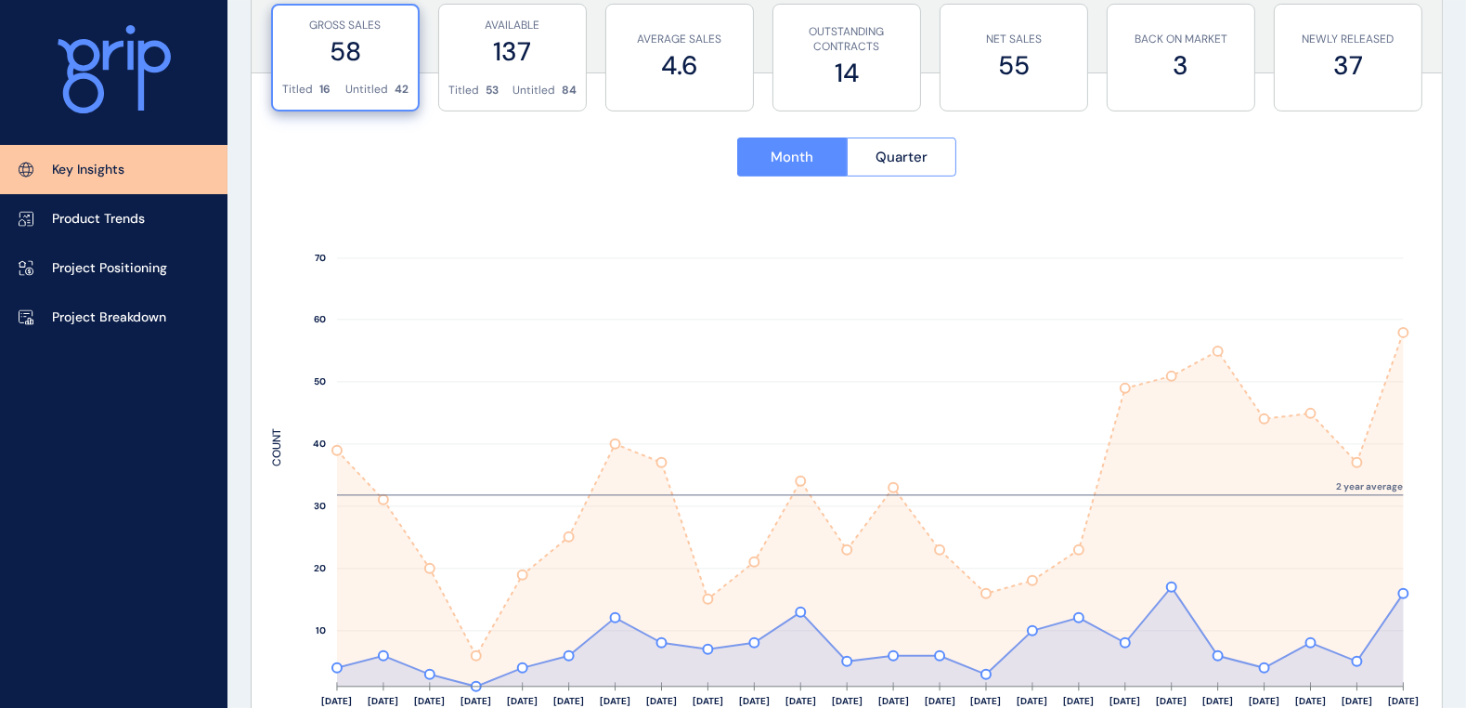
scroll to position [694, 0]
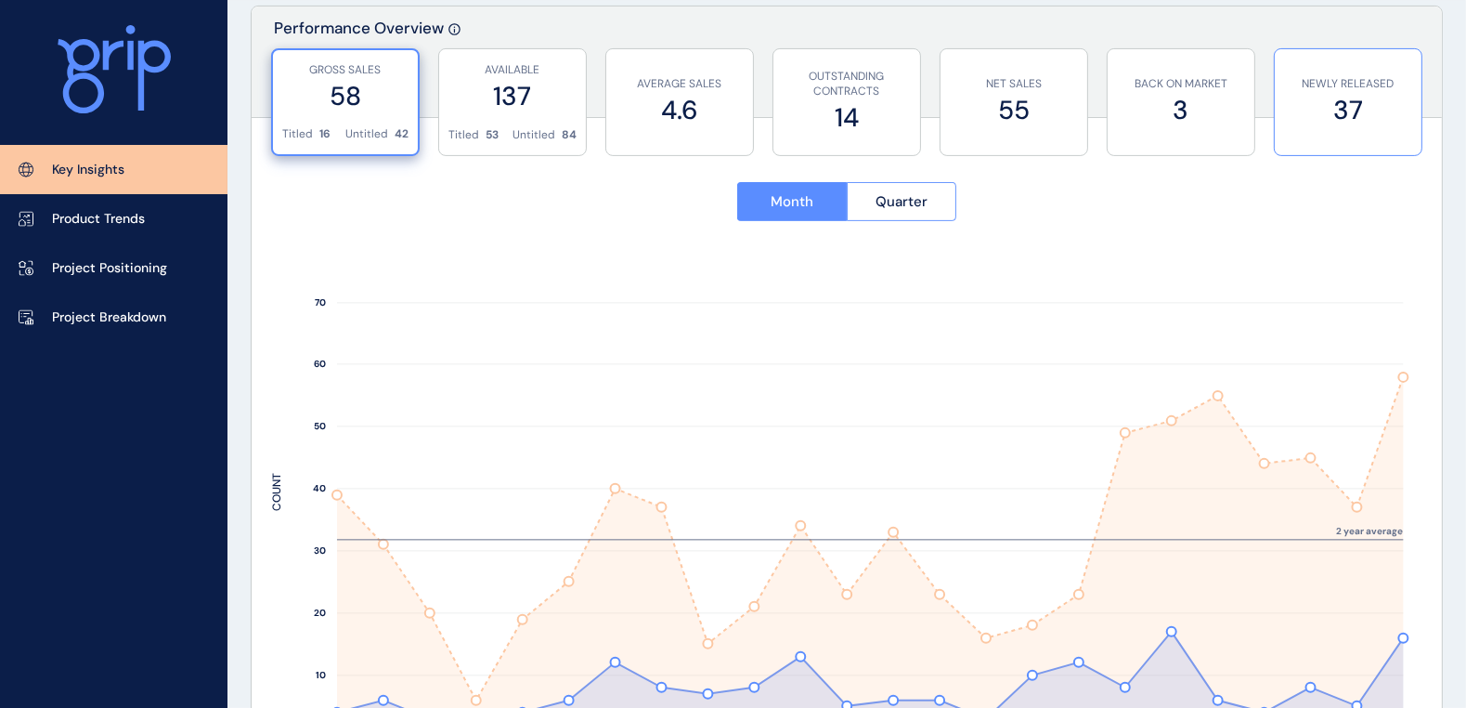
click at [1303, 96] on label "37" at bounding box center [1348, 110] width 128 height 36
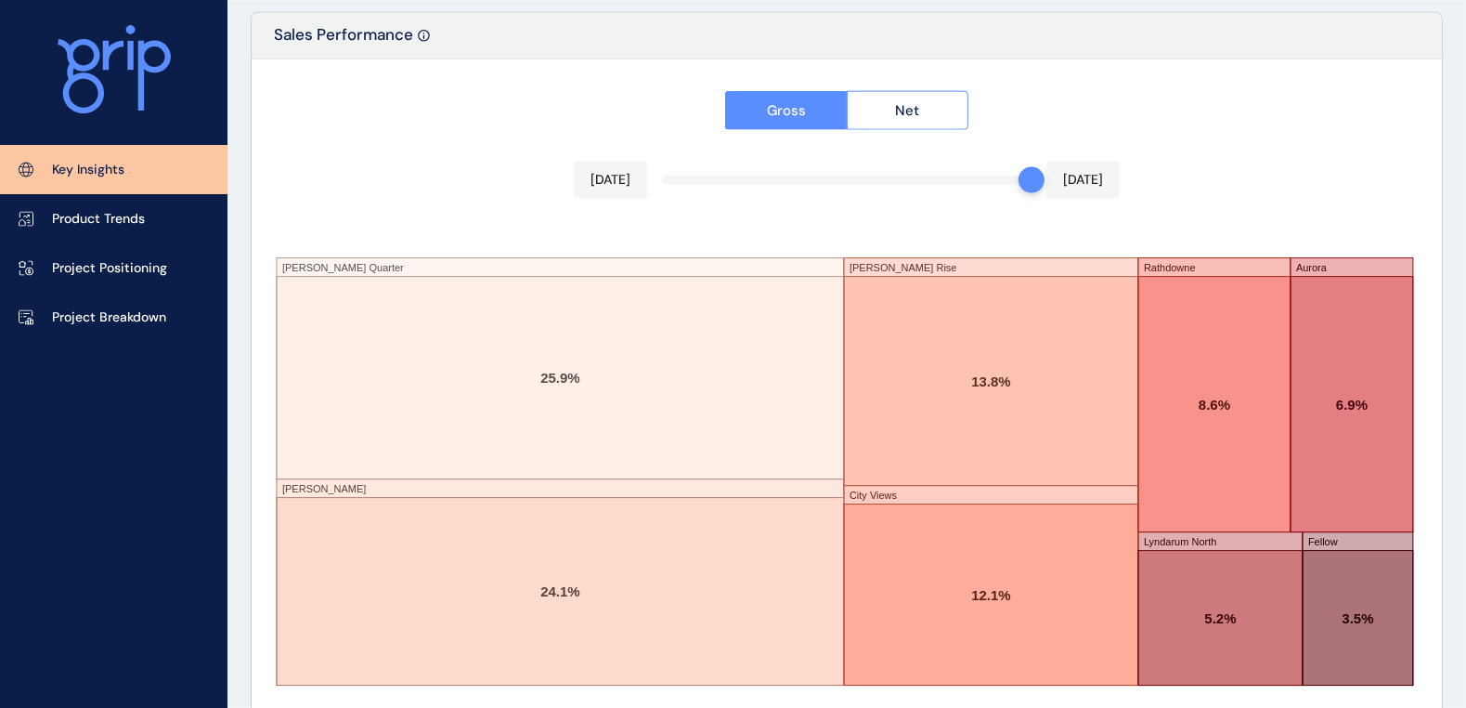
scroll to position [3200, 0]
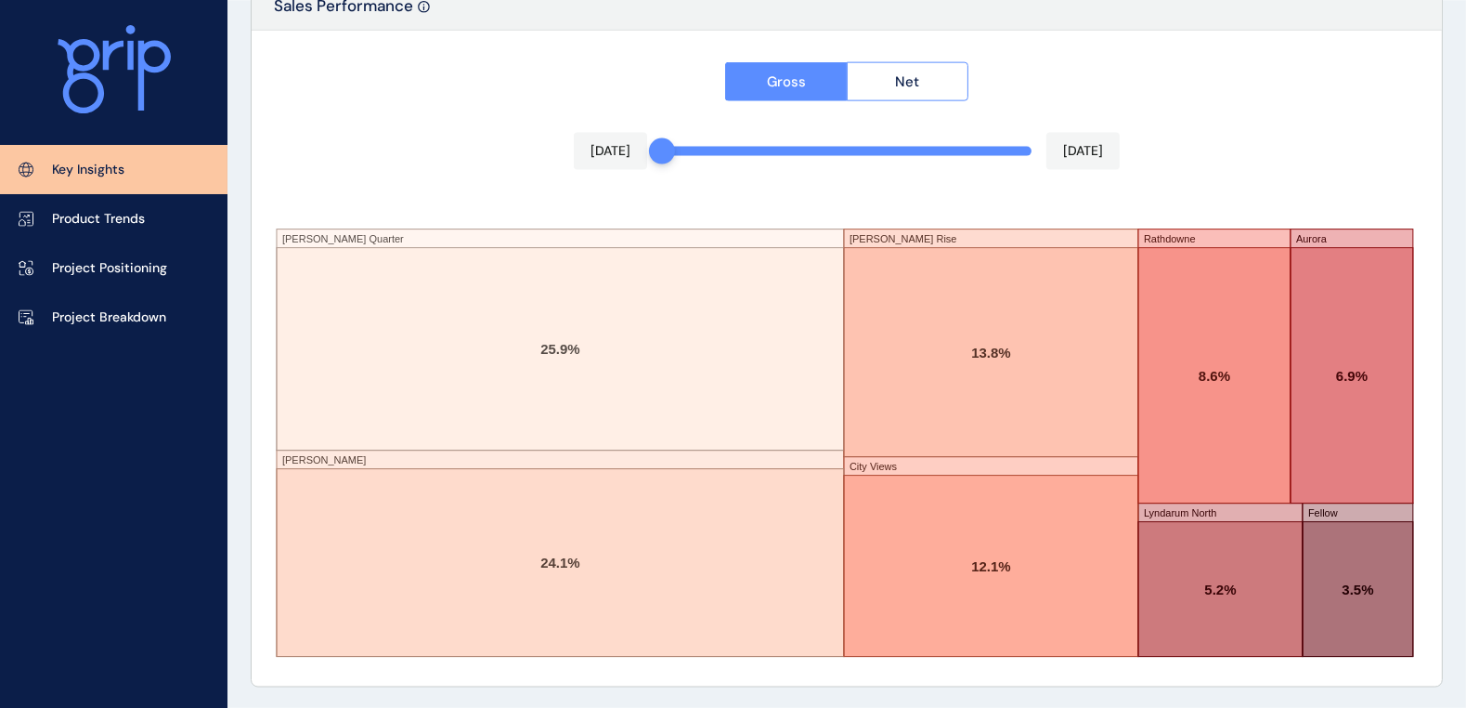
drag, startPoint x: 1017, startPoint y: 150, endPoint x: 551, endPoint y: 154, distance: 466.2
click at [553, 154] on div "Gross Net [DATE] [DATE] [PERSON_NAME] Quarter [PERSON_NAME] [GEOGRAPHIC_DATA] V…" at bounding box center [847, 359] width 1191 height 656
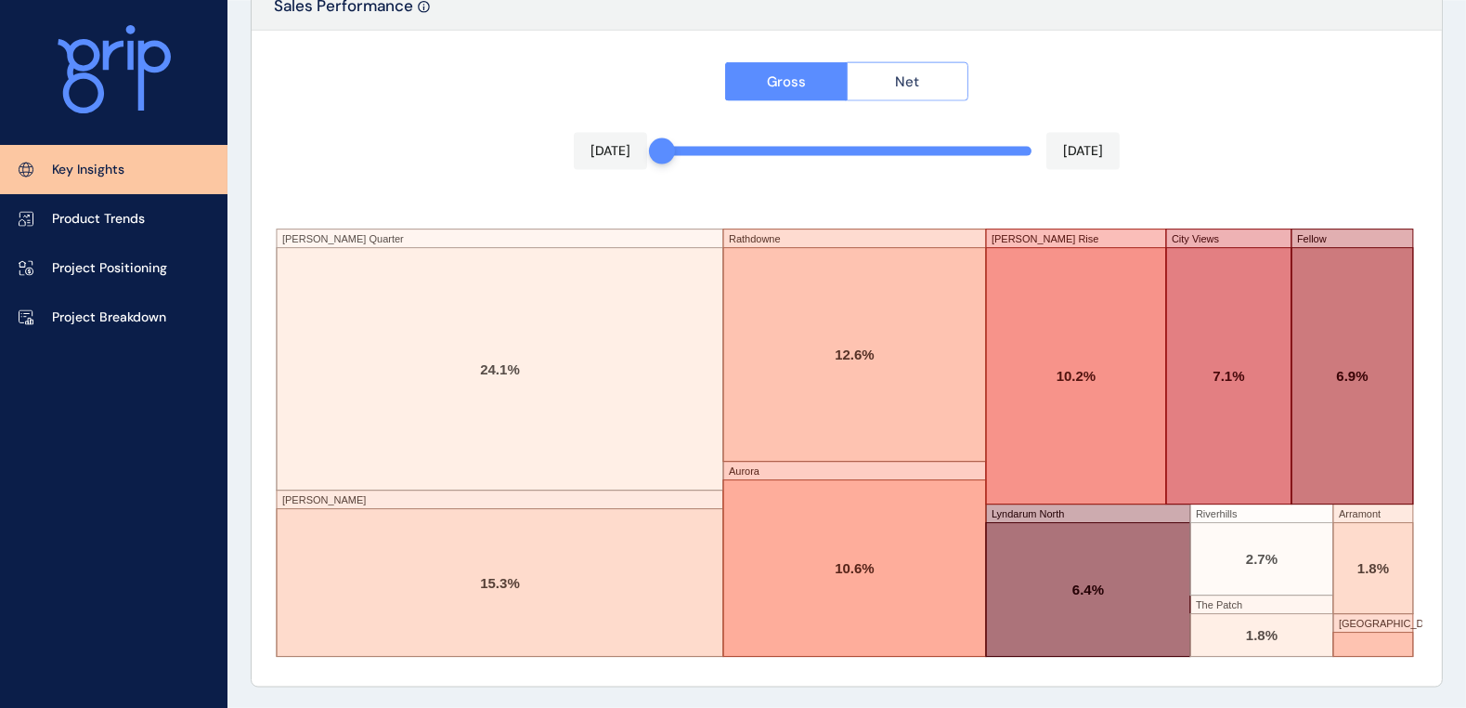
click at [890, 86] on button "Net" at bounding box center [908, 81] width 123 height 39
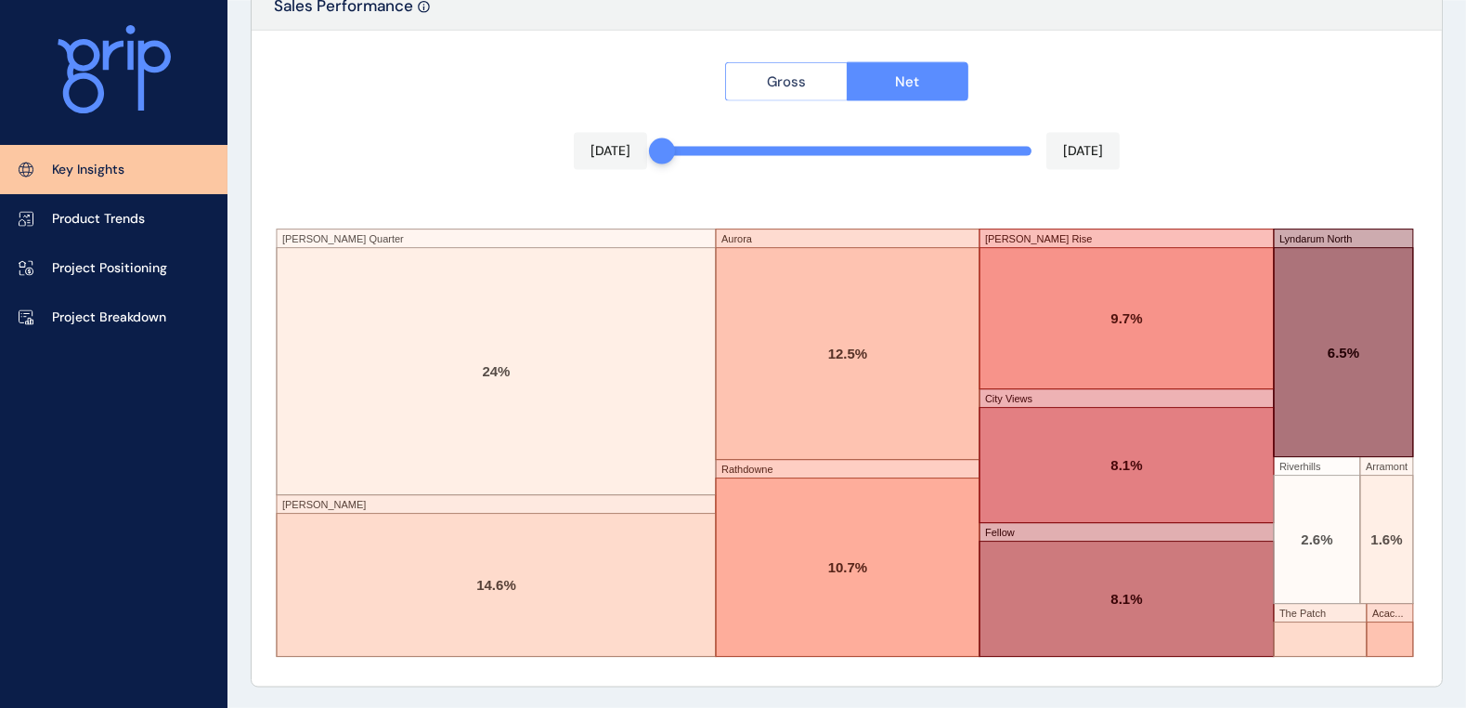
click at [827, 63] on button "Gross" at bounding box center [786, 81] width 122 height 39
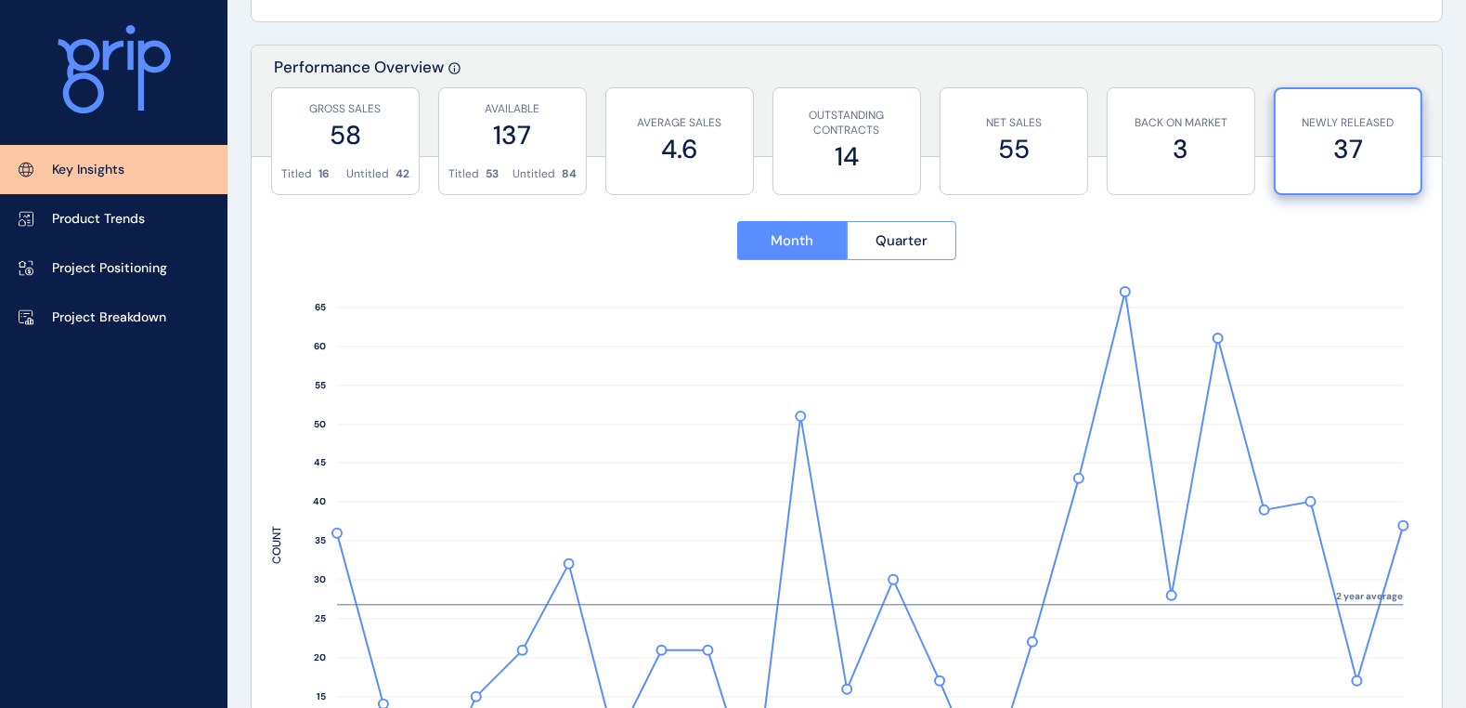
scroll to position [672, 0]
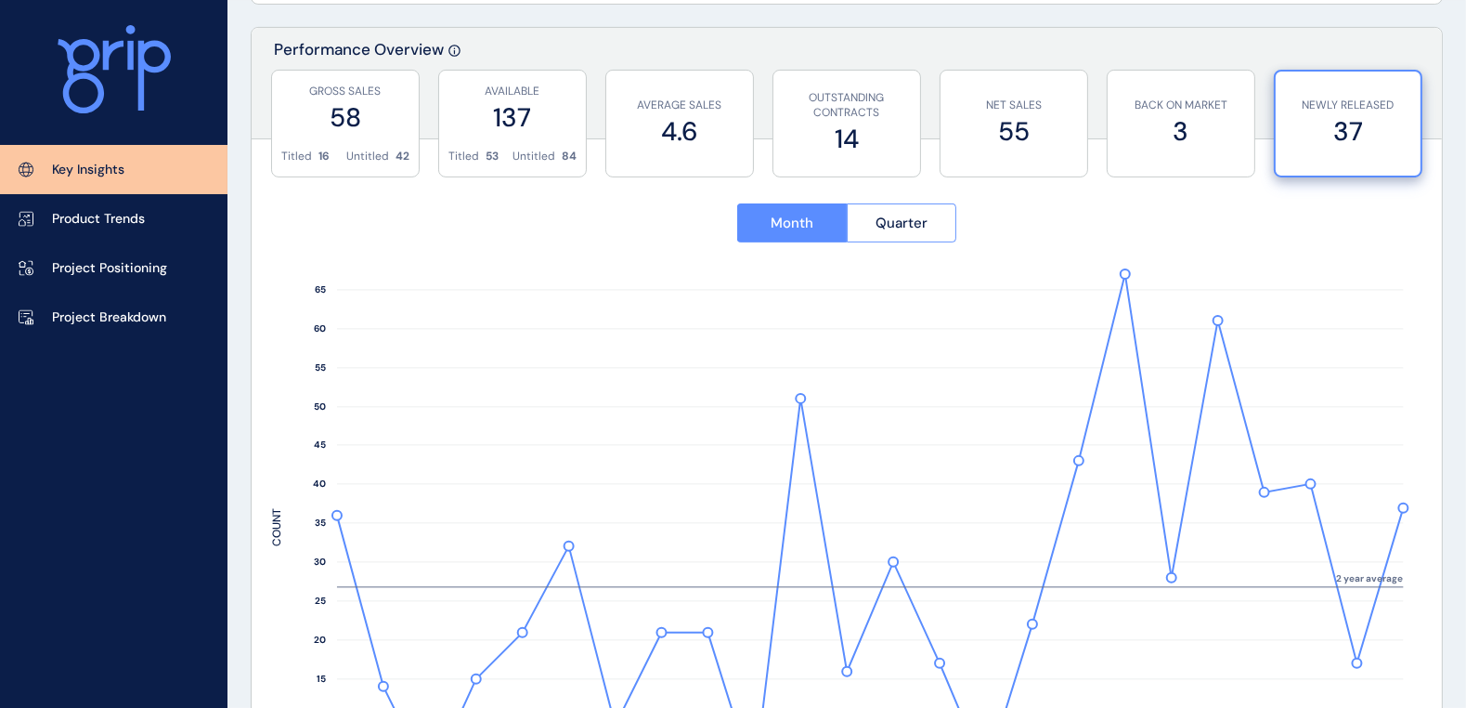
click at [801, 39] on div "Performance Overview" at bounding box center [847, 83] width 1191 height 111
click at [850, 113] on p "OUTSTANDING CONTRACTS" at bounding box center [847, 106] width 128 height 32
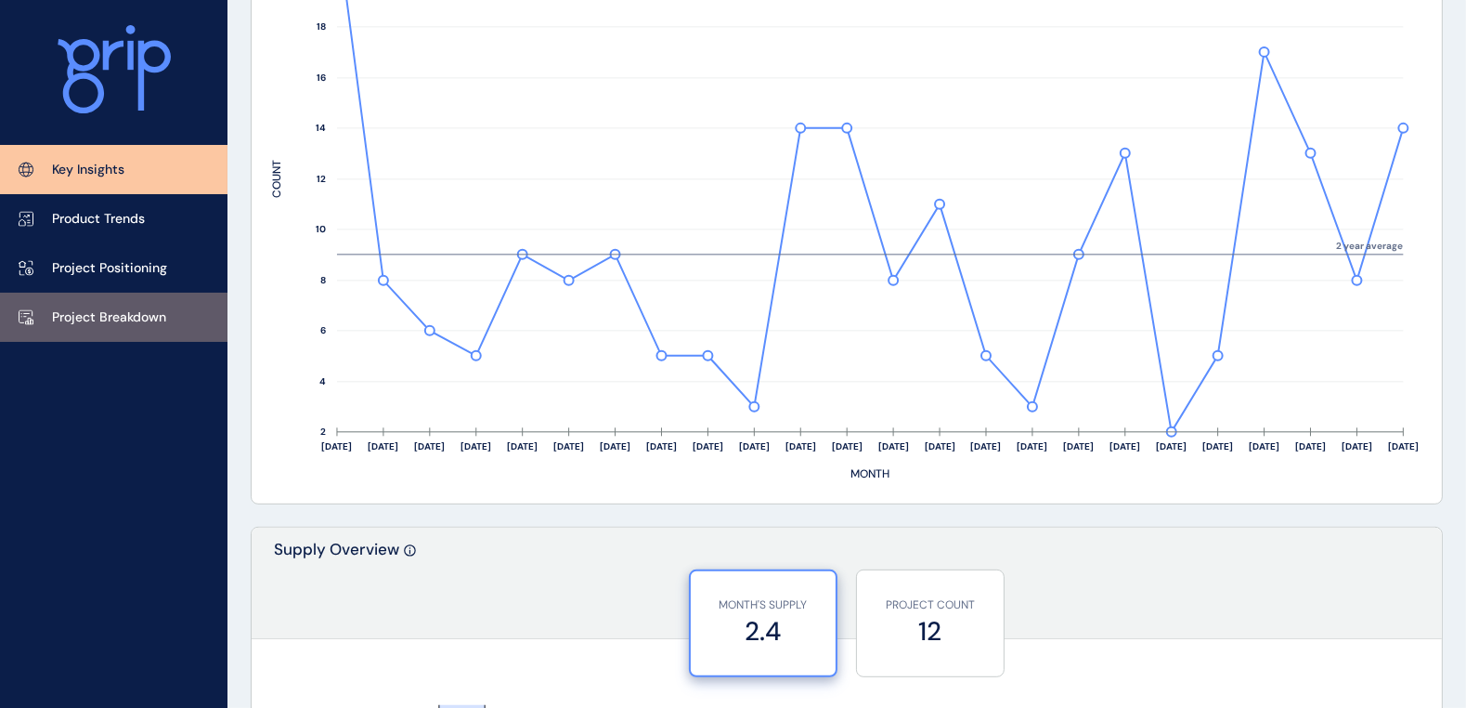
scroll to position [1253, 0]
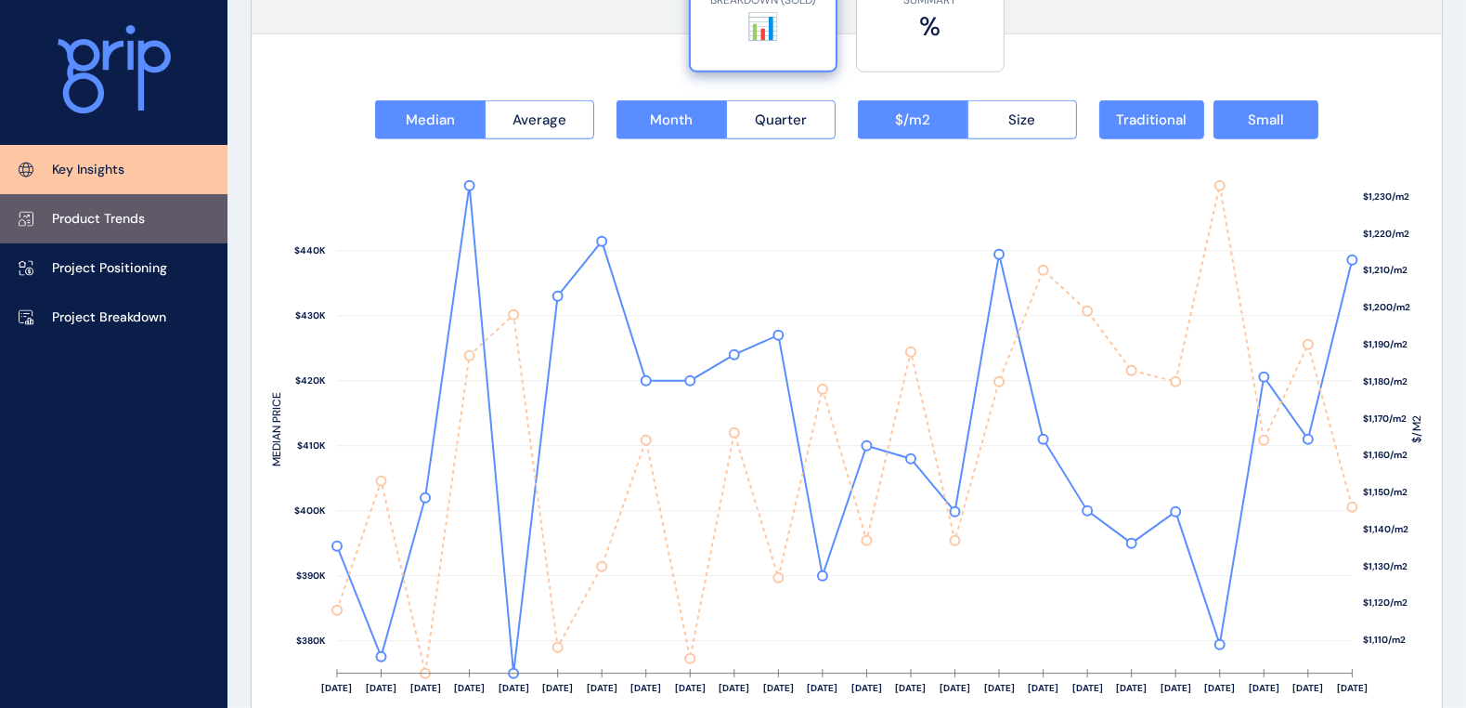
click at [124, 234] on link "Product Trends" at bounding box center [114, 218] width 228 height 49
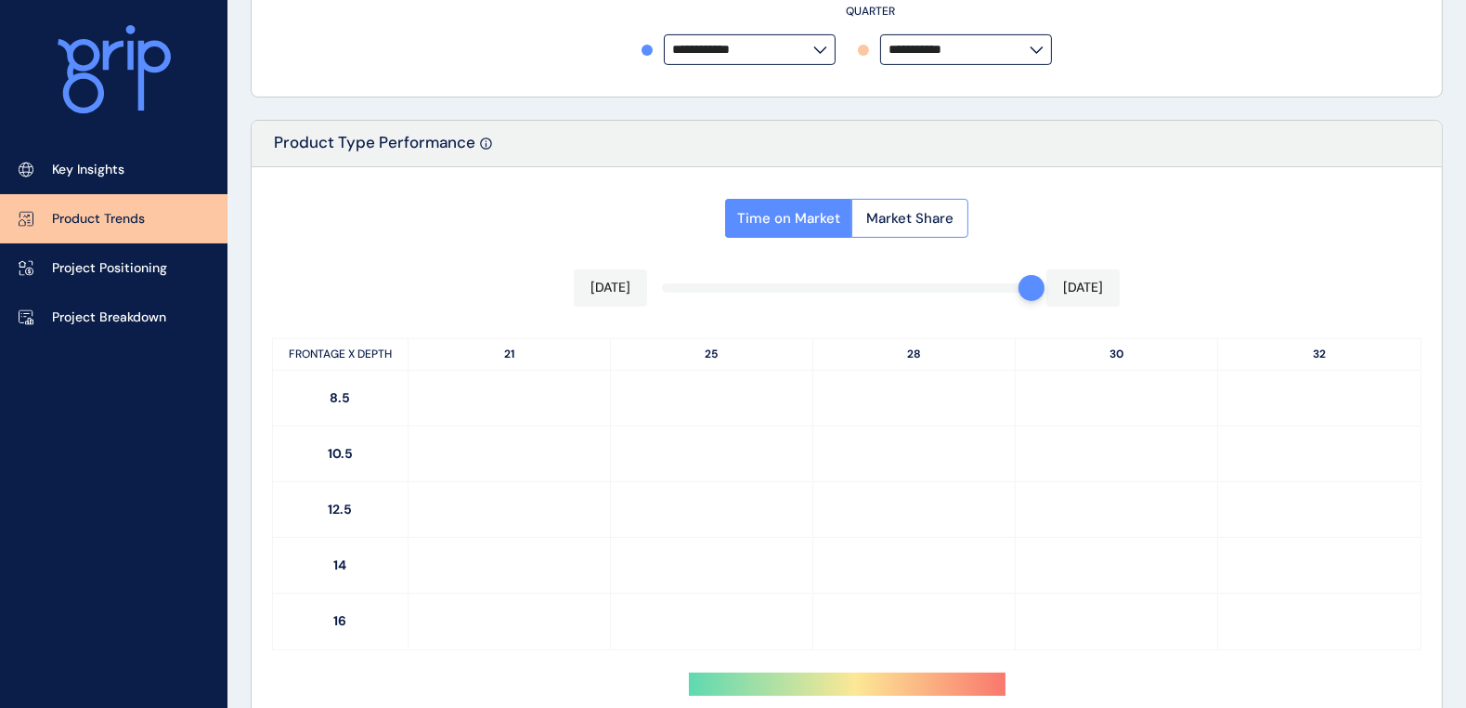
type input "**********"
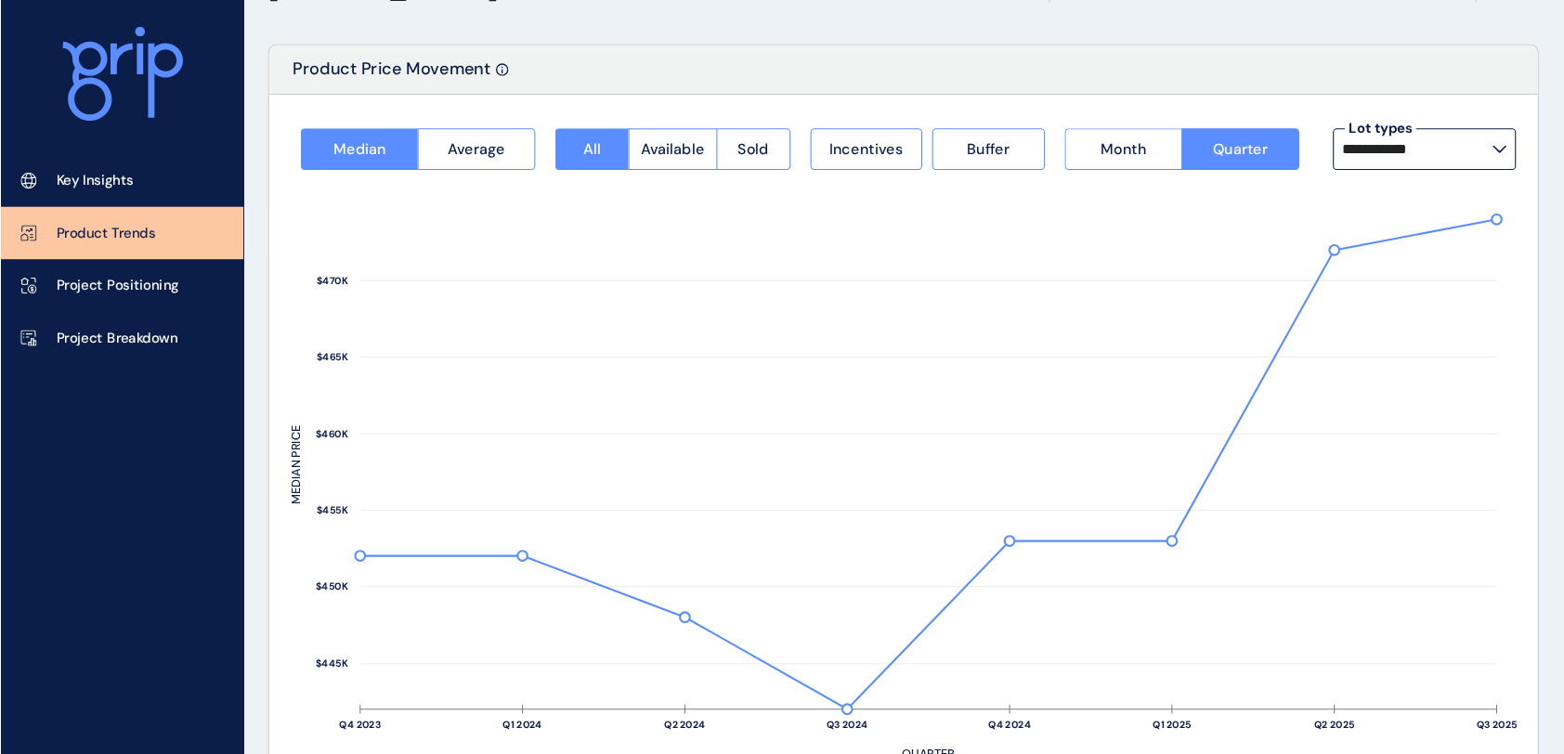
scroll to position [82, 0]
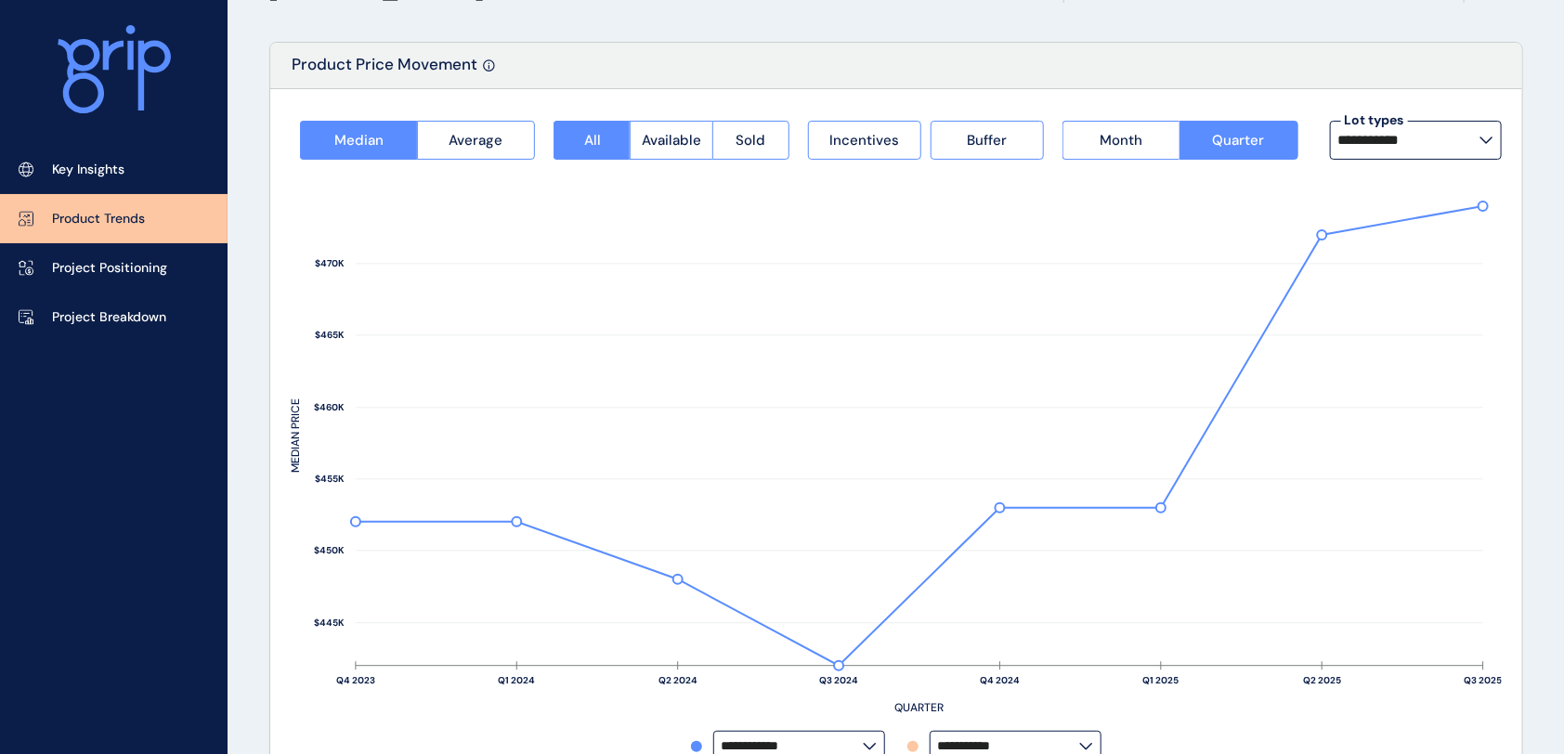
click at [1303, 146] on input "**********" at bounding box center [1408, 140] width 141 height 15
click at [1085, 56] on div "Product Price Movement" at bounding box center [896, 66] width 1252 height 46
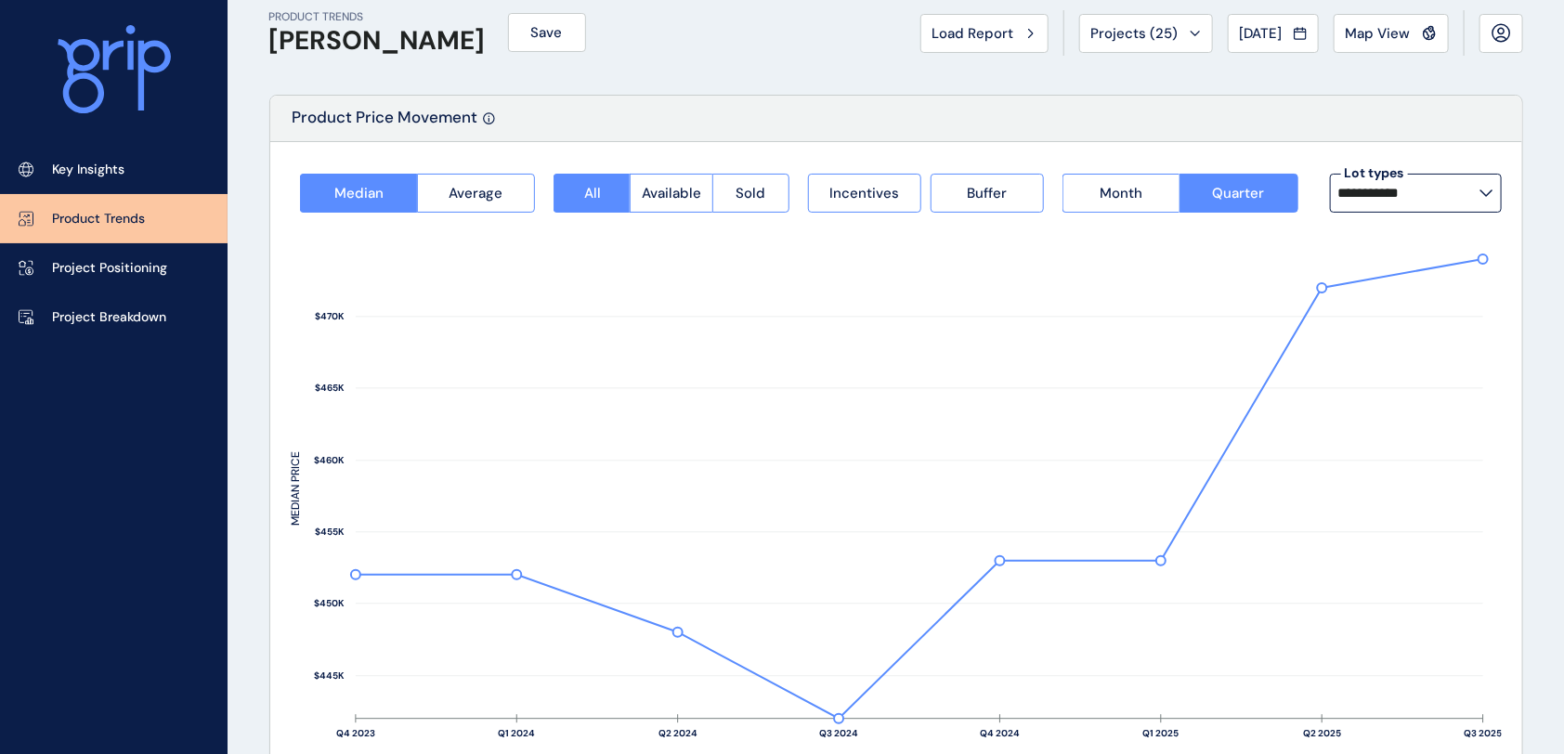
scroll to position [0, 0]
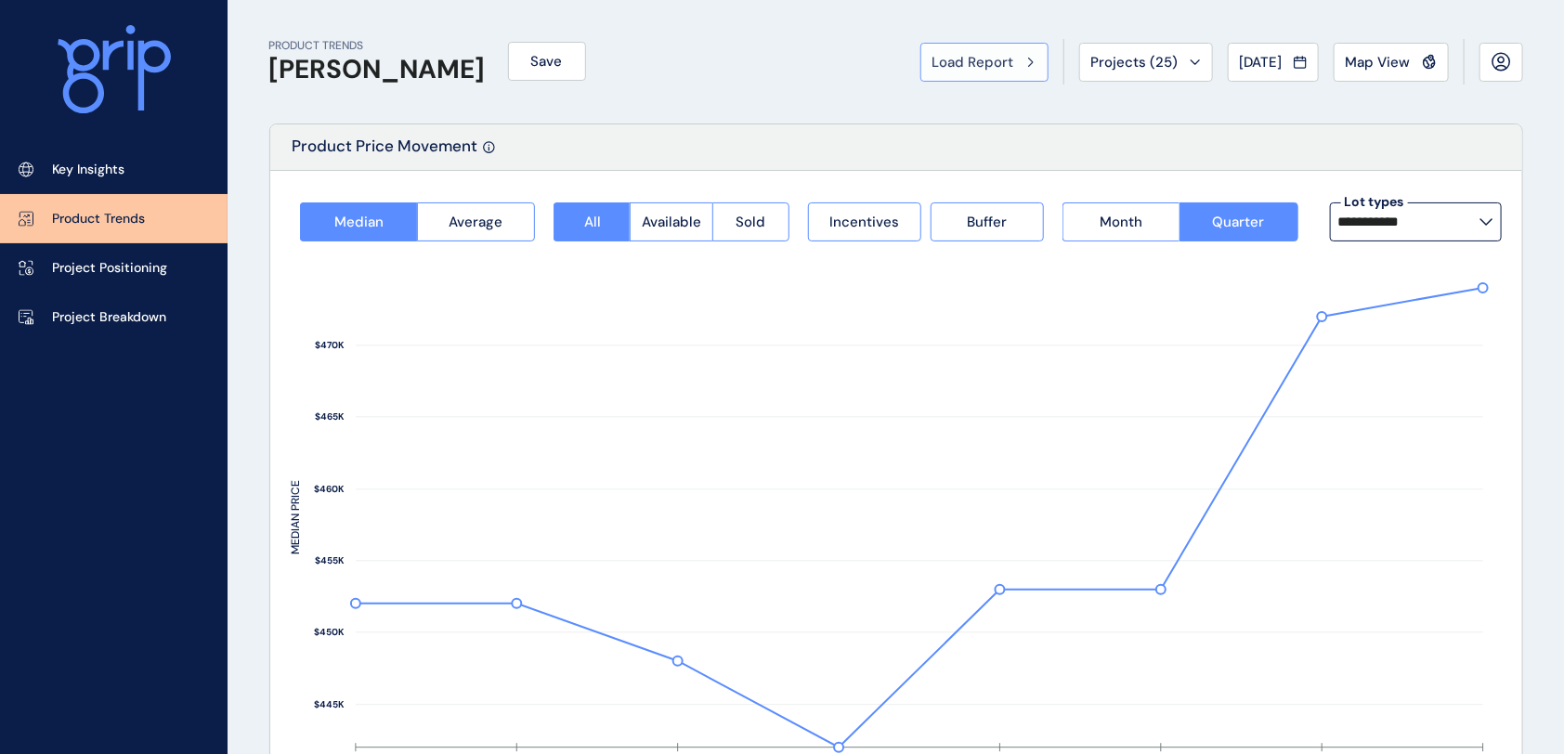
click at [988, 64] on span "Load Report" at bounding box center [973, 62] width 82 height 19
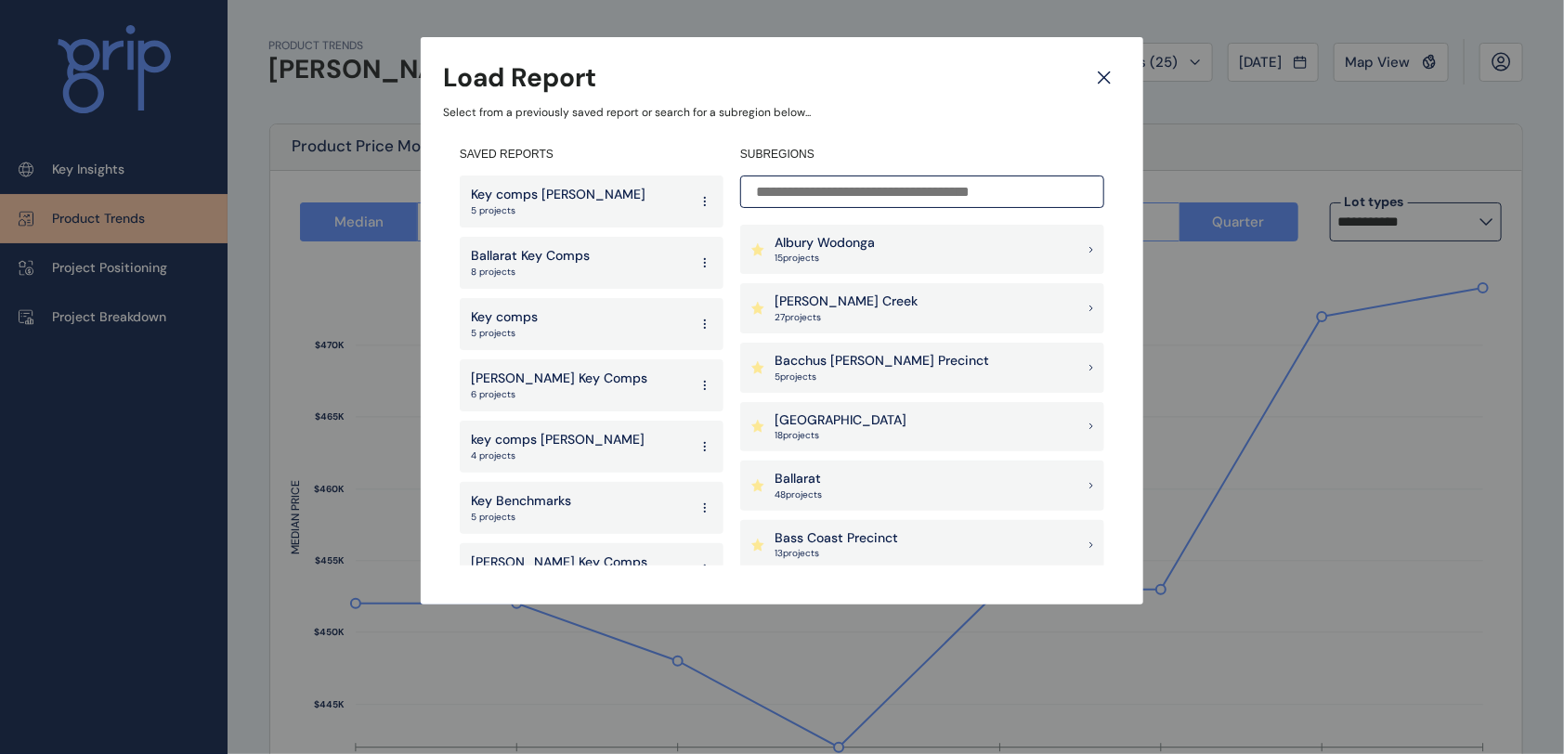
click at [884, 189] on input at bounding box center [922, 192] width 364 height 33
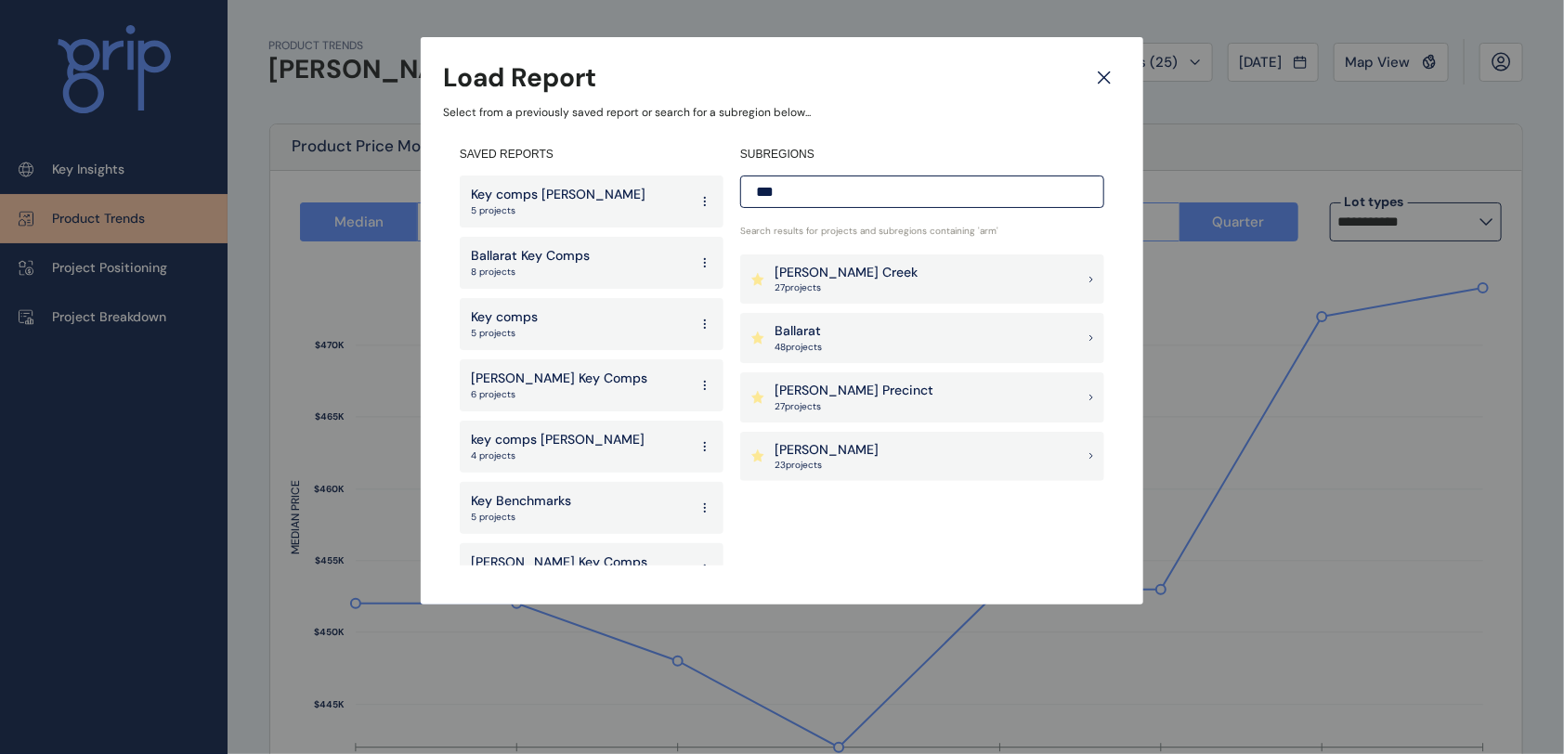
type input "***"
click at [785, 280] on p "[PERSON_NAME] Creek" at bounding box center [846, 273] width 143 height 19
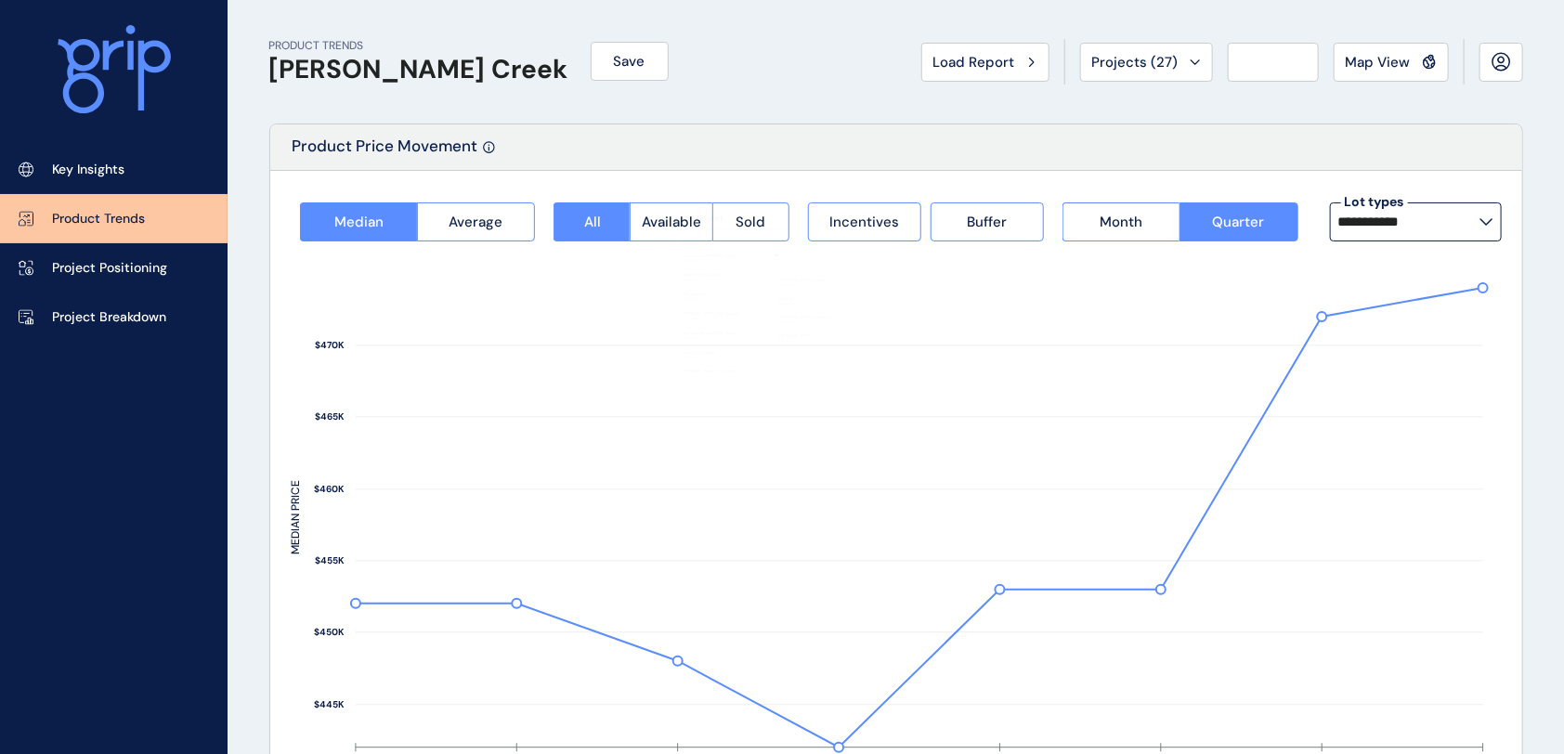
type input "**********"
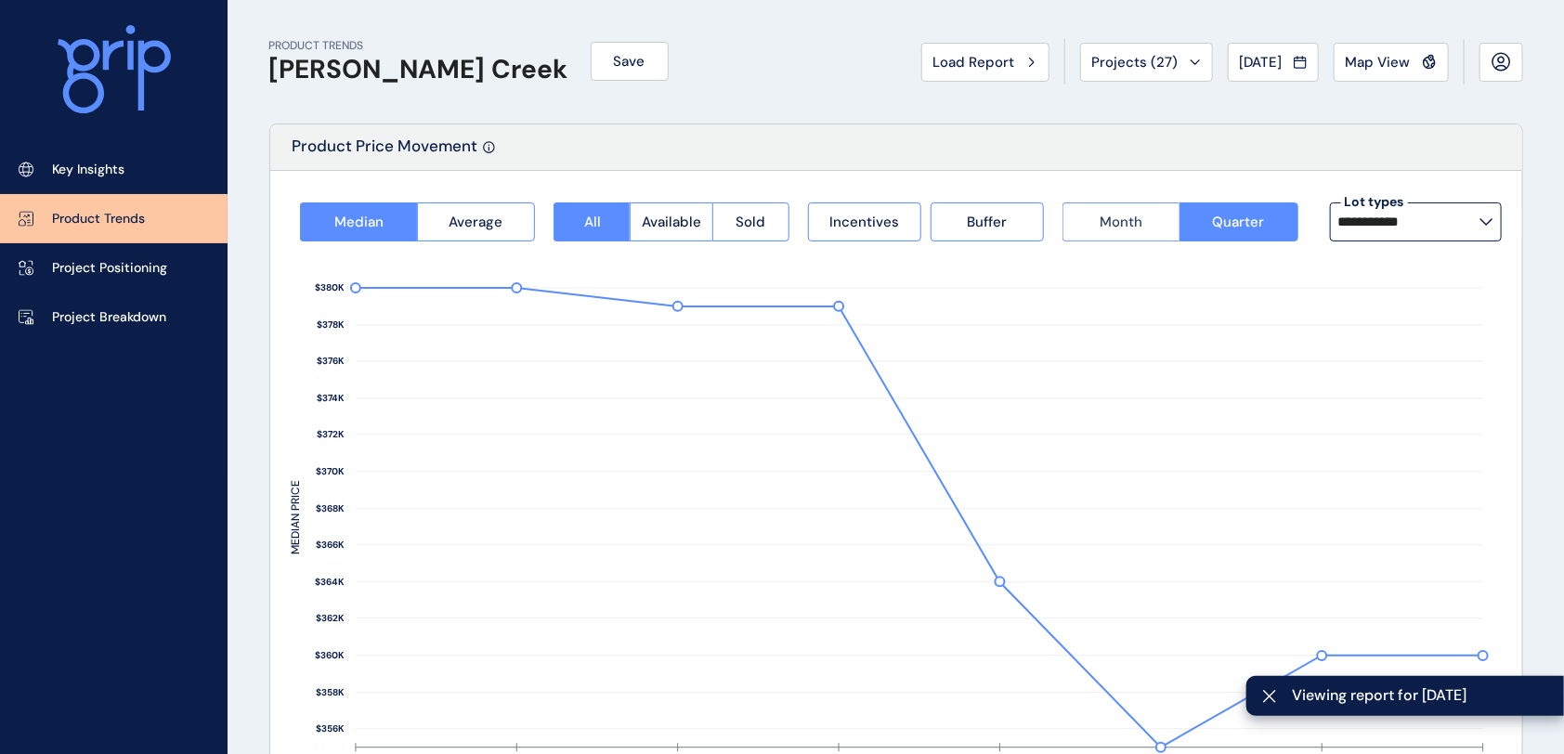
click at [1099, 227] on button "Month" at bounding box center [1120, 221] width 117 height 39
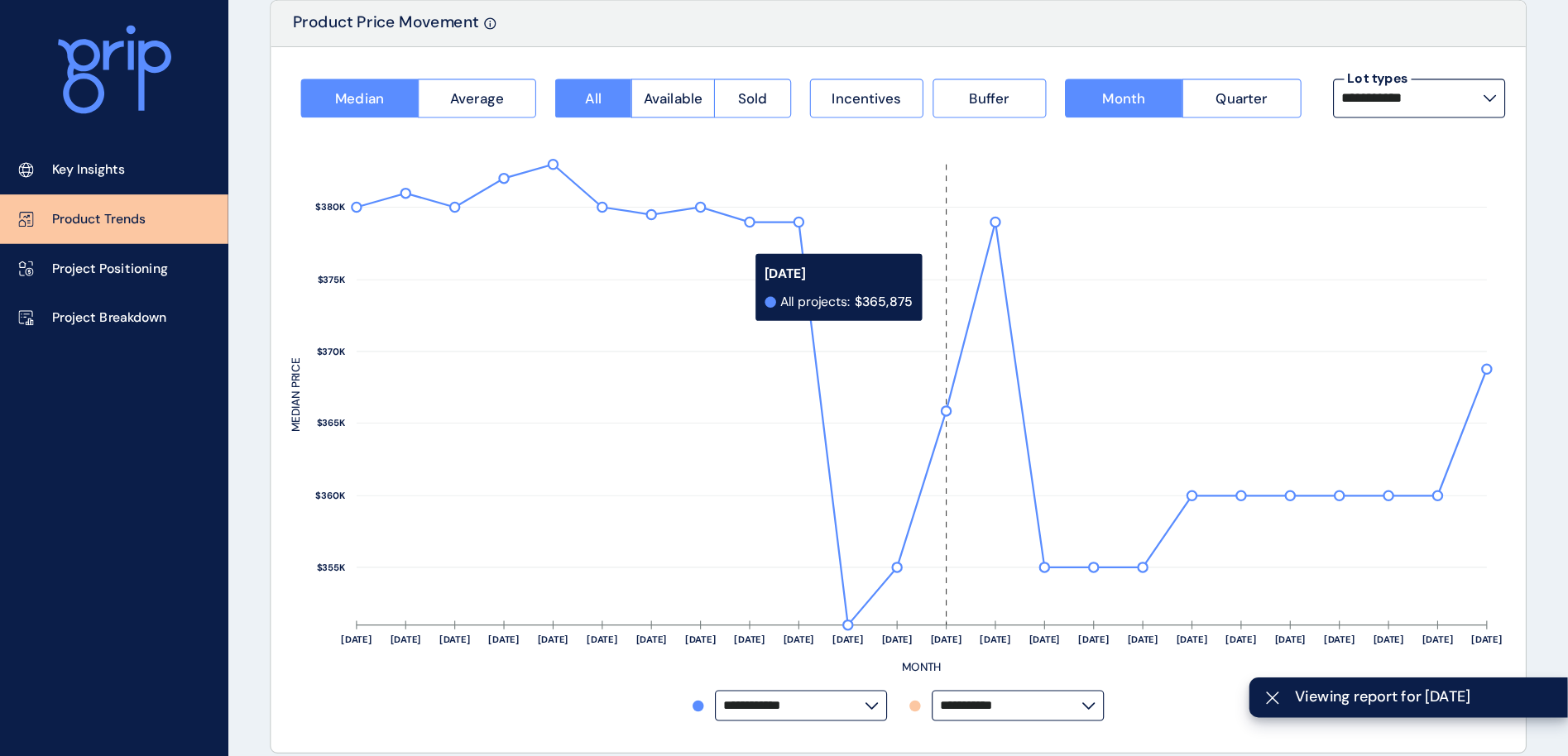
scroll to position [110, 0]
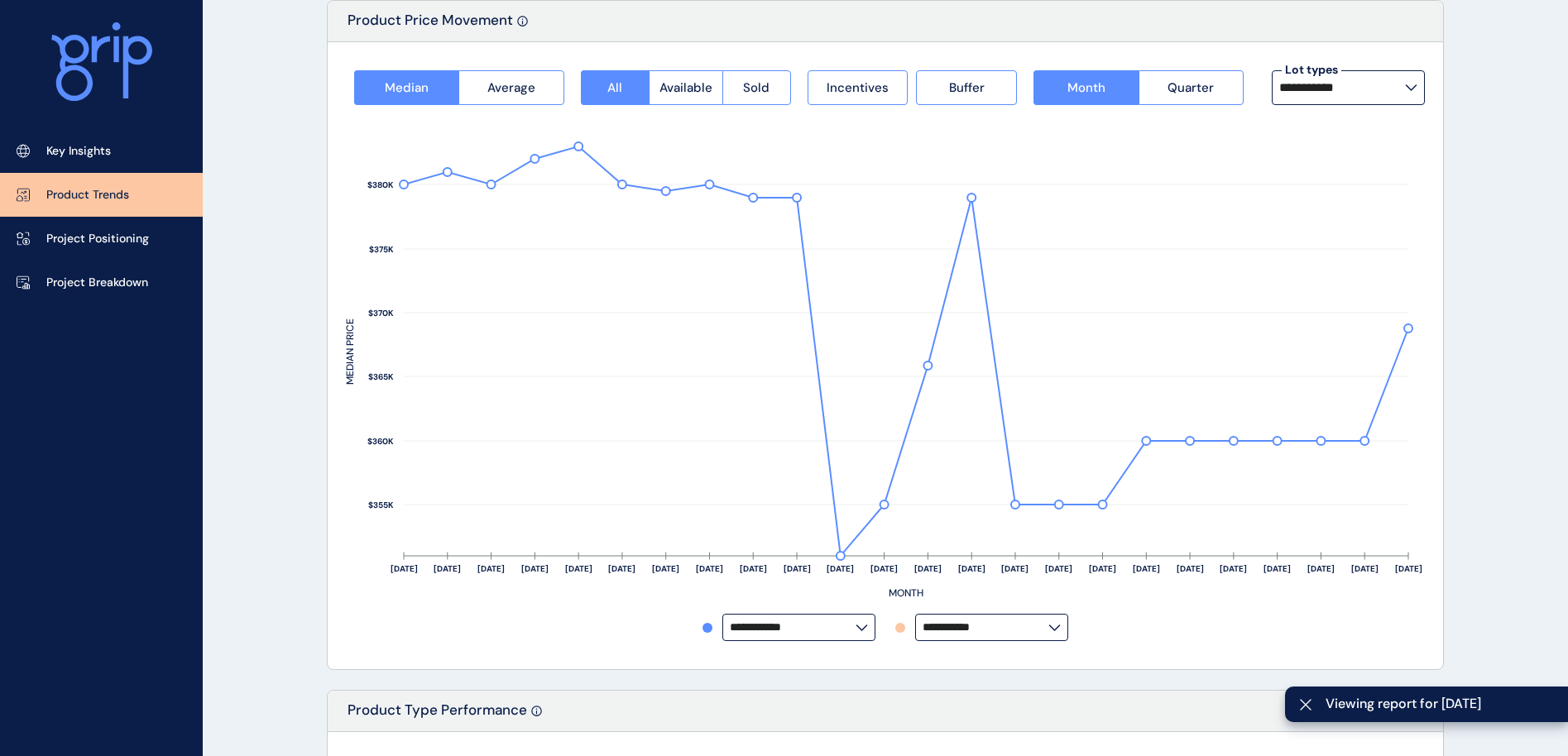
click at [1025, 559] on input "**********" at bounding box center [985, 627] width 126 height 12
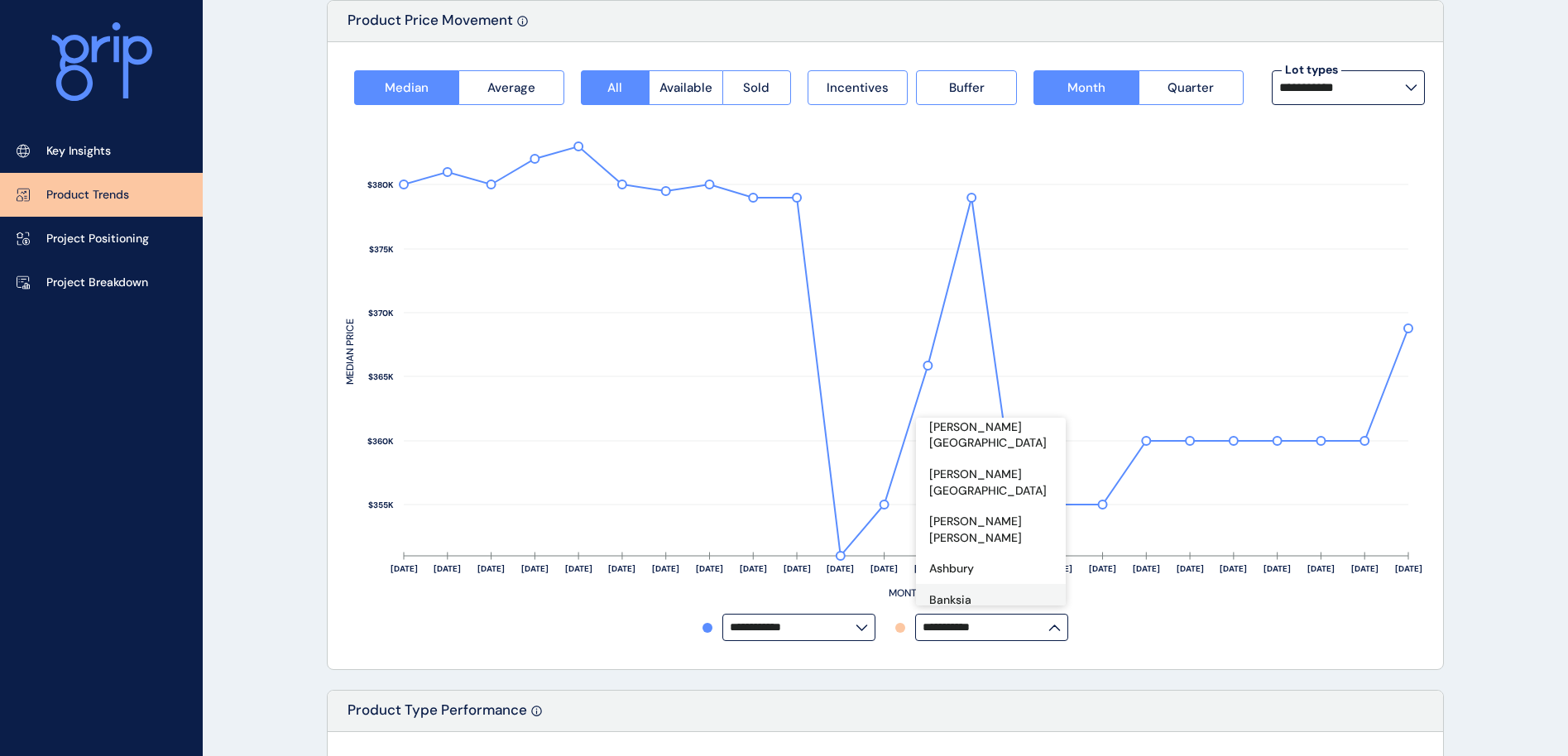
scroll to position [124, 0]
click at [1000, 559] on div "Banksia" at bounding box center [991, 576] width 150 height 31
type input "*******"
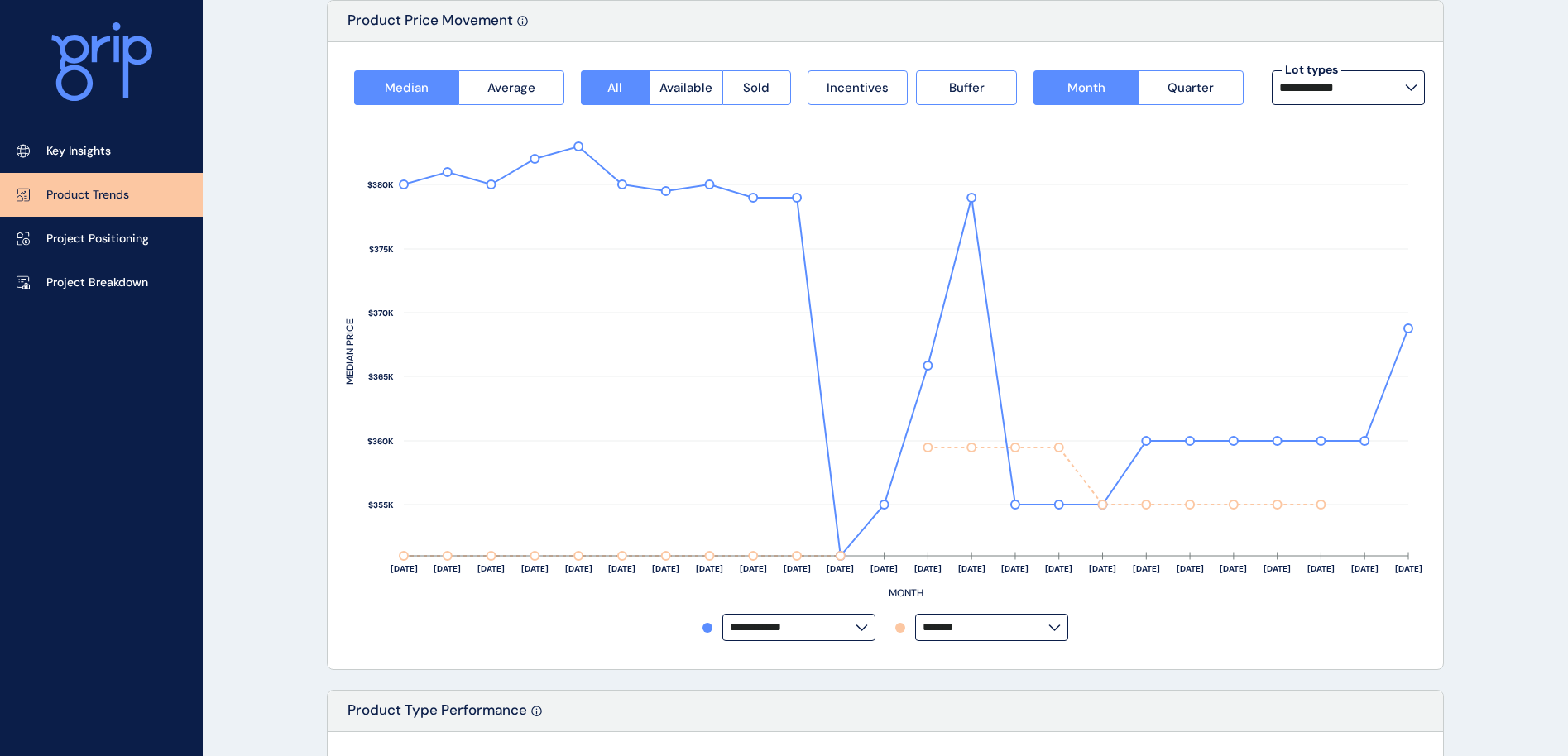
click at [605, 559] on div "**********" at bounding box center [886, 335] width 1117 height 670
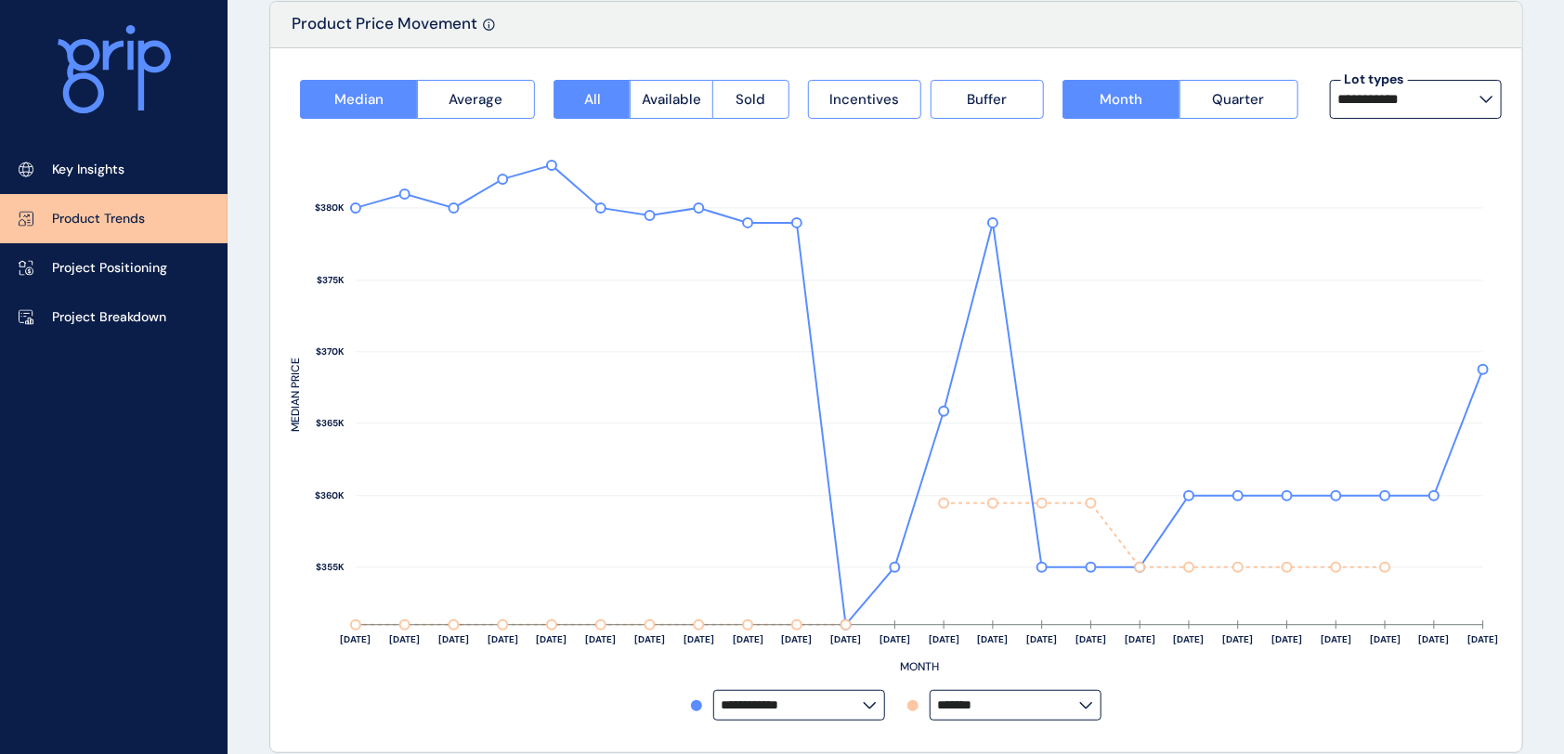
click at [1303, 102] on input "**********" at bounding box center [1408, 99] width 141 height 15
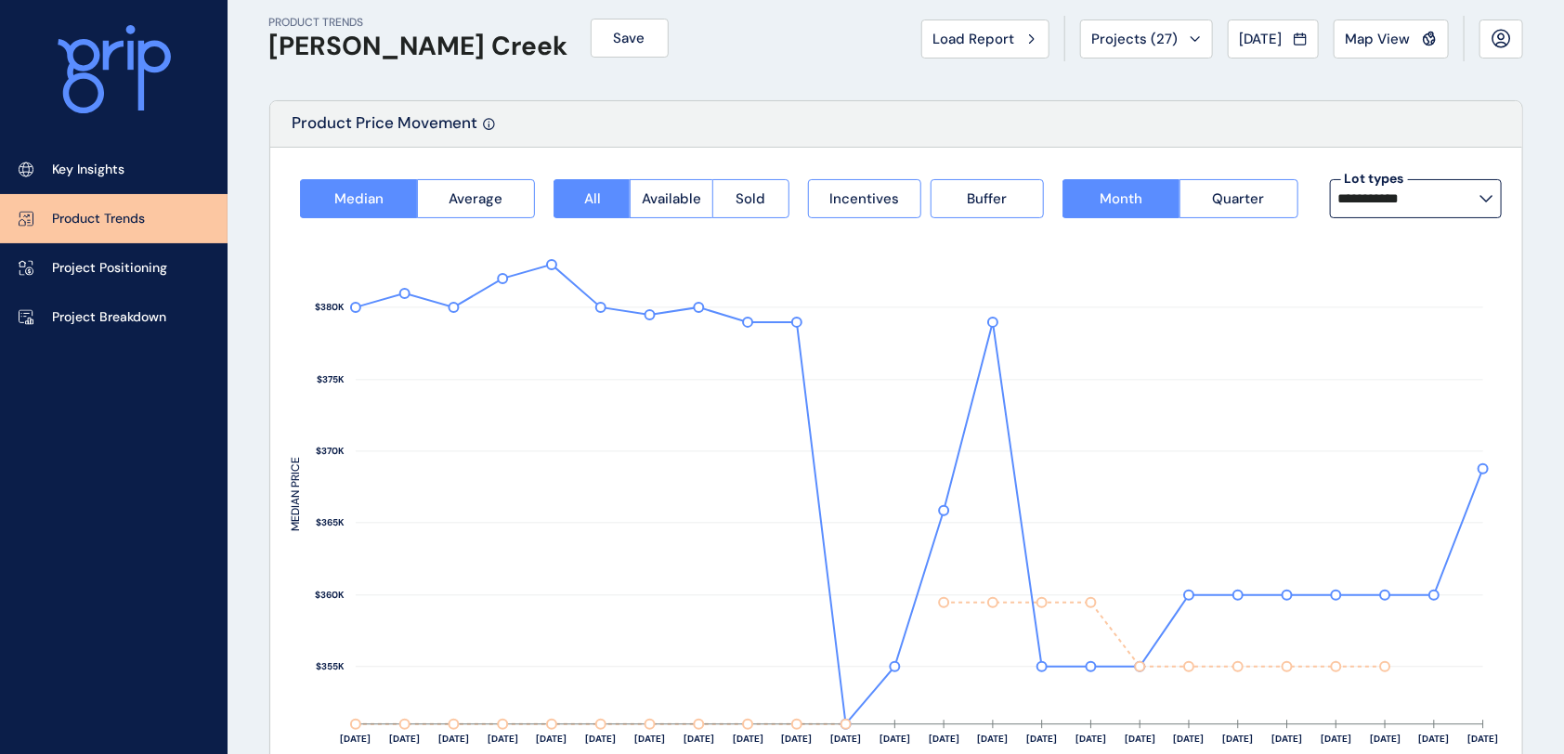
scroll to position [0, 0]
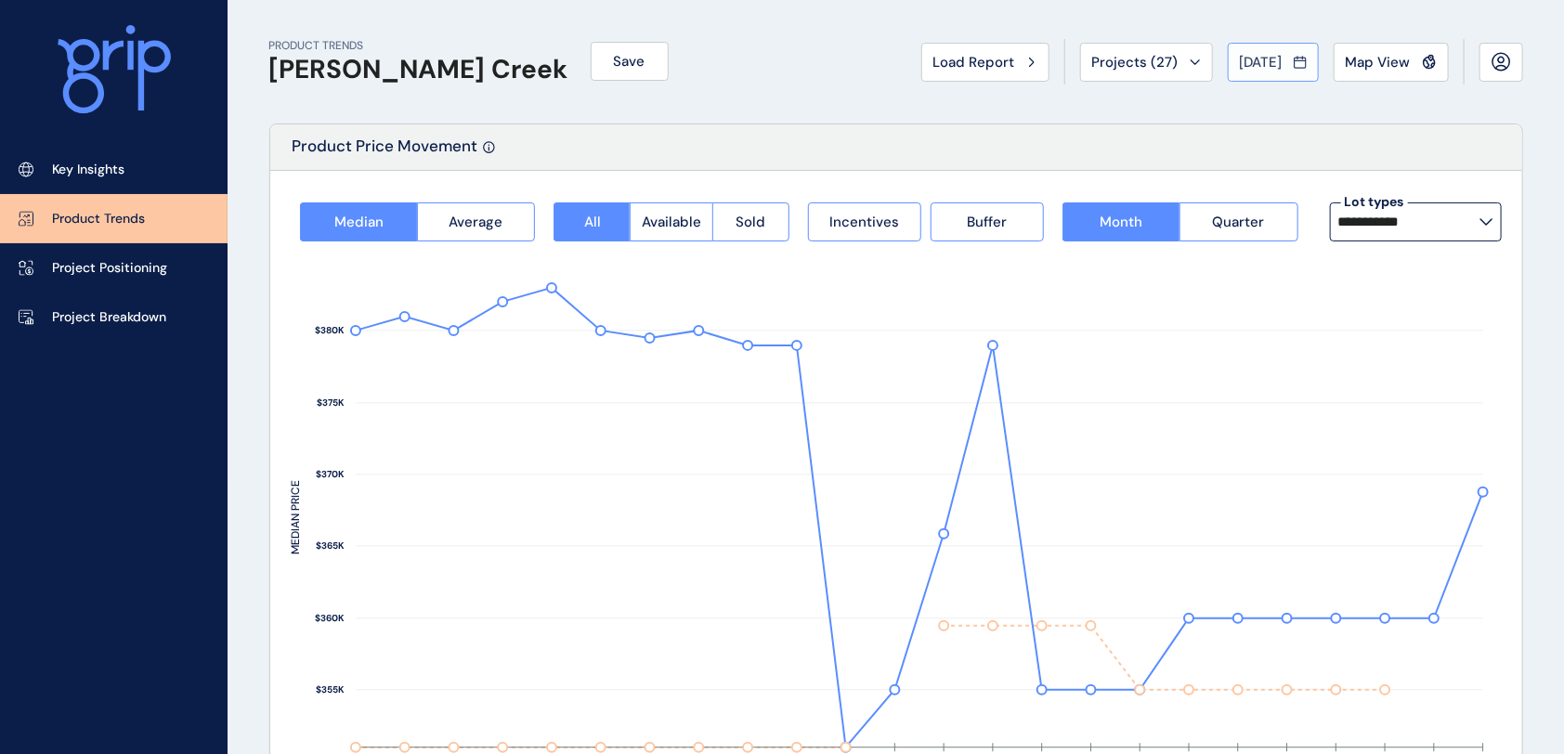
click at [1235, 46] on button "[DATE]" at bounding box center [1273, 62] width 91 height 39
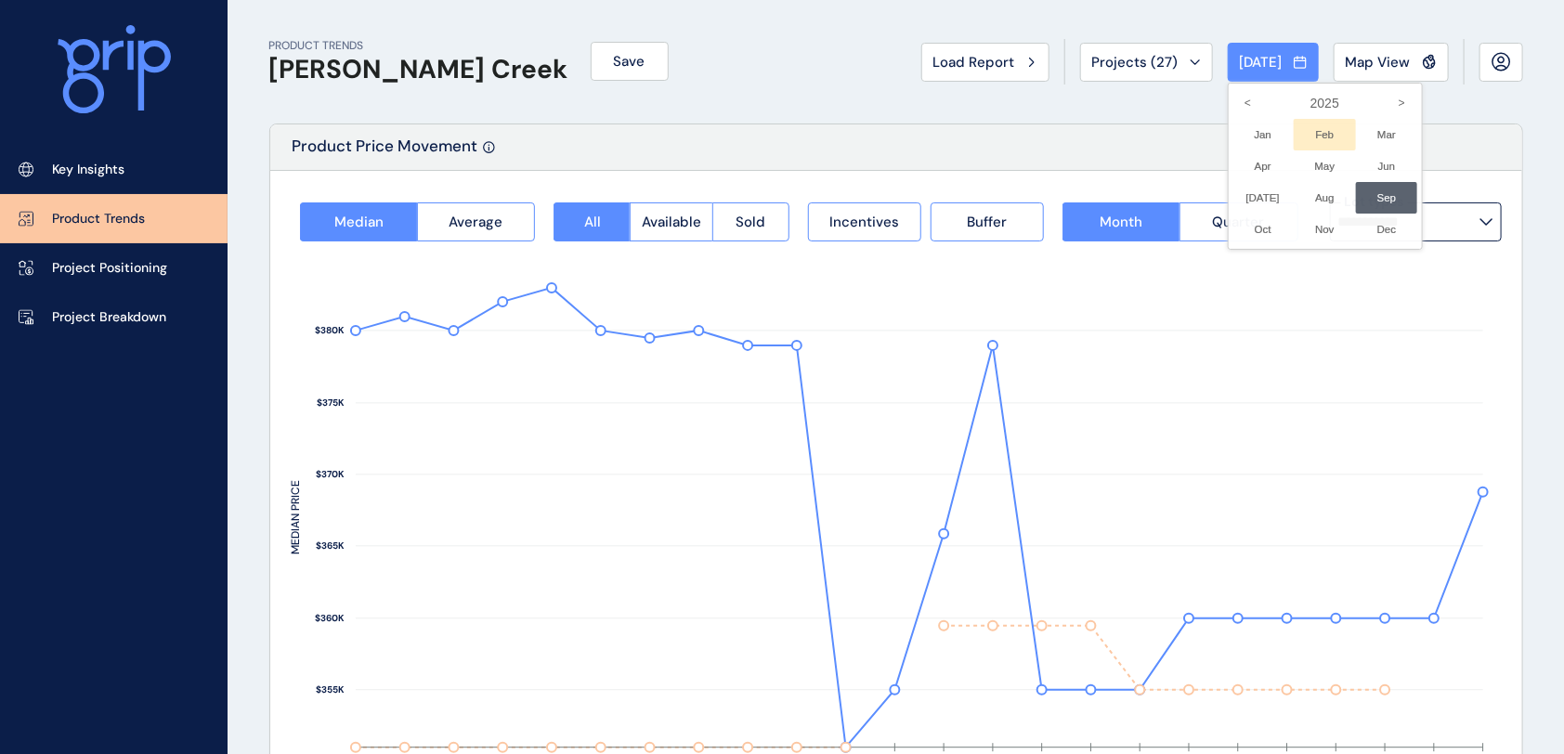
click at [1303, 137] on li "Feb No report is available for this period. New months are usually published 5 …" at bounding box center [1325, 135] width 62 height 32
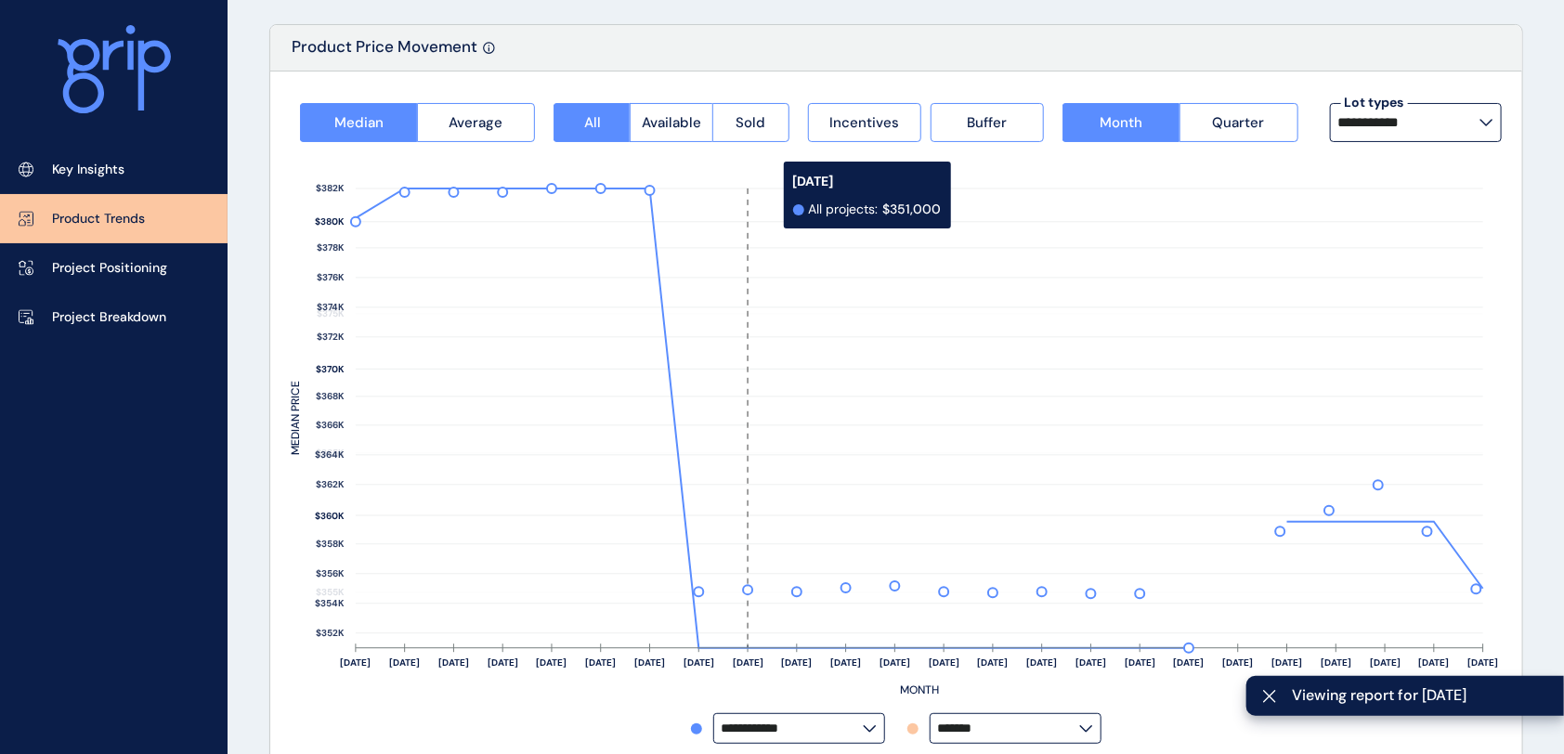
scroll to position [124, 0]
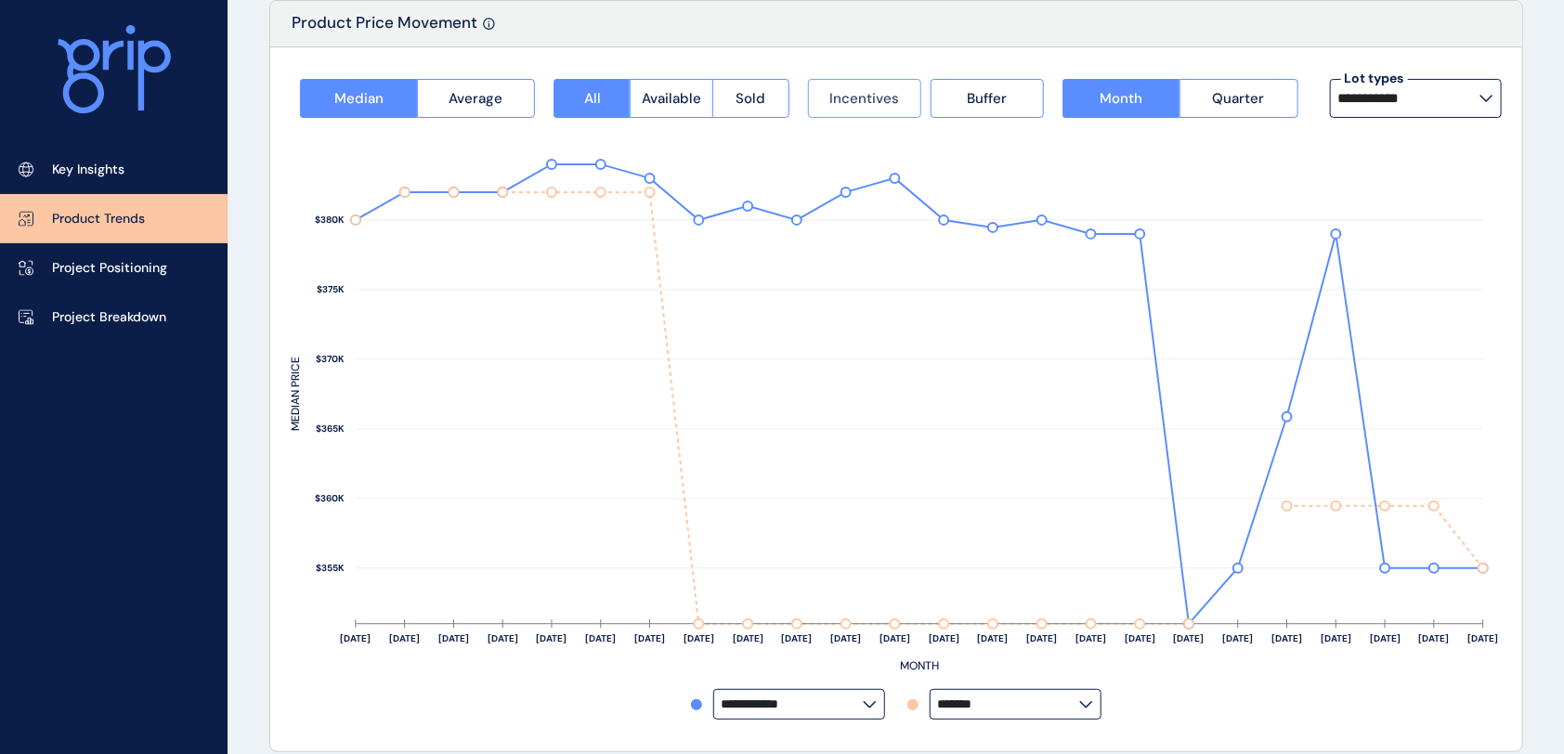
click at [877, 103] on span "Incentives" at bounding box center [864, 98] width 70 height 19
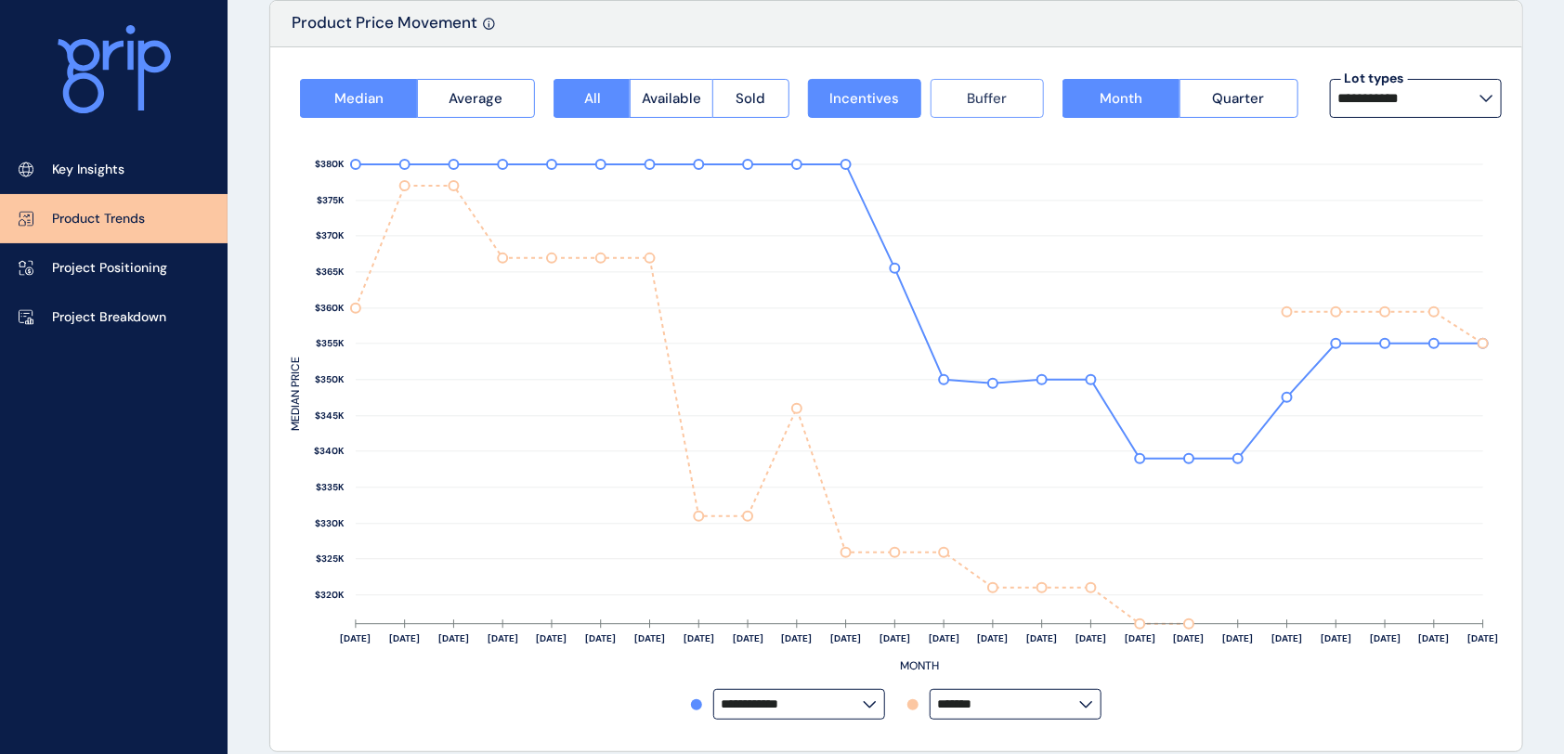
click at [989, 101] on span "Buffer" at bounding box center [987, 98] width 40 height 19
drag, startPoint x: 900, startPoint y: 95, endPoint x: 980, endPoint y: 96, distance: 79.9
click at [902, 95] on button "Incentives" at bounding box center [864, 98] width 113 height 39
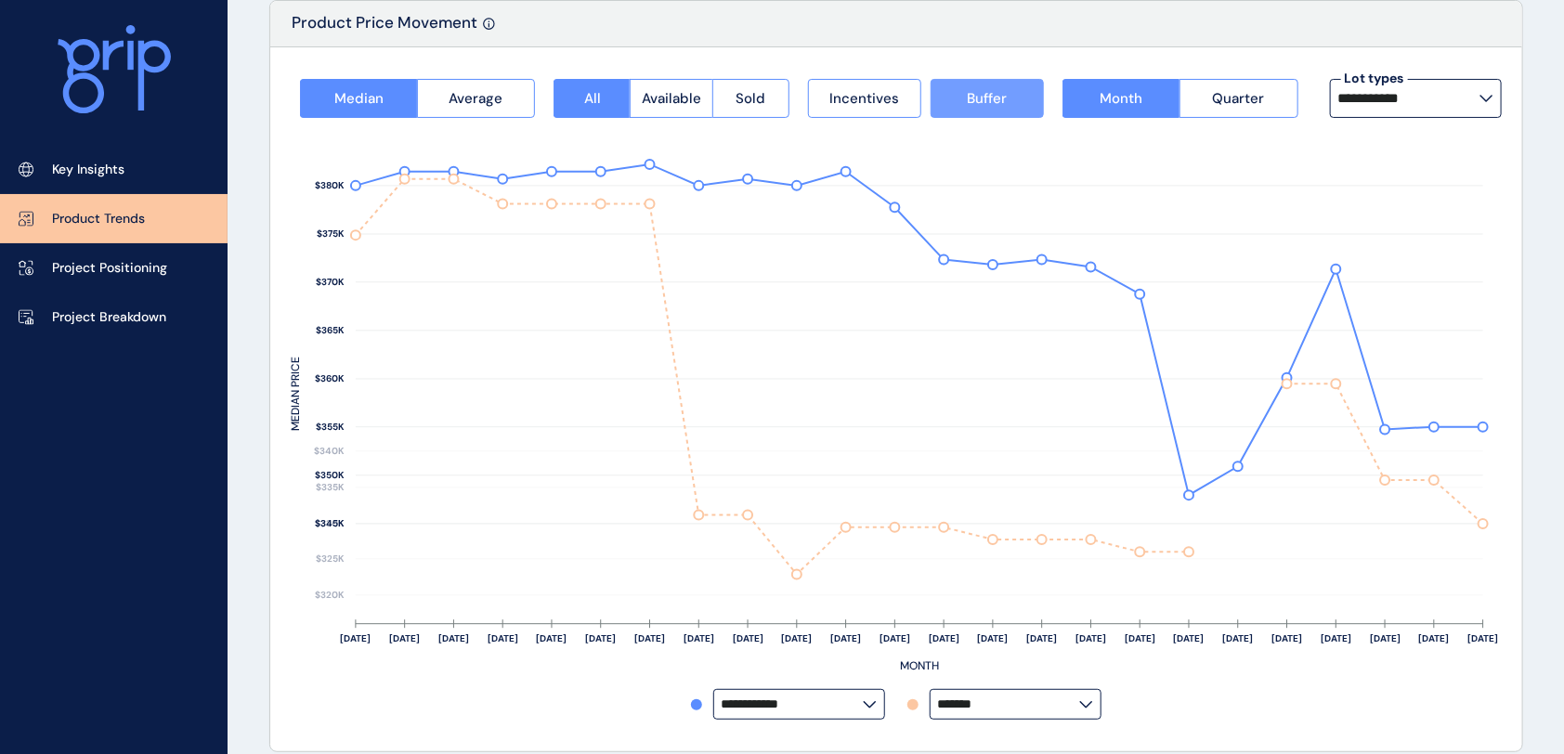
click at [980, 96] on span "Buffer" at bounding box center [987, 98] width 40 height 19
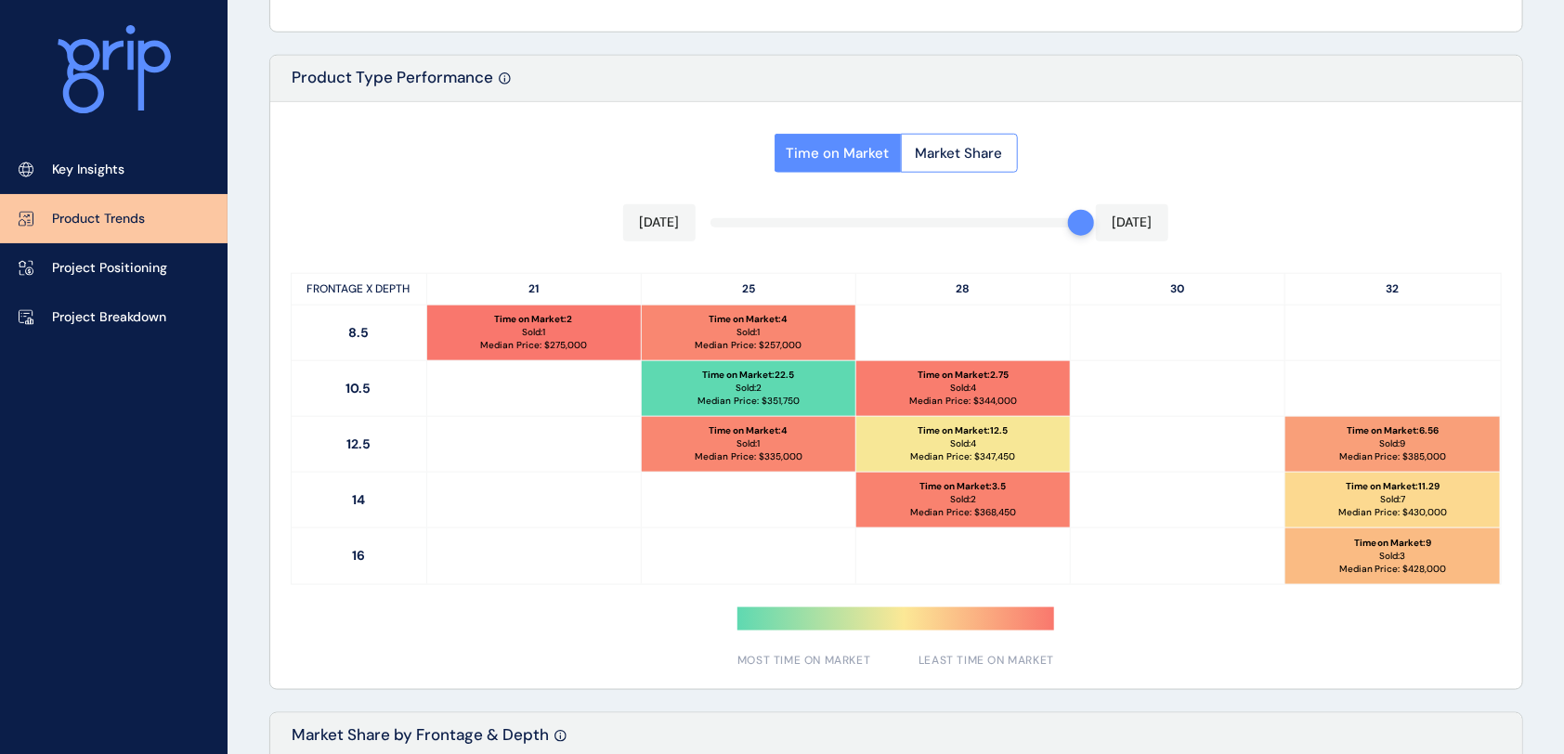
scroll to position [866, 0]
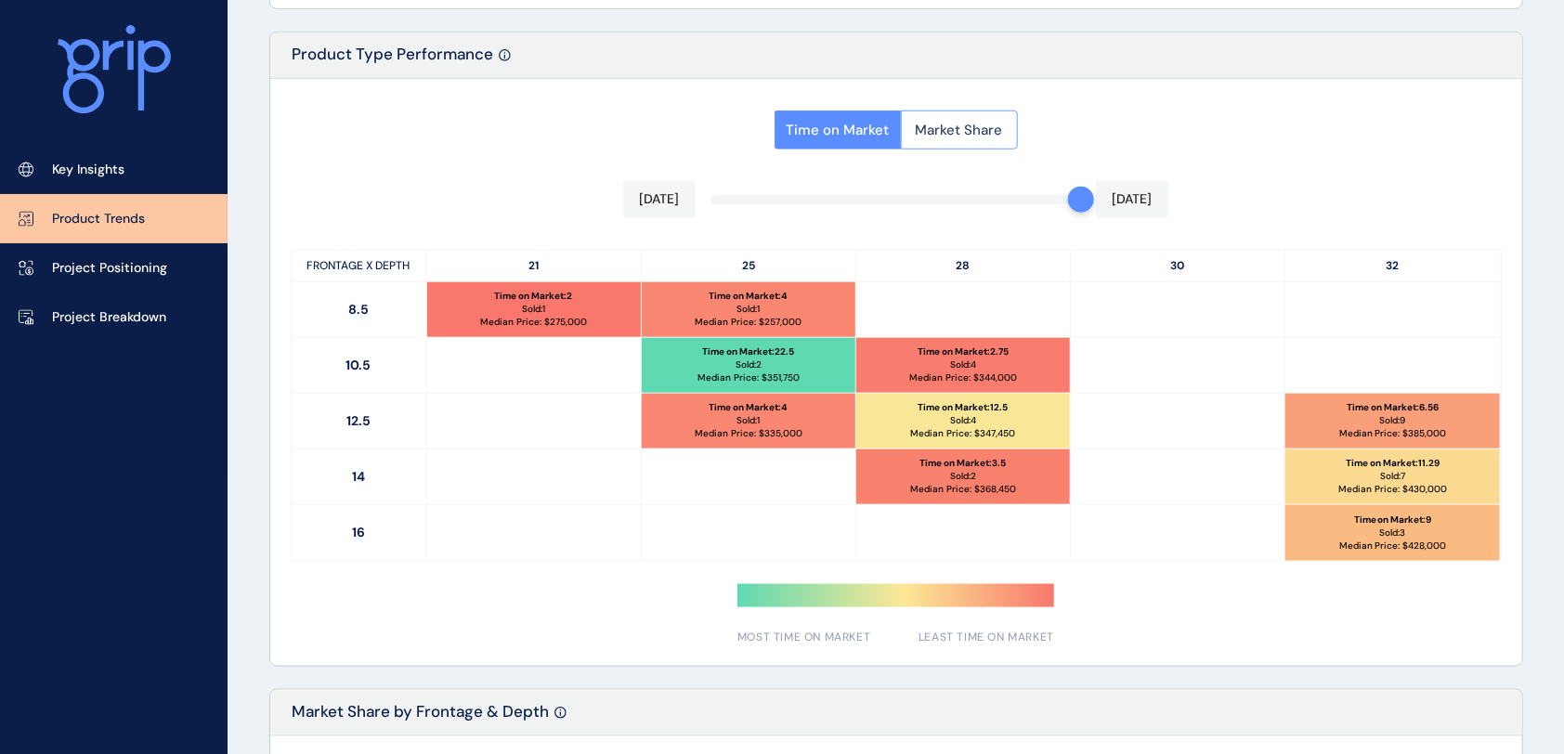
click at [973, 137] on span "Market Share" at bounding box center [959, 130] width 87 height 19
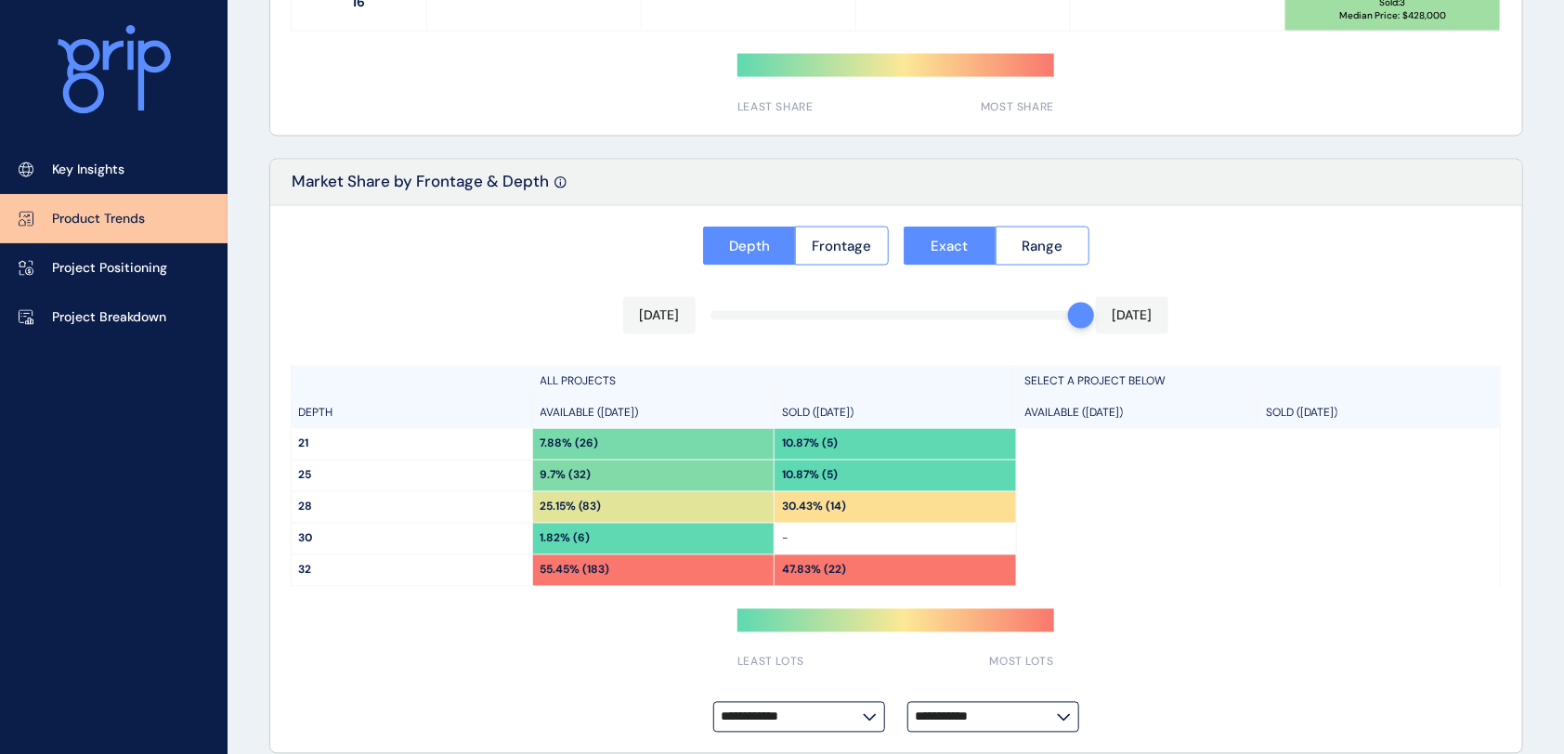
scroll to position [1417, 0]
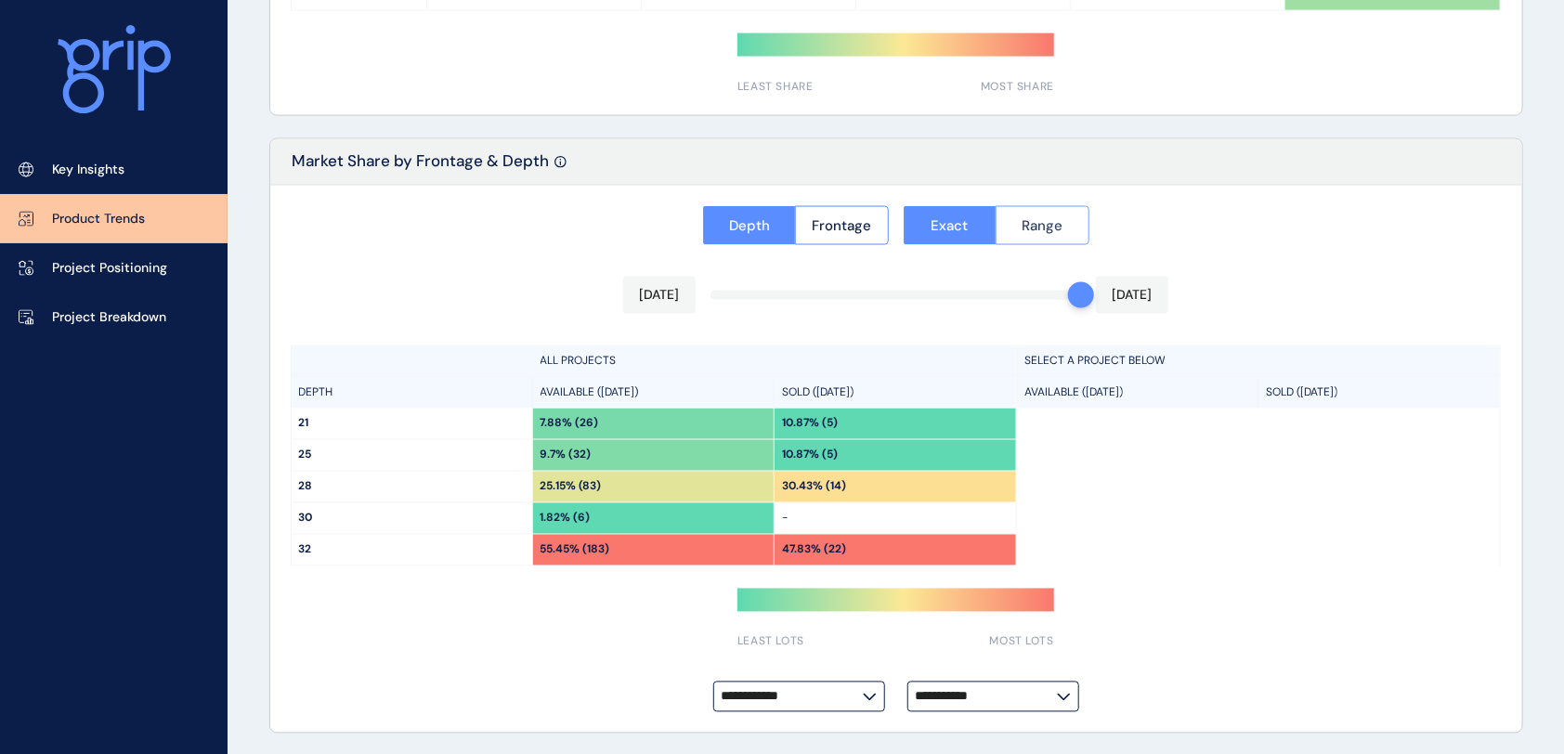
click at [1045, 214] on button "Range" at bounding box center [1043, 225] width 94 height 39
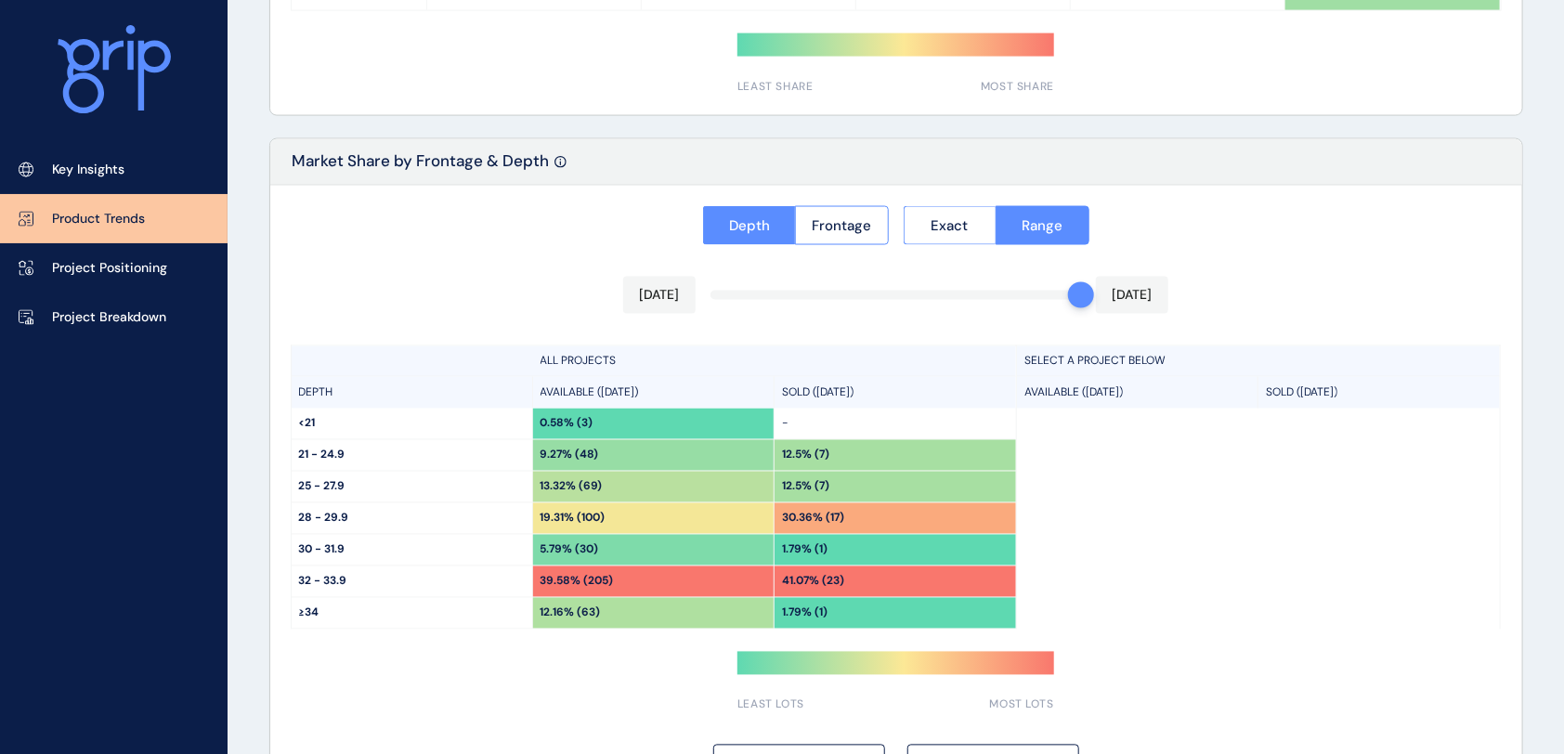
scroll to position [0, 0]
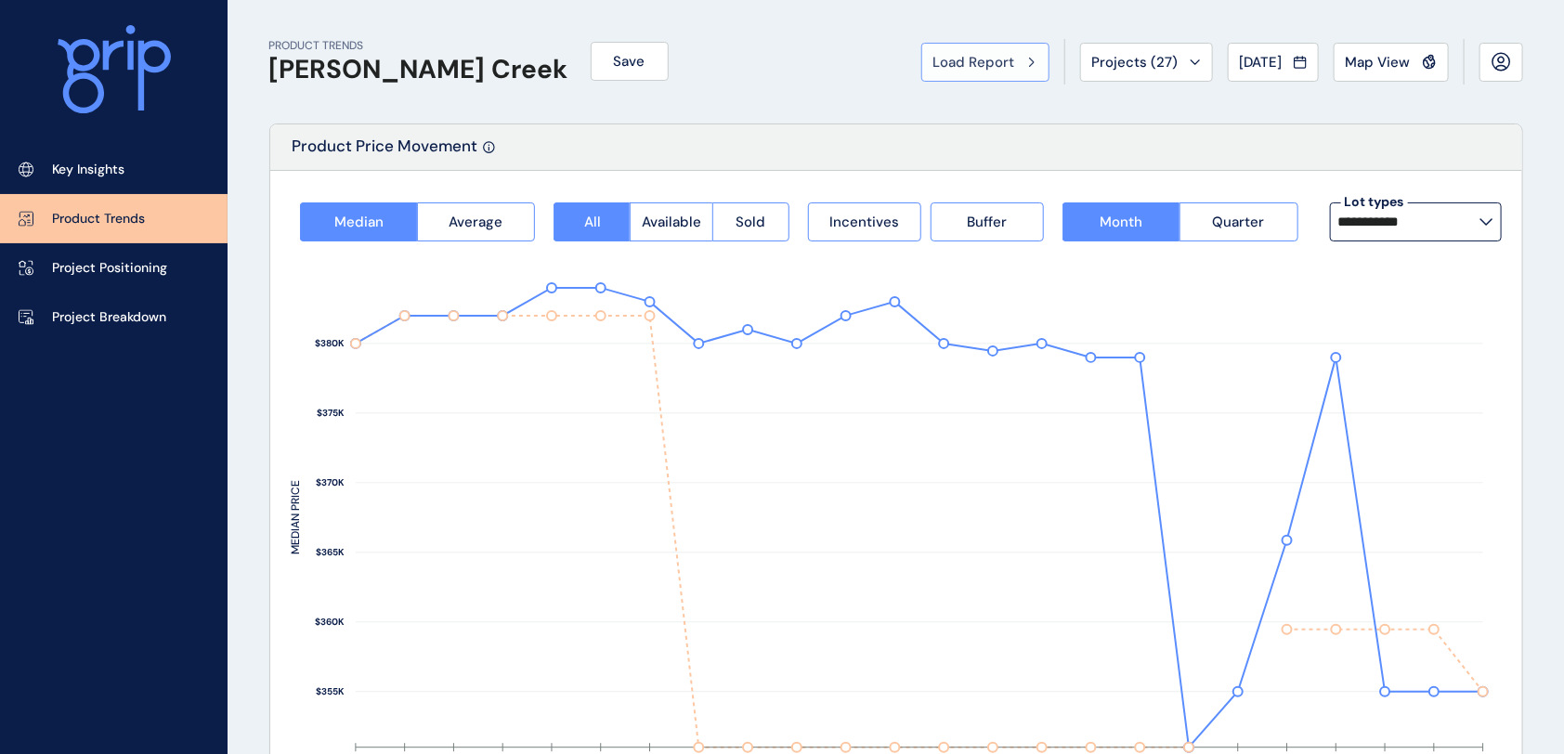
click at [991, 69] on span "Load Report" at bounding box center [974, 62] width 82 height 19
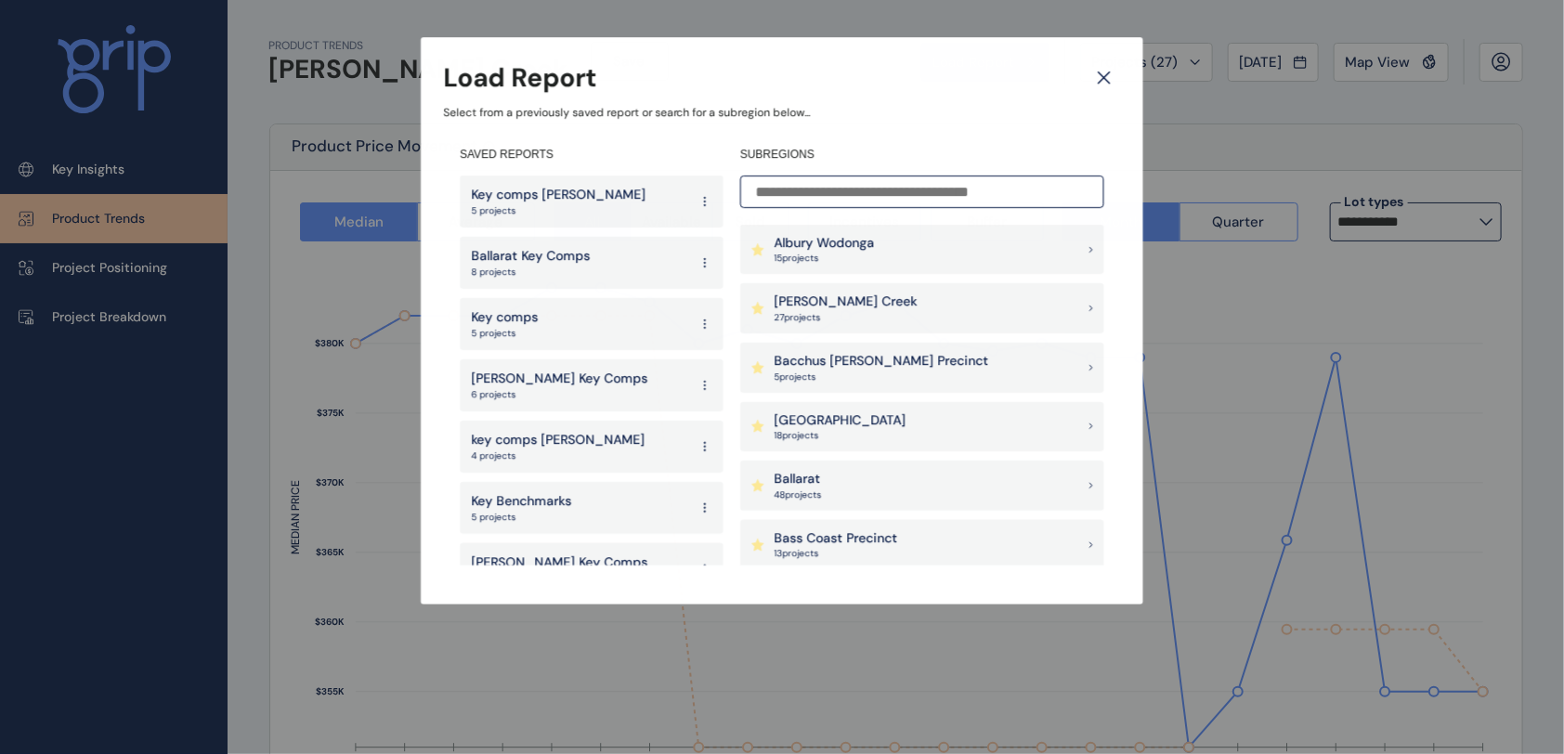
click at [838, 185] on input at bounding box center [922, 192] width 364 height 33
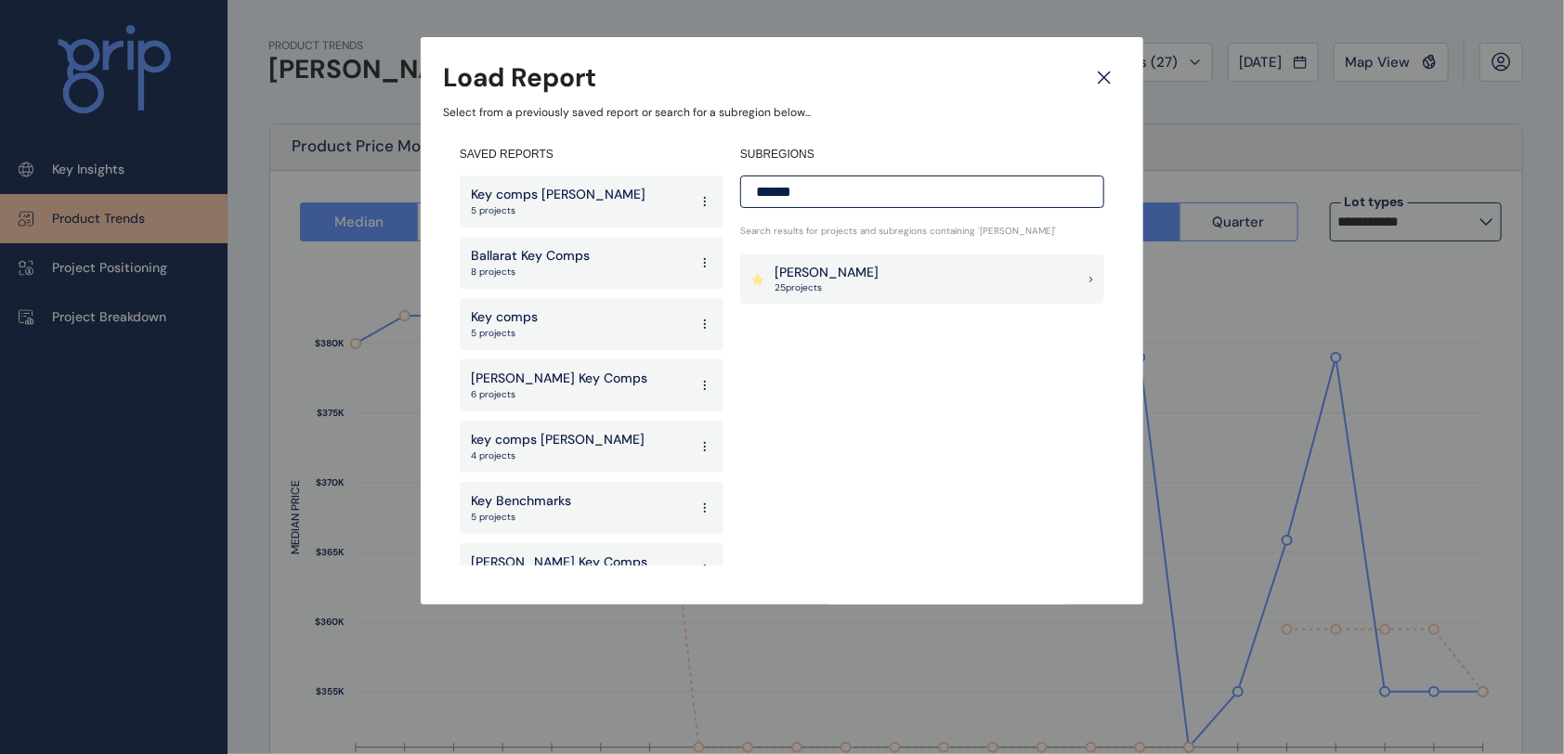
type input "******"
click at [869, 277] on div "[PERSON_NAME] 25 project s" at bounding box center [922, 279] width 364 height 50
type input "**********"
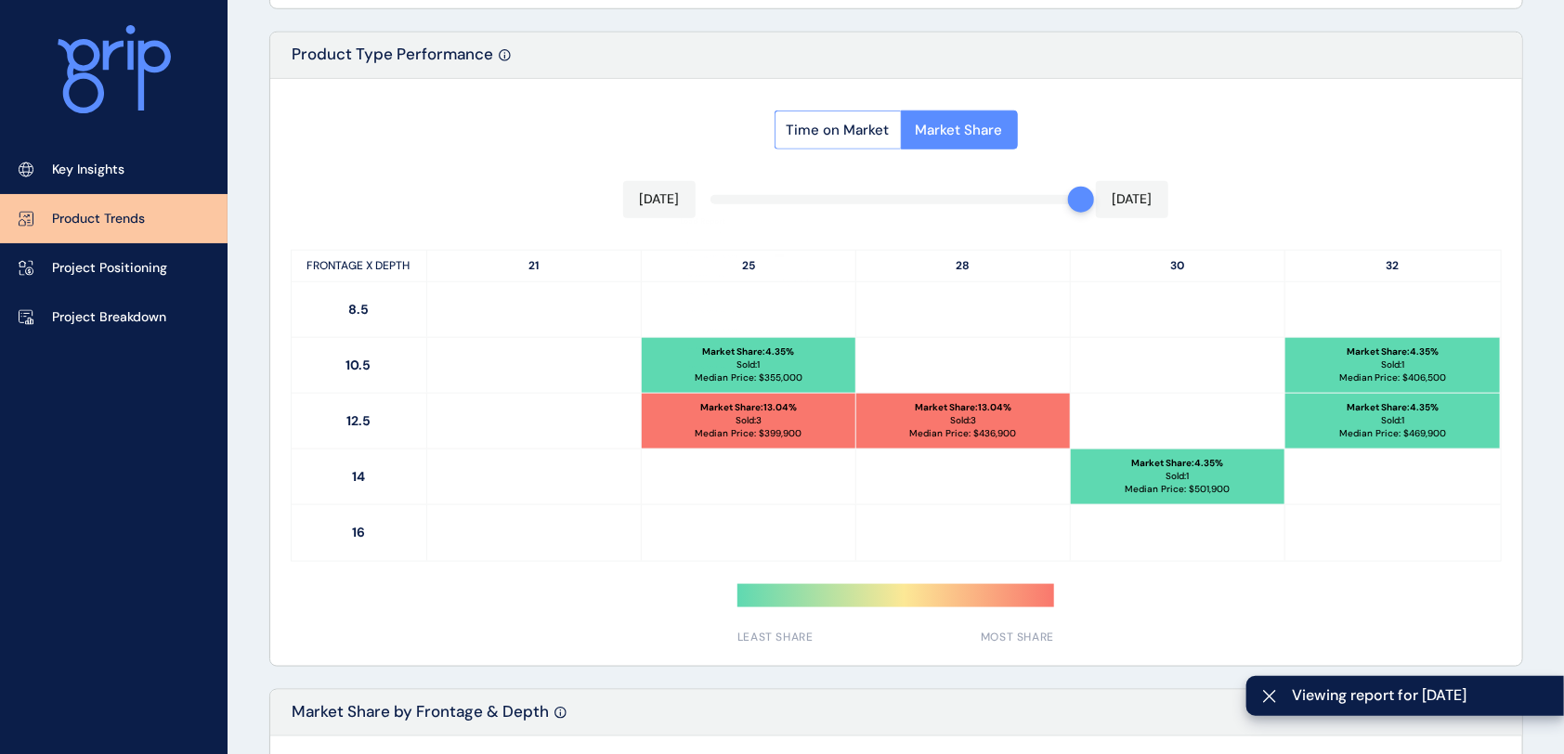
scroll to position [1480, 0]
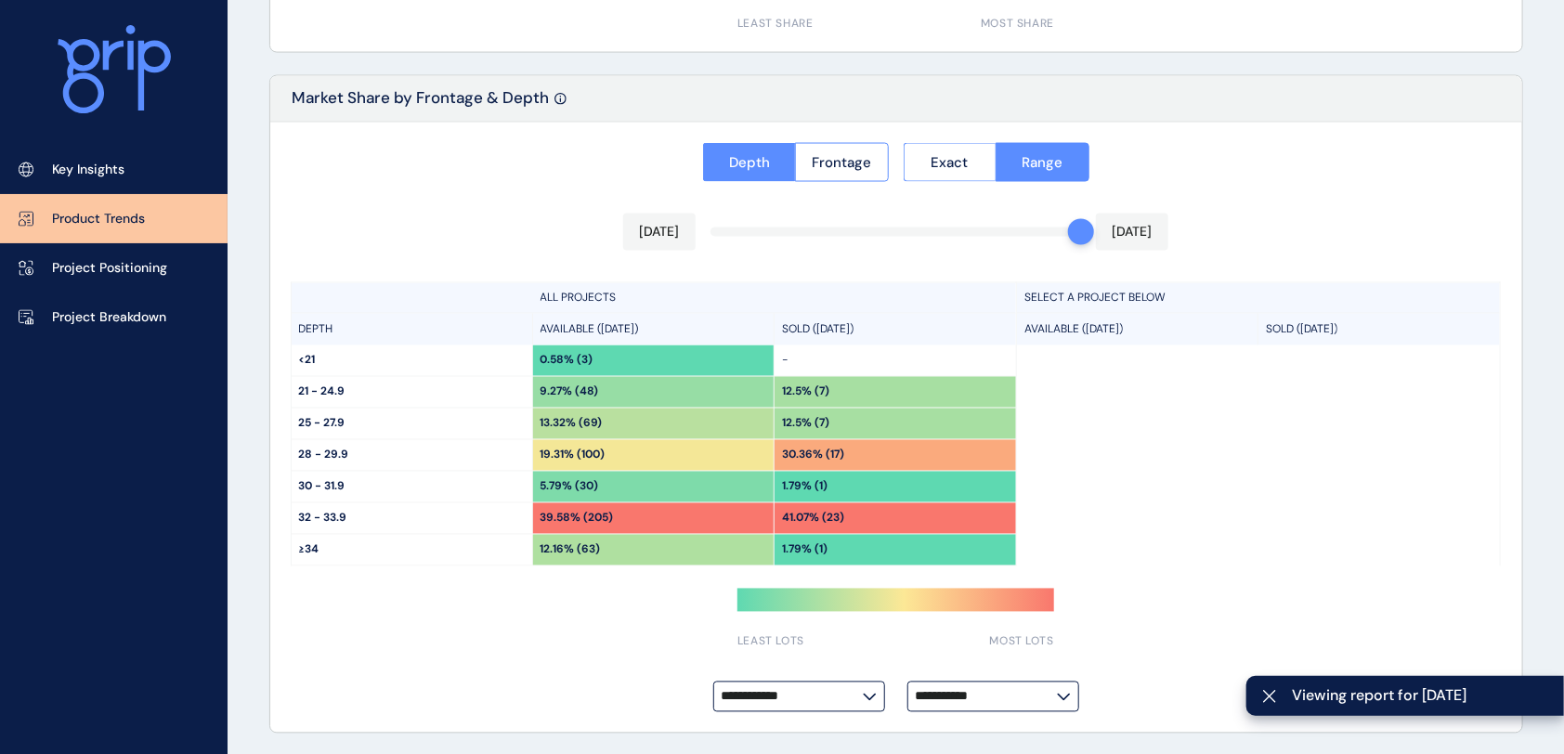
type input "**********"
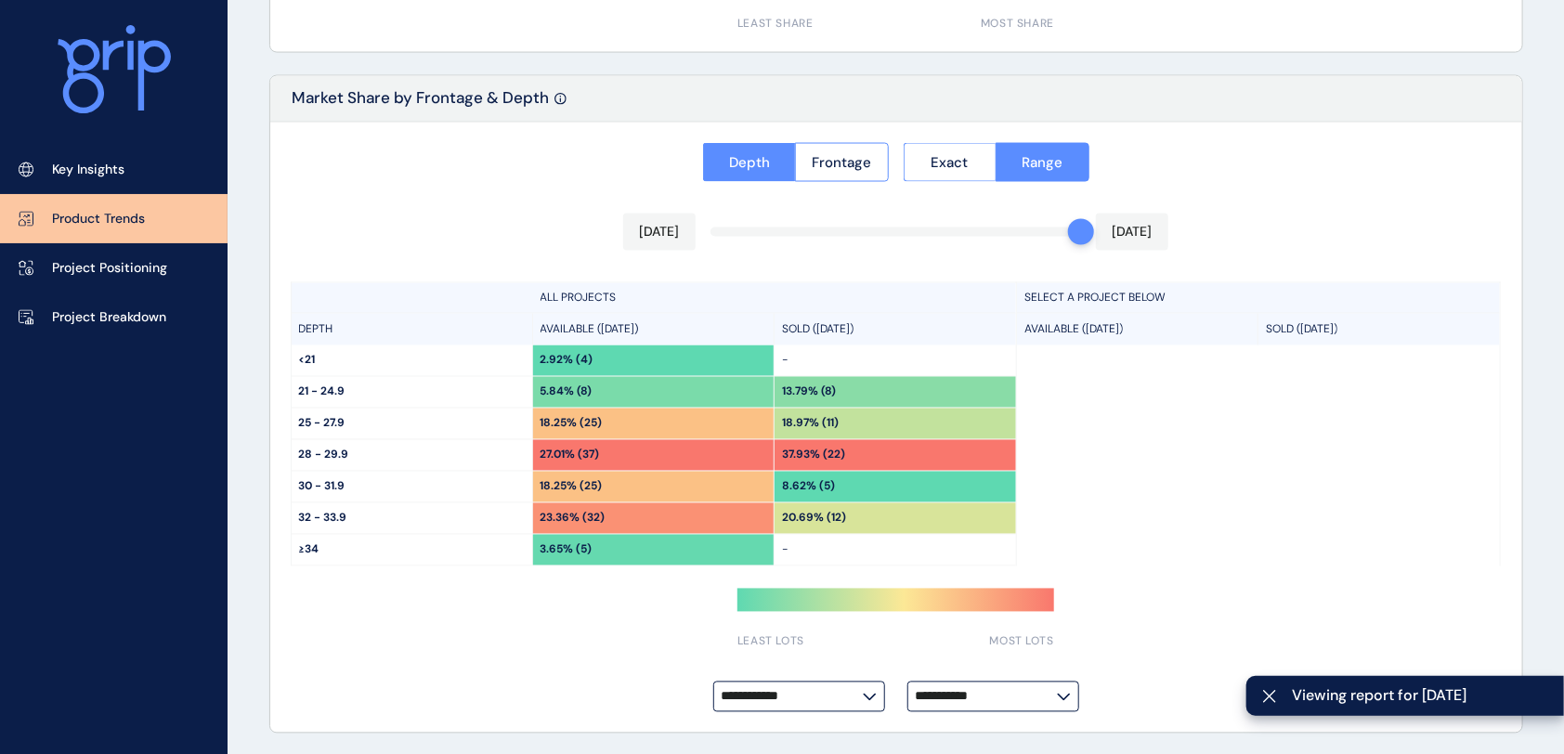
click at [1028, 628] on input "**********" at bounding box center [986, 697] width 141 height 14
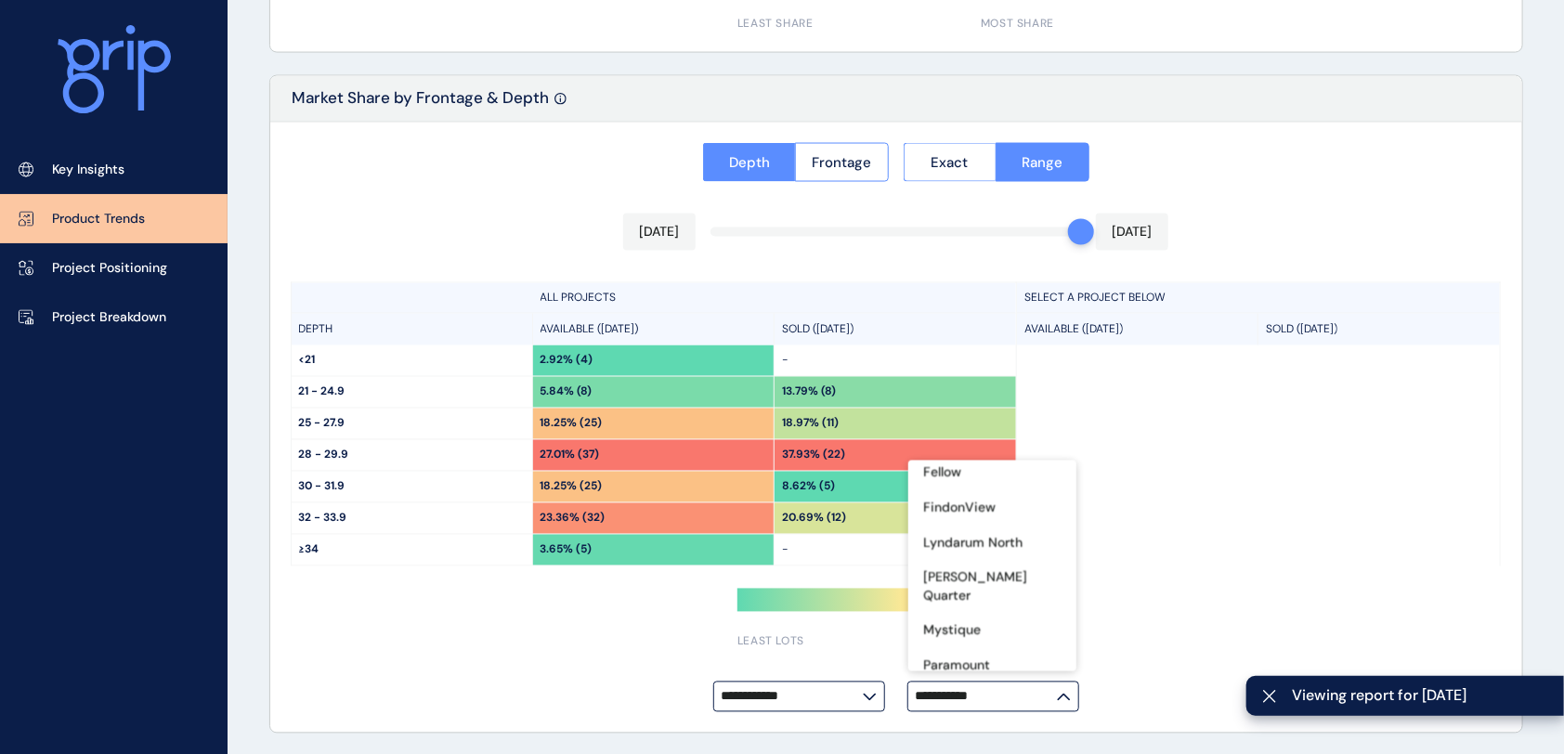
scroll to position [495, 0]
click at [979, 506] on p "Lyndarum North" at bounding box center [972, 511] width 99 height 19
type input "**********"
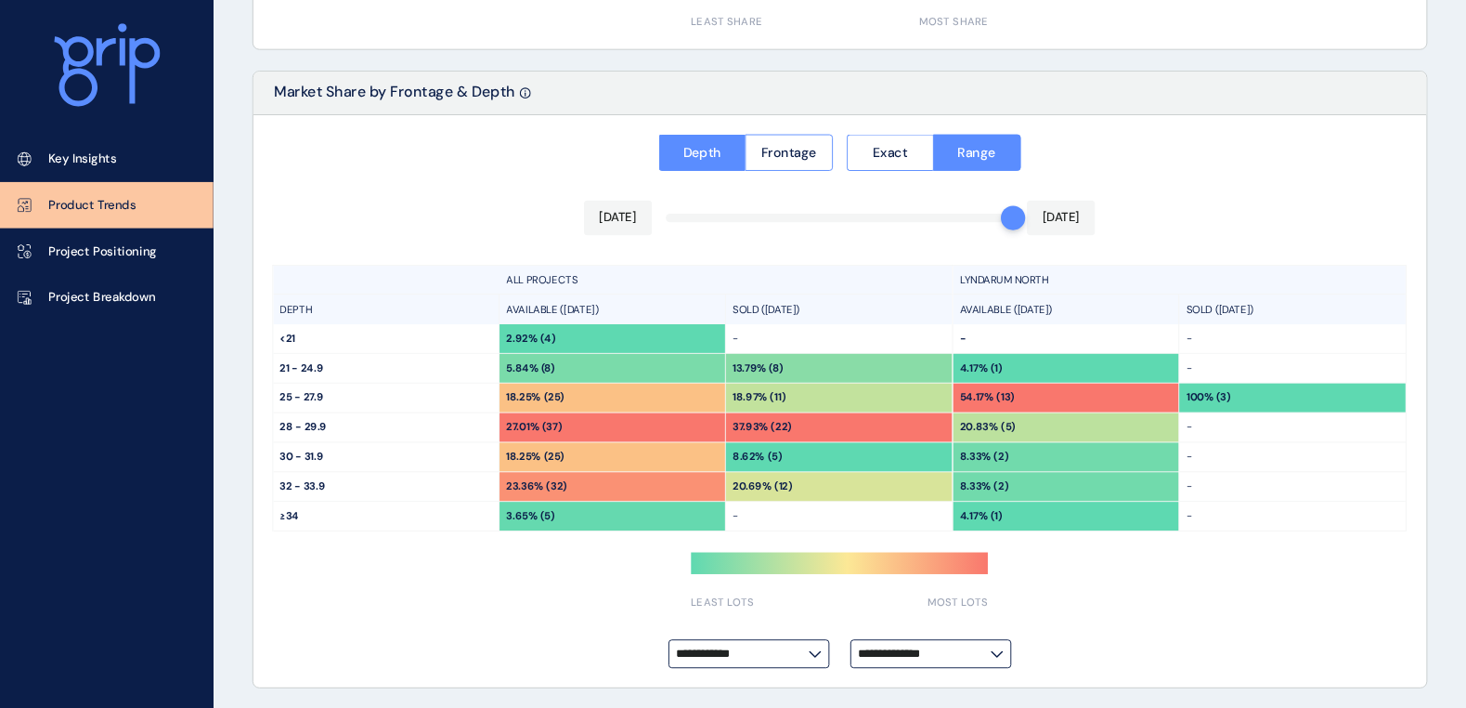
scroll to position [1480, 0]
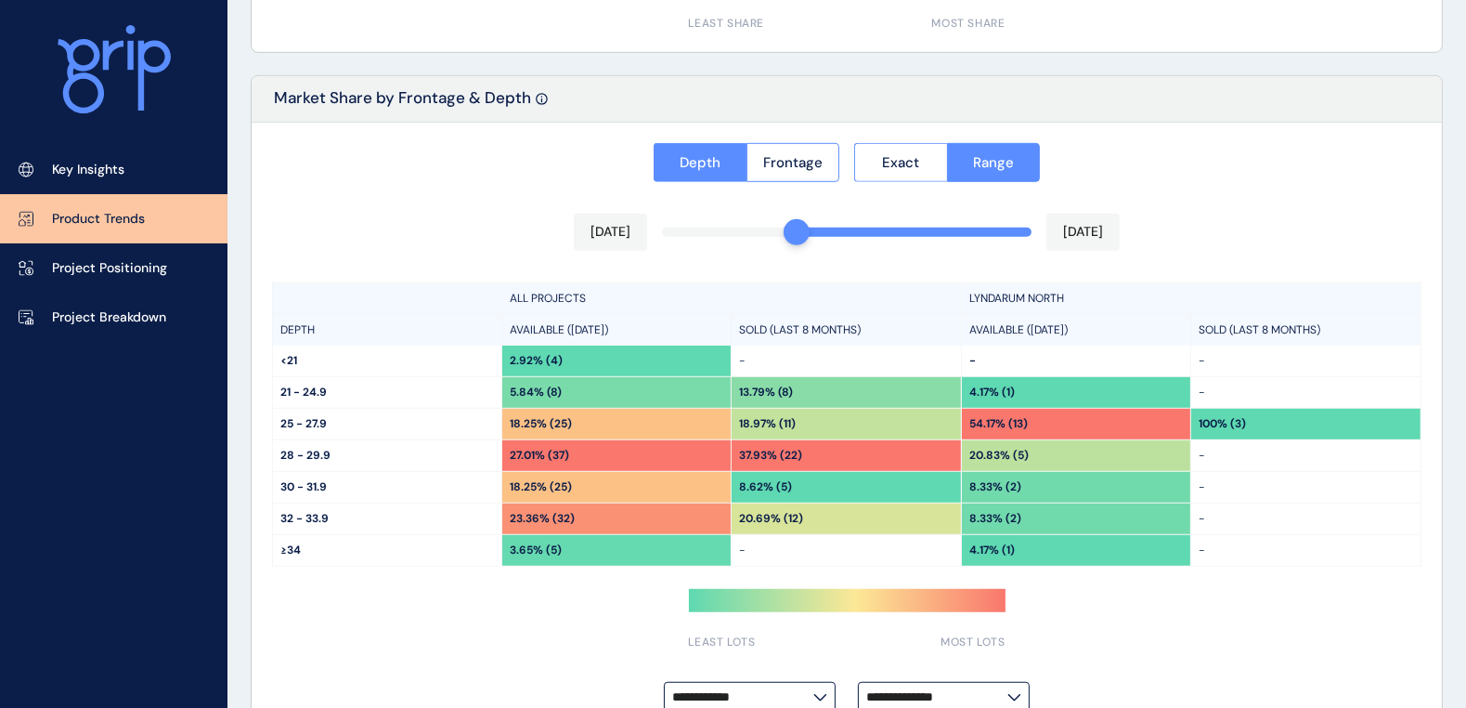
drag, startPoint x: 1026, startPoint y: 226, endPoint x: 813, endPoint y: 235, distance: 213.8
click at [813, 235] on div "**********" at bounding box center [847, 428] width 1191 height 611
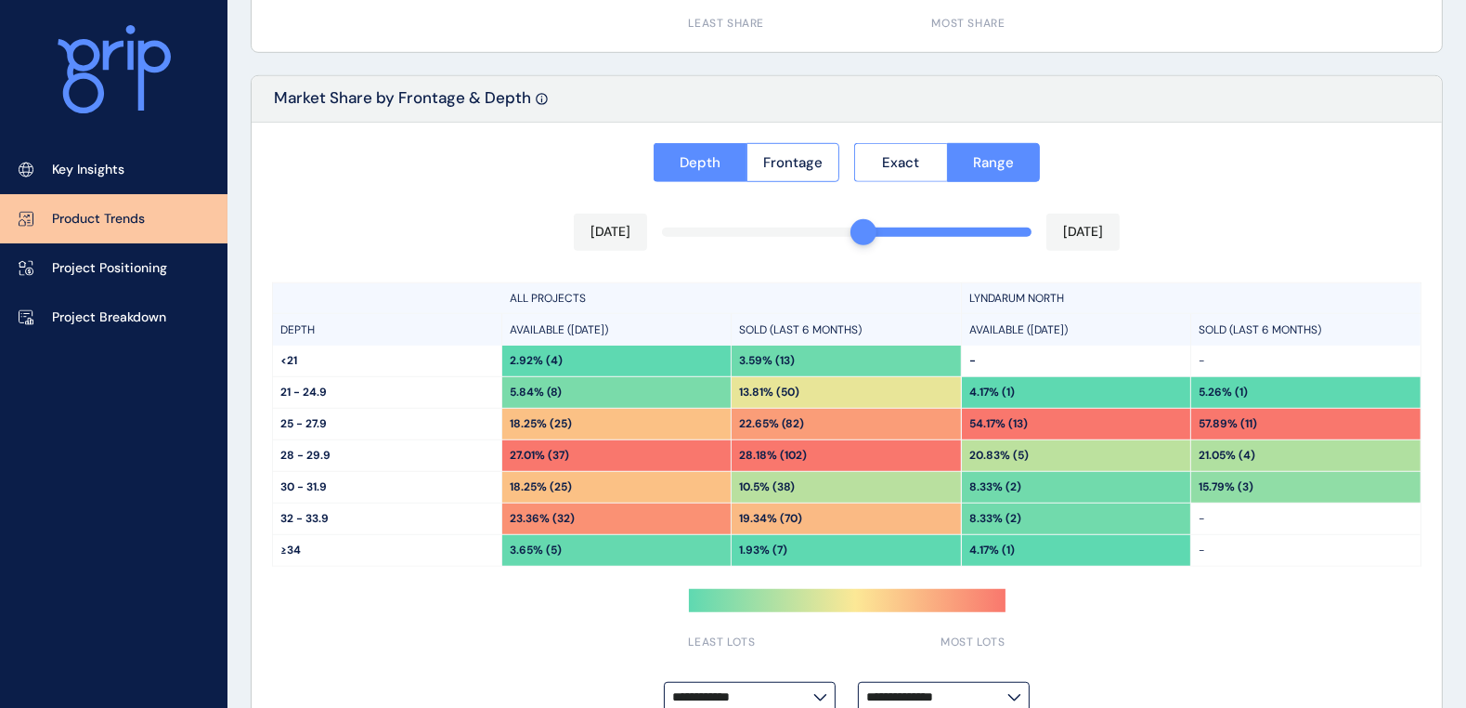
drag, startPoint x: 799, startPoint y: 233, endPoint x: 820, endPoint y: 233, distance: 21.4
click at [848, 233] on div "**********" at bounding box center [847, 428] width 1191 height 611
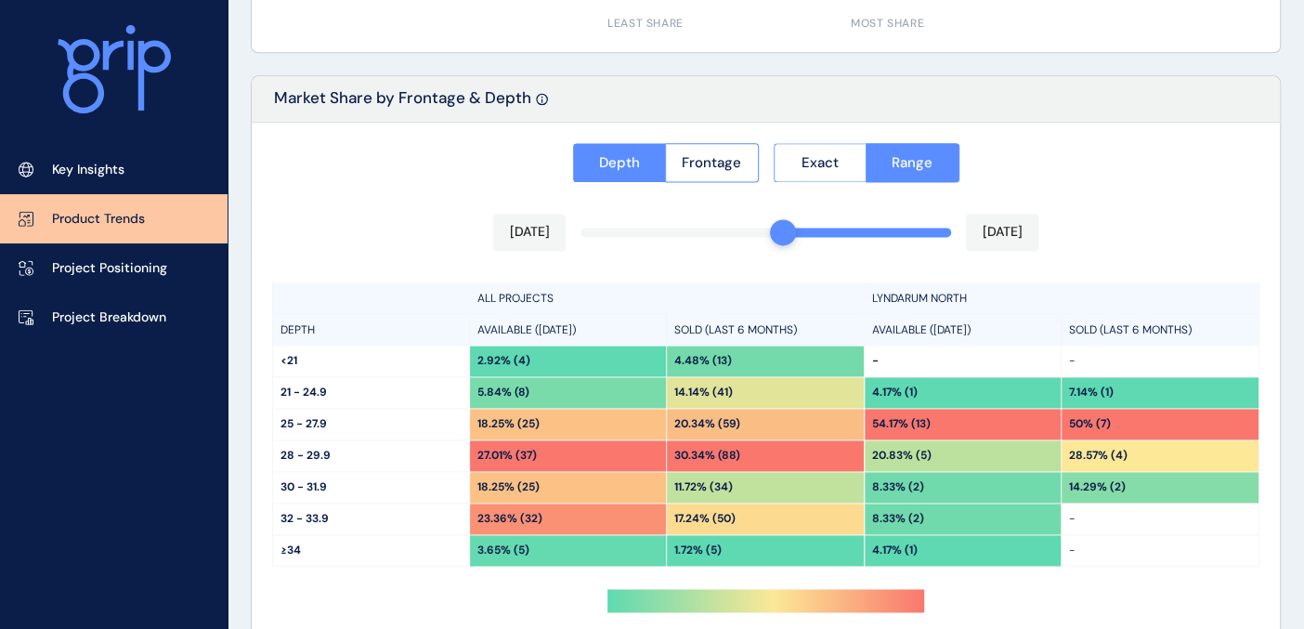
scroll to position [1583, 0]
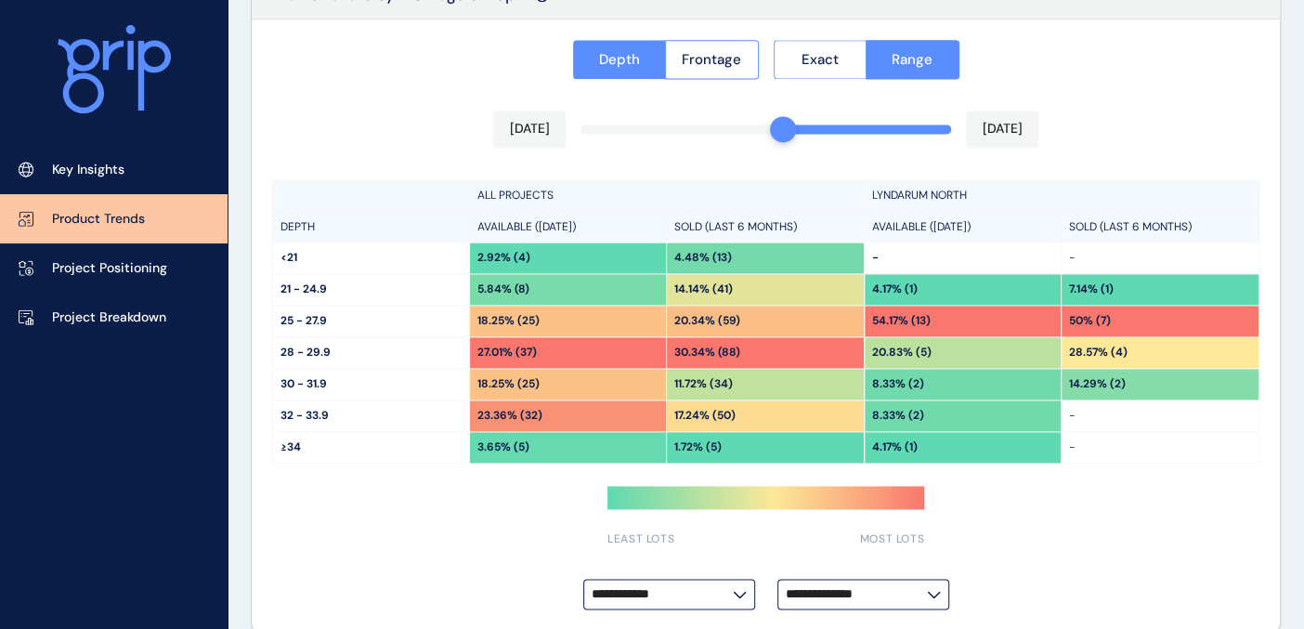
click at [737, 596] on label "**********" at bounding box center [669, 594] width 172 height 31
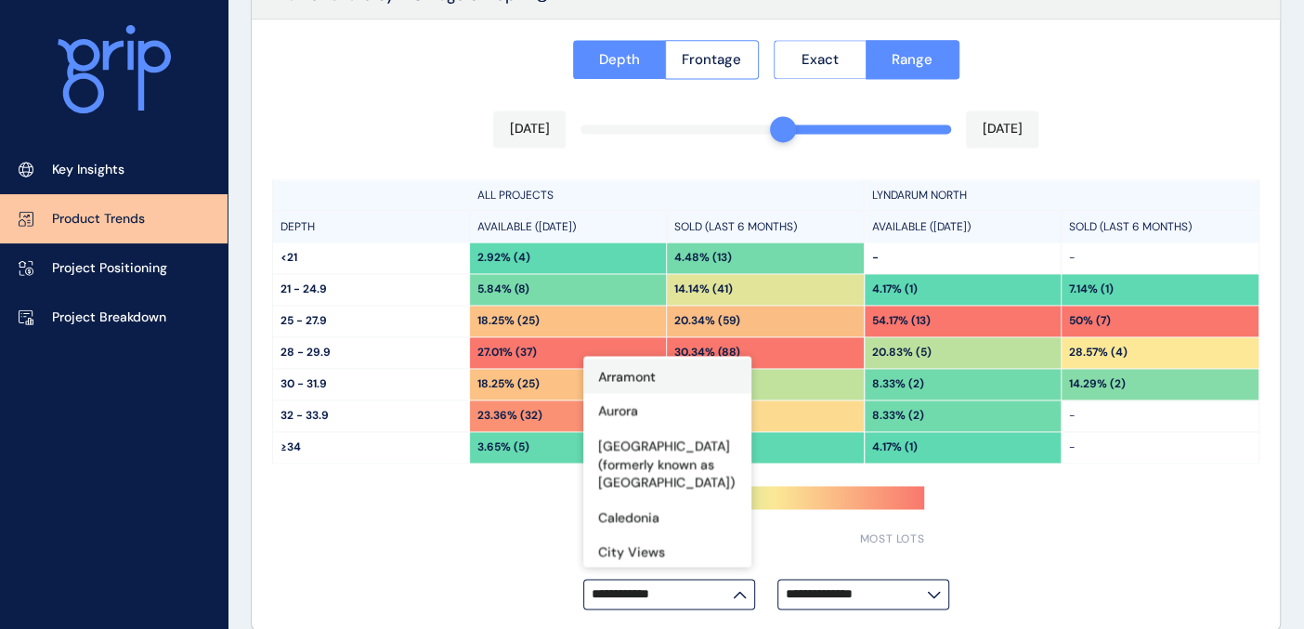
scroll to position [206, 0]
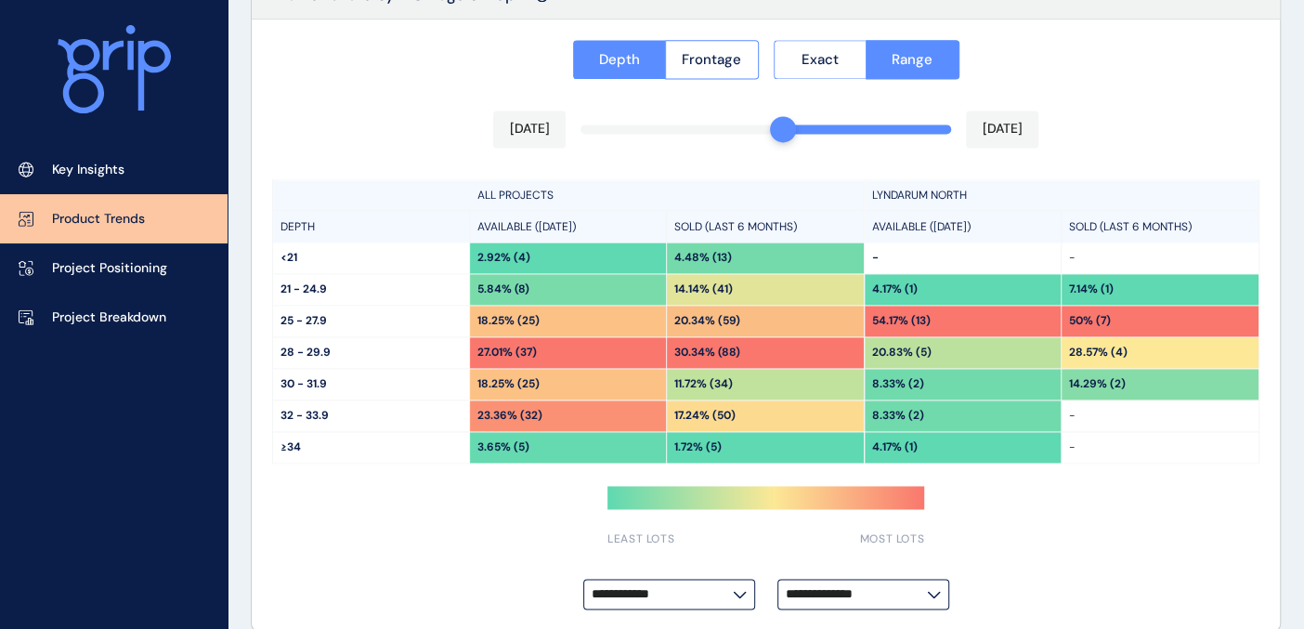
click at [459, 529] on div "**********" at bounding box center [766, 325] width 1028 height 611
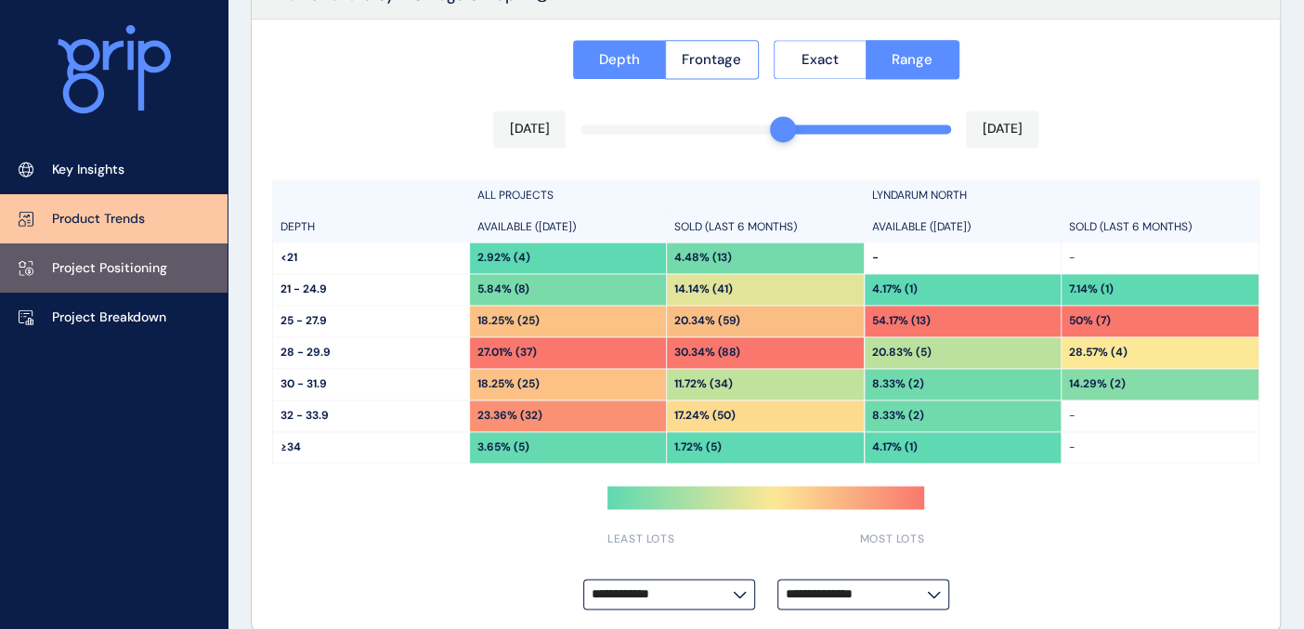
click at [86, 257] on link "Project Positioning" at bounding box center [114, 267] width 228 height 49
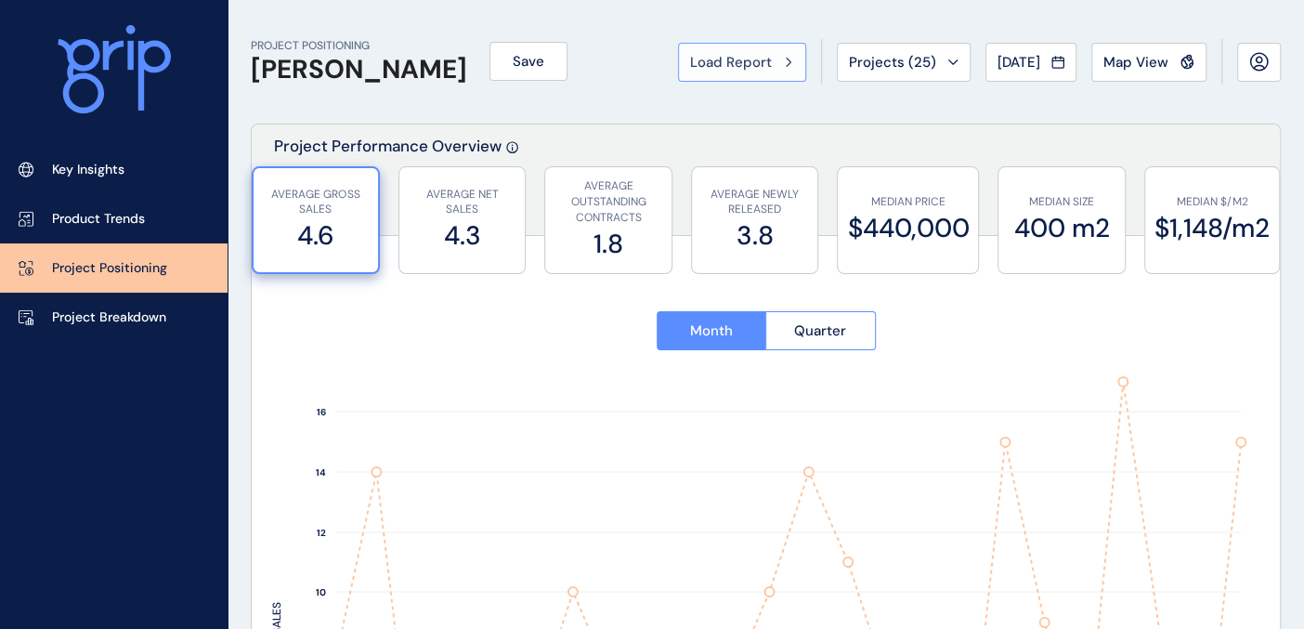
click at [758, 63] on div "Load Report" at bounding box center [742, 62] width 104 height 19
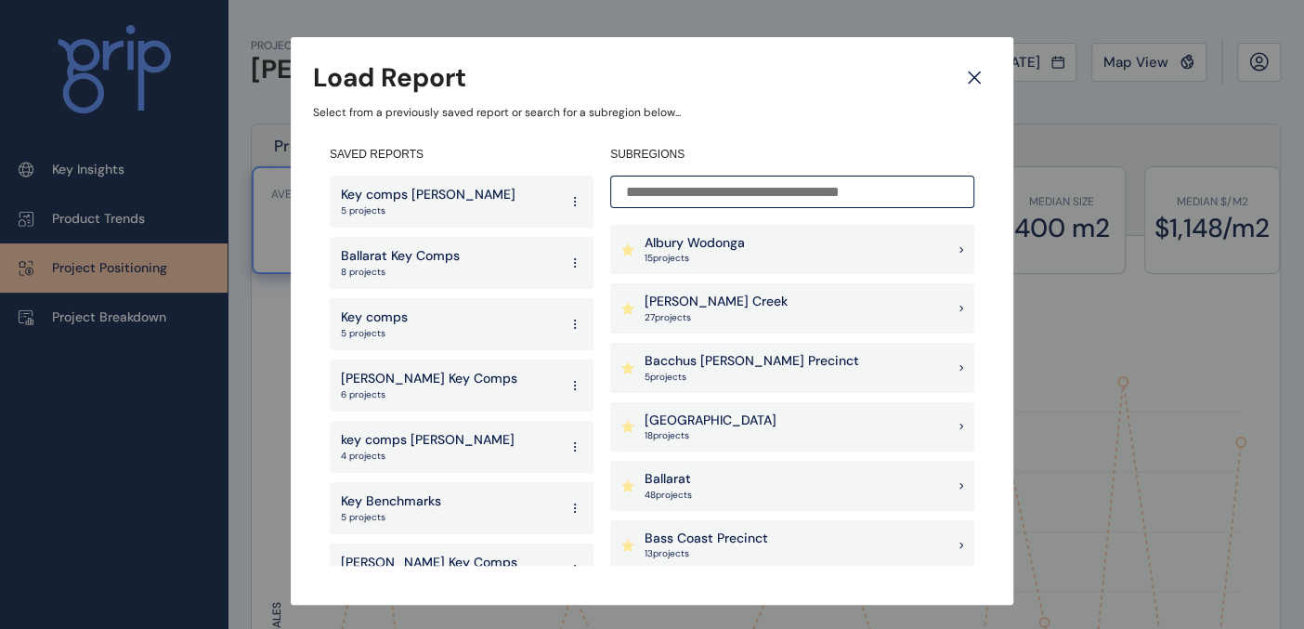
click at [406, 193] on p "Key comps [PERSON_NAME]" at bounding box center [428, 195] width 175 height 19
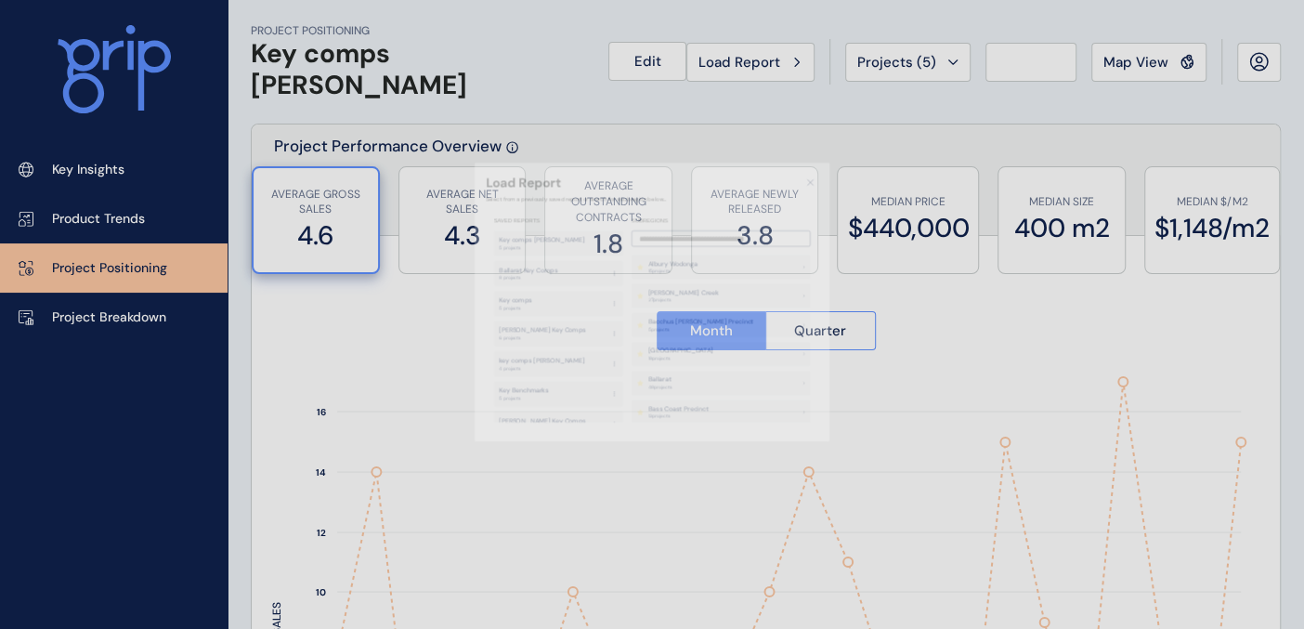
type input "**********"
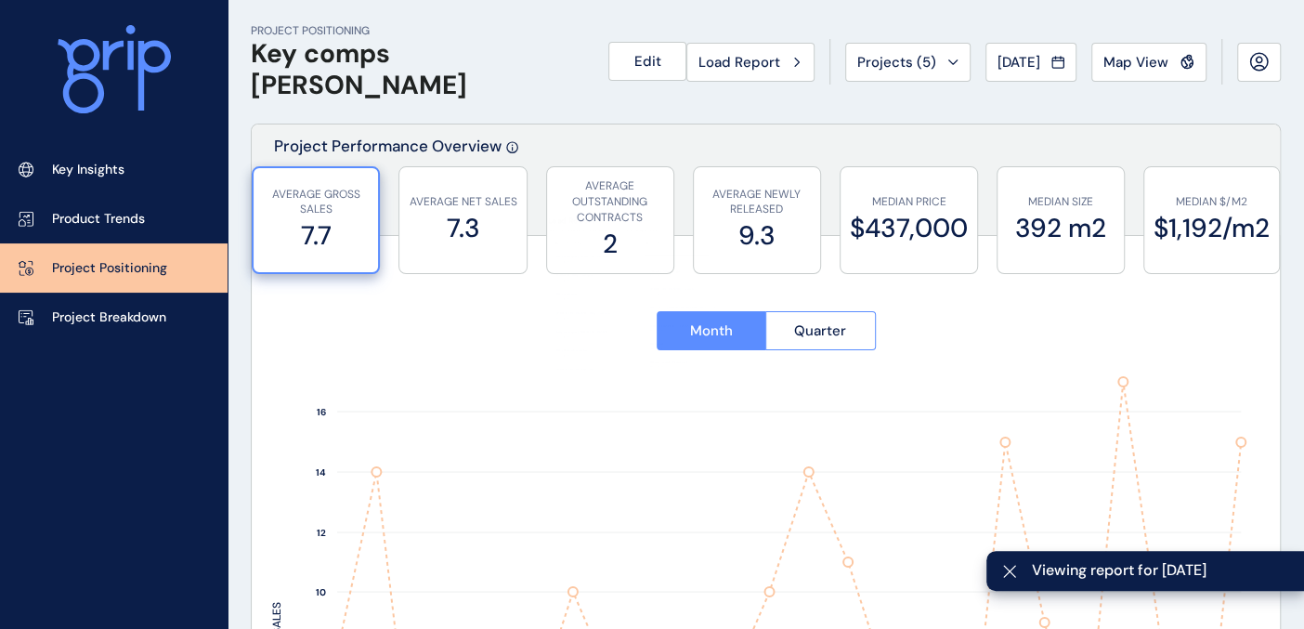
click at [633, 101] on div "PROJECT POSITIONING Key comps [PERSON_NAME] Edit Load Report Projects ( 5 ) [DA…" at bounding box center [766, 62] width 1030 height 124
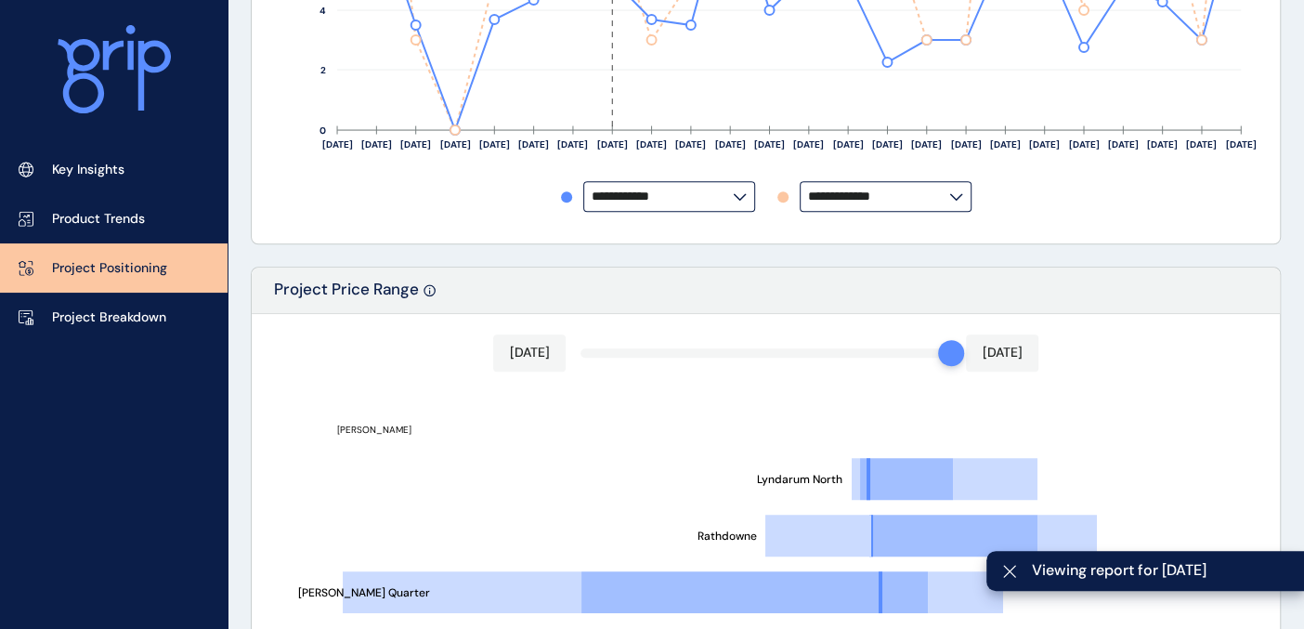
scroll to position [929, 0]
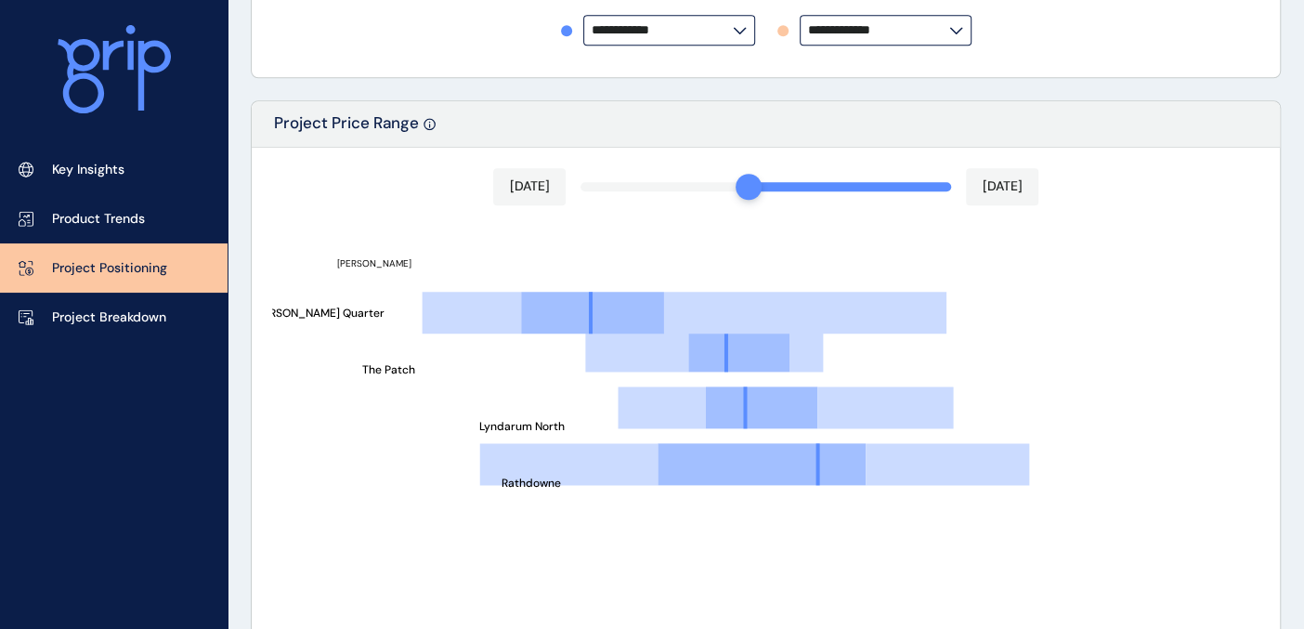
drag, startPoint x: 945, startPoint y: 186, endPoint x: 760, endPoint y: 197, distance: 186.1
click at [753, 197] on div "[DATE] [DATE] Rathdowne Lyndarum North The Patch [PERSON_NAME][GEOGRAPHIC_DATA]…" at bounding box center [766, 479] width 1028 height 662
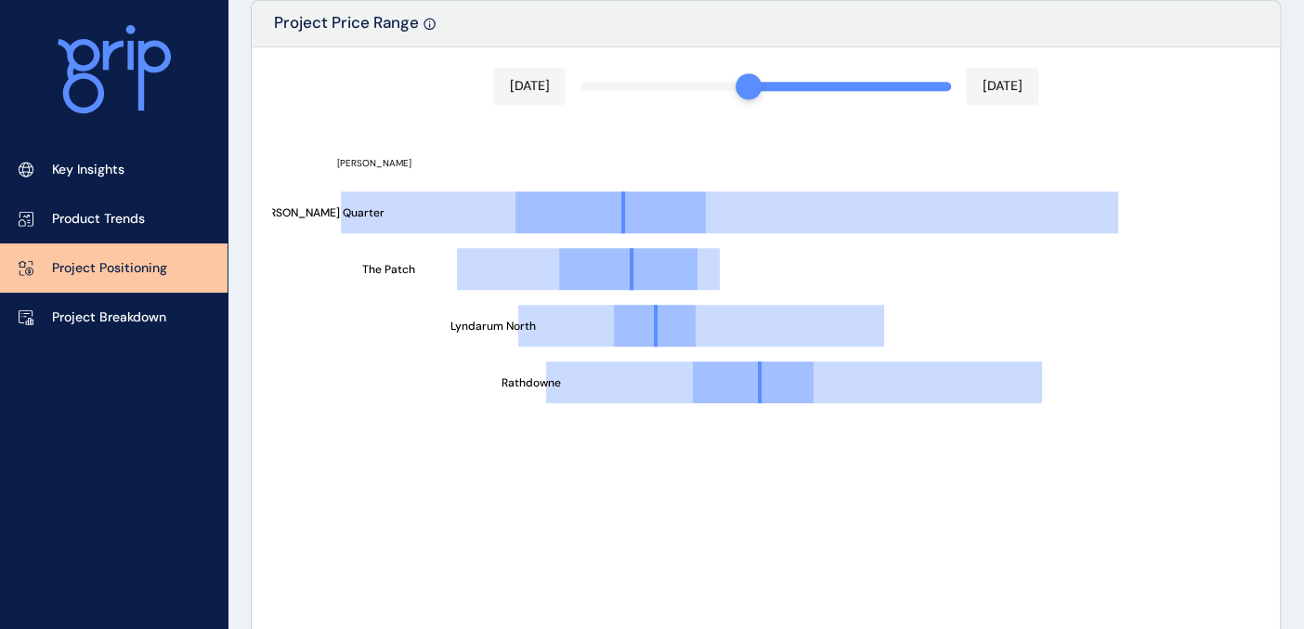
scroll to position [1035, 0]
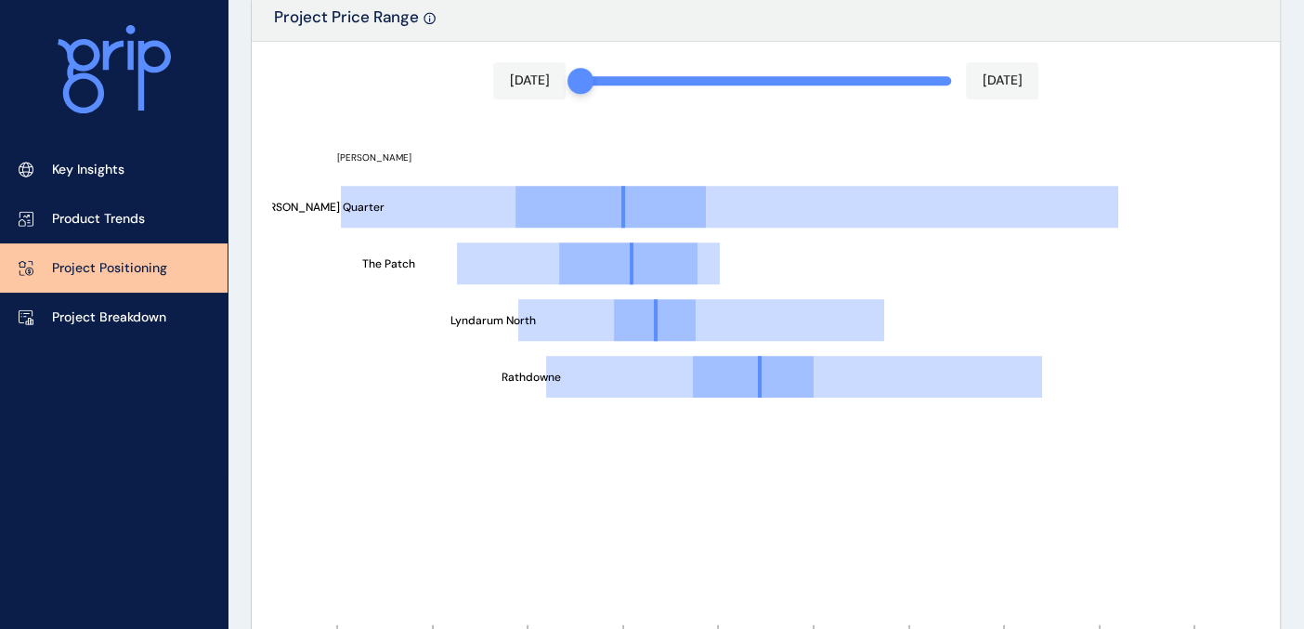
drag, startPoint x: 755, startPoint y: 69, endPoint x: 554, endPoint y: 73, distance: 200.7
click at [554, 73] on div "[DATE] [DATE] Rathdowne Lyndarum North The Patch [PERSON_NAME][GEOGRAPHIC_DATA]…" at bounding box center [766, 373] width 1028 height 662
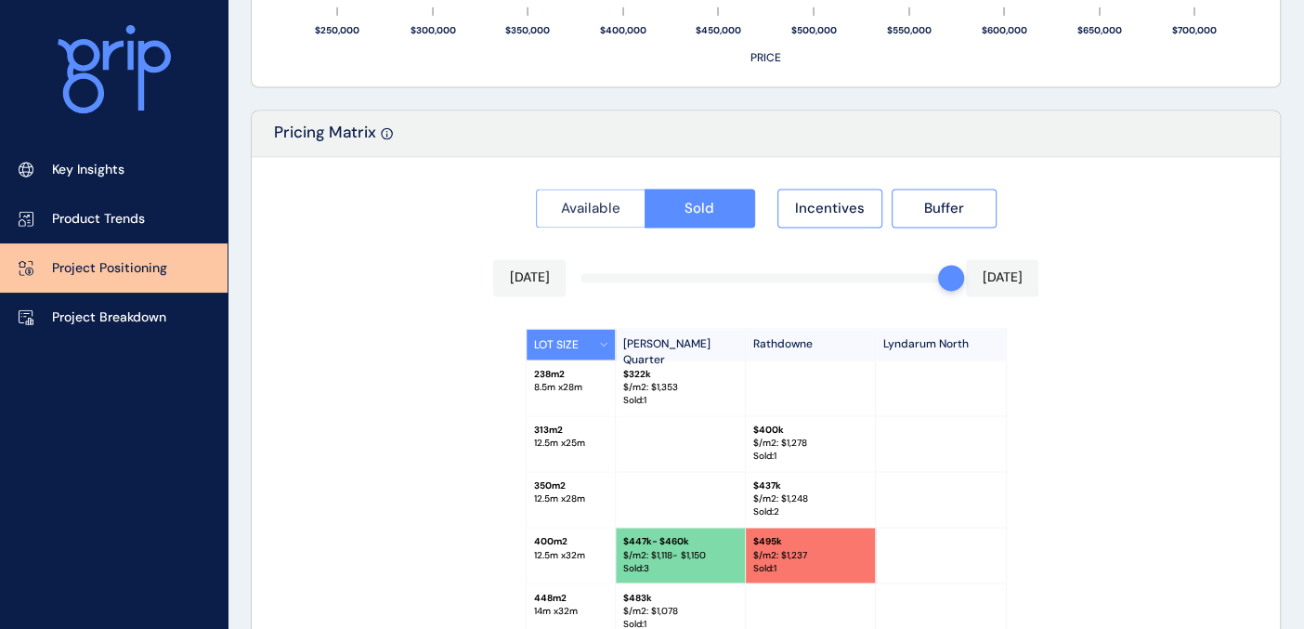
scroll to position [1756, 0]
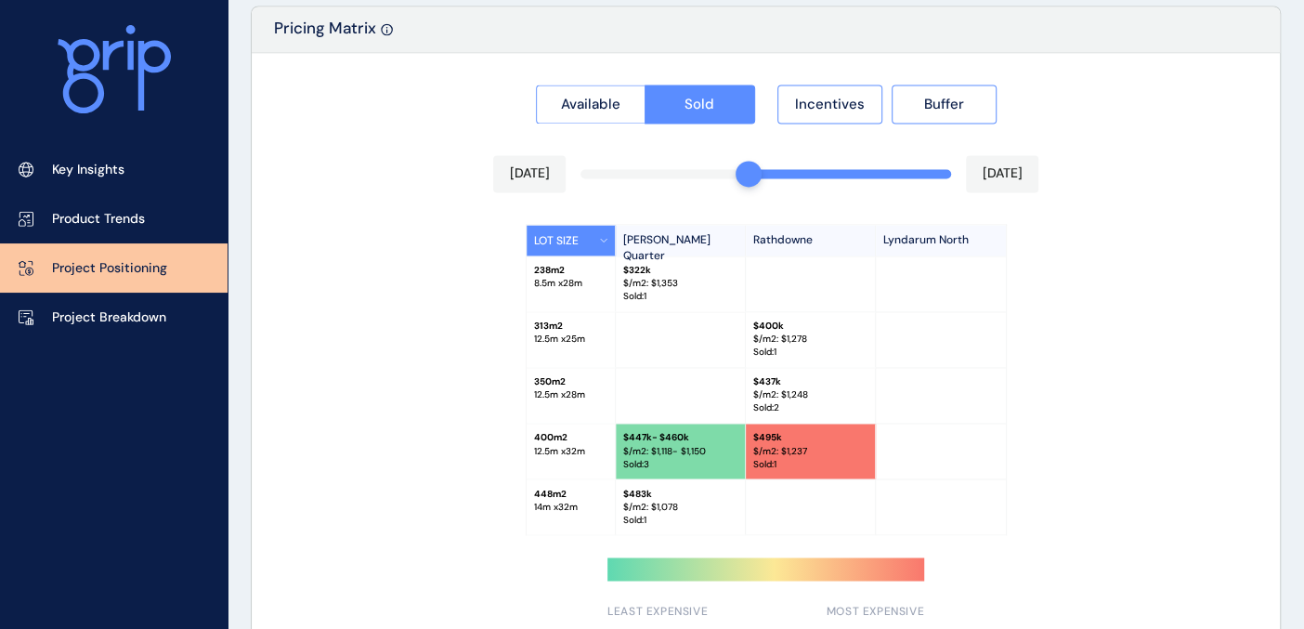
drag, startPoint x: 946, startPoint y: 176, endPoint x: 743, endPoint y: 178, distance: 203.4
click at [745, 174] on div "Available Sold Incentives Buffer [DATE] [DATE] LOT SIZE [PERSON_NAME] Quarter R…" at bounding box center [766, 346] width 1028 height 586
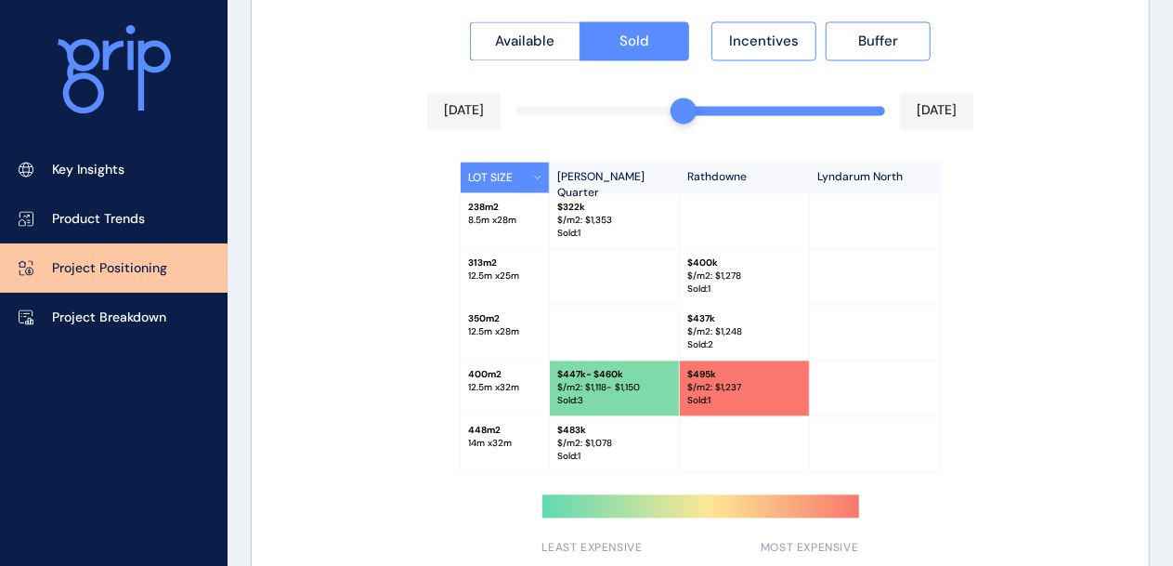
scroll to position [1848, 0]
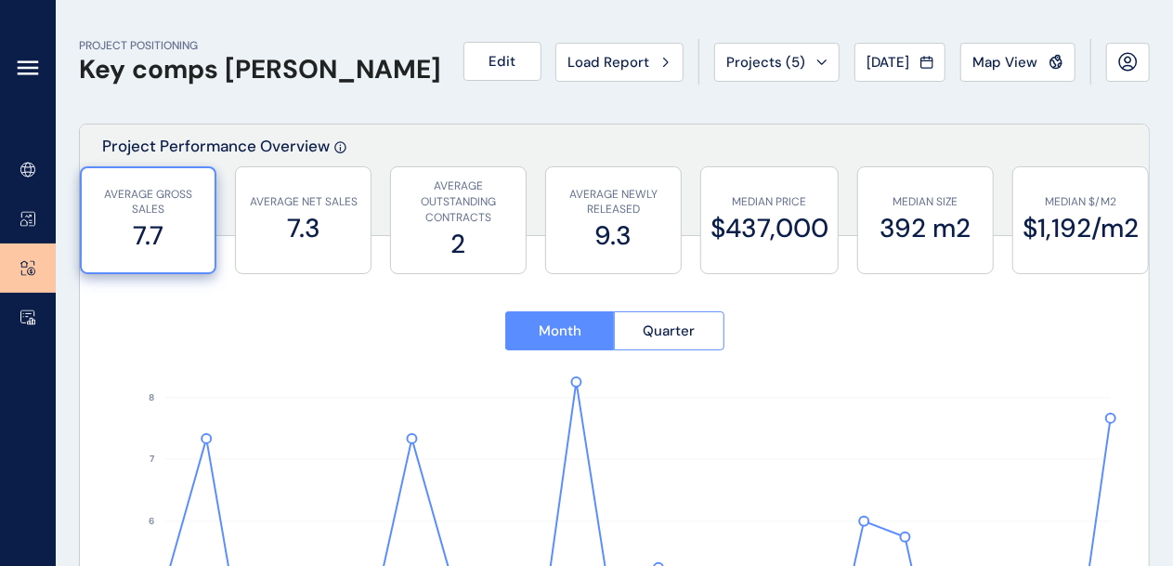
type input "**********"
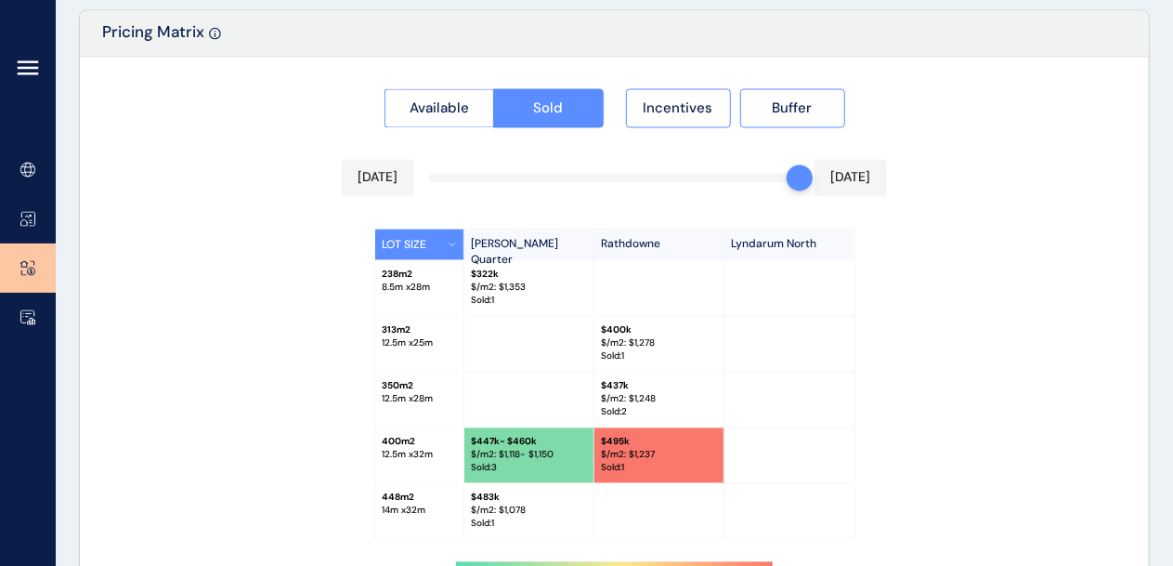
scroll to position [1848, 0]
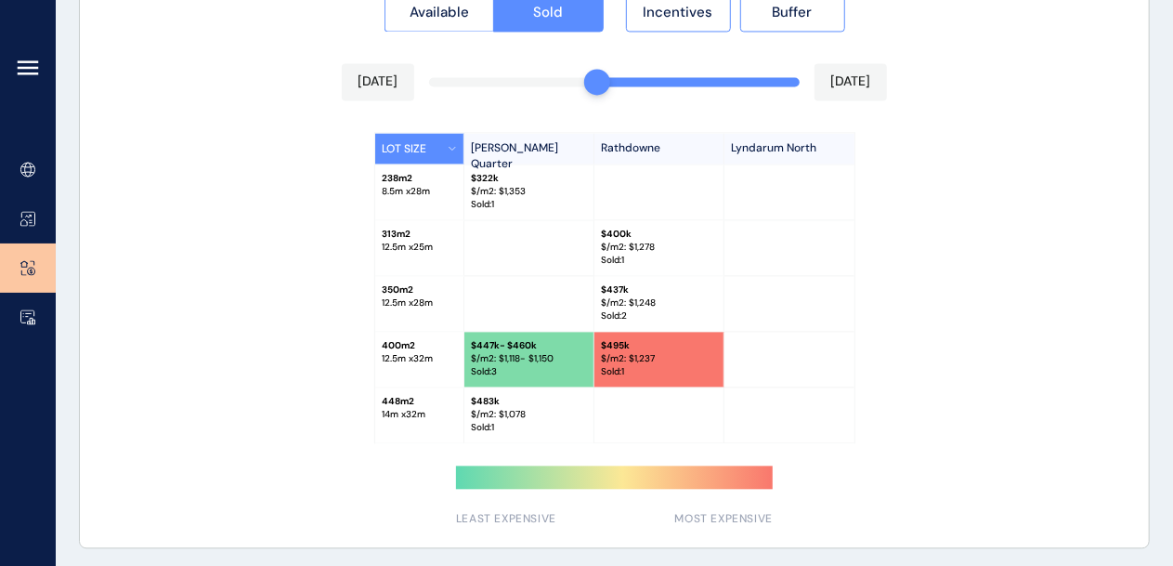
drag, startPoint x: 785, startPoint y: 86, endPoint x: 593, endPoint y: 94, distance: 192.4
click at [593, 94] on div "Available Sold Incentives Buffer [DATE] [DATE] LOT SIZE [PERSON_NAME] Quarter R…" at bounding box center [614, 254] width 1069 height 586
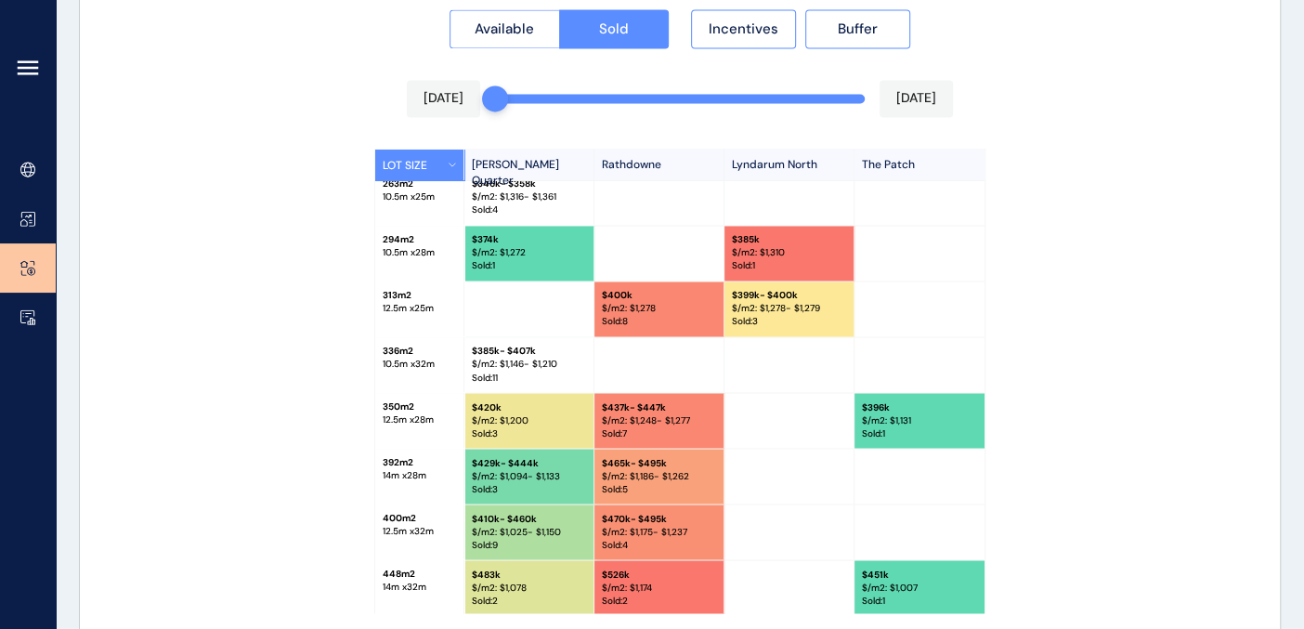
scroll to position [123, 0]
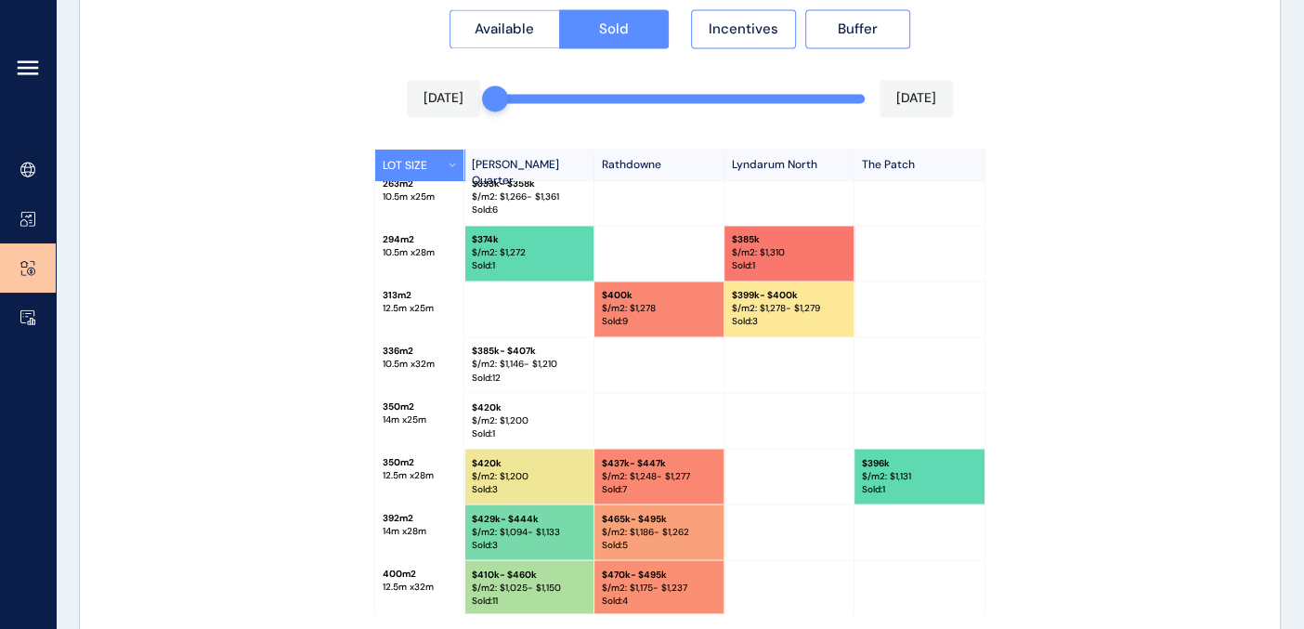
drag, startPoint x: 645, startPoint y: 99, endPoint x: 487, endPoint y: 105, distance: 158.0
click at [487, 105] on div "Oct 2024 Sep 2025" at bounding box center [680, 98] width 546 height 37
click at [736, 20] on span "Incentives" at bounding box center [744, 29] width 70 height 19
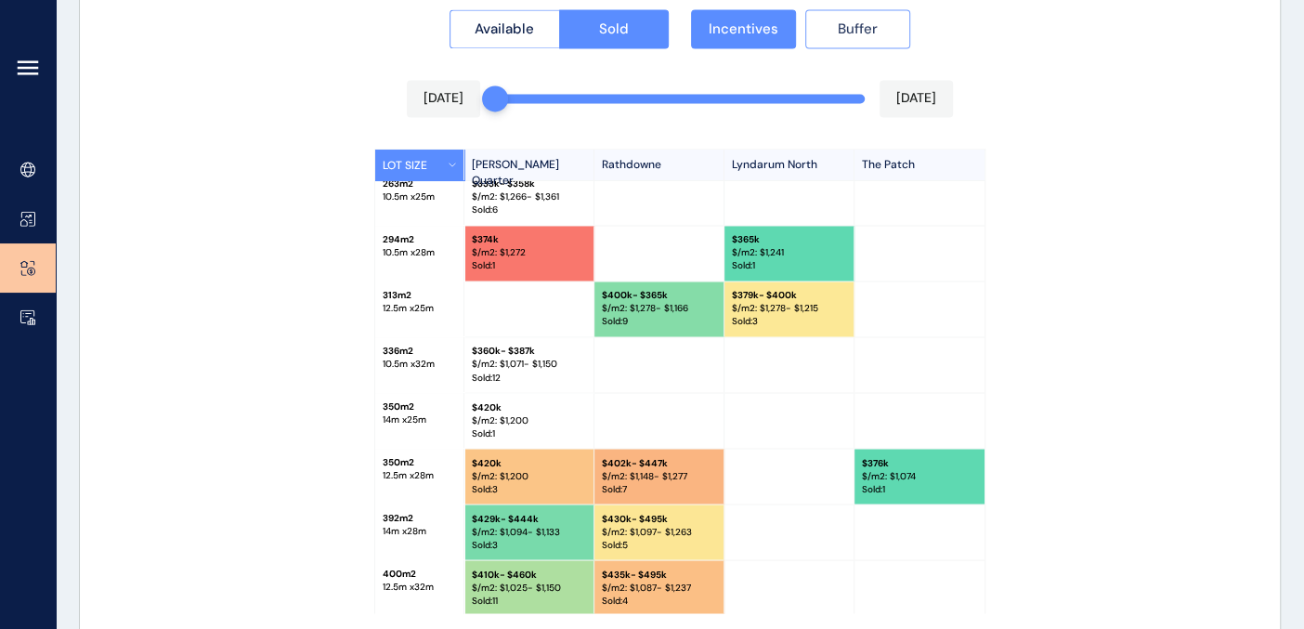
click at [840, 23] on span "Buffer" at bounding box center [858, 29] width 40 height 19
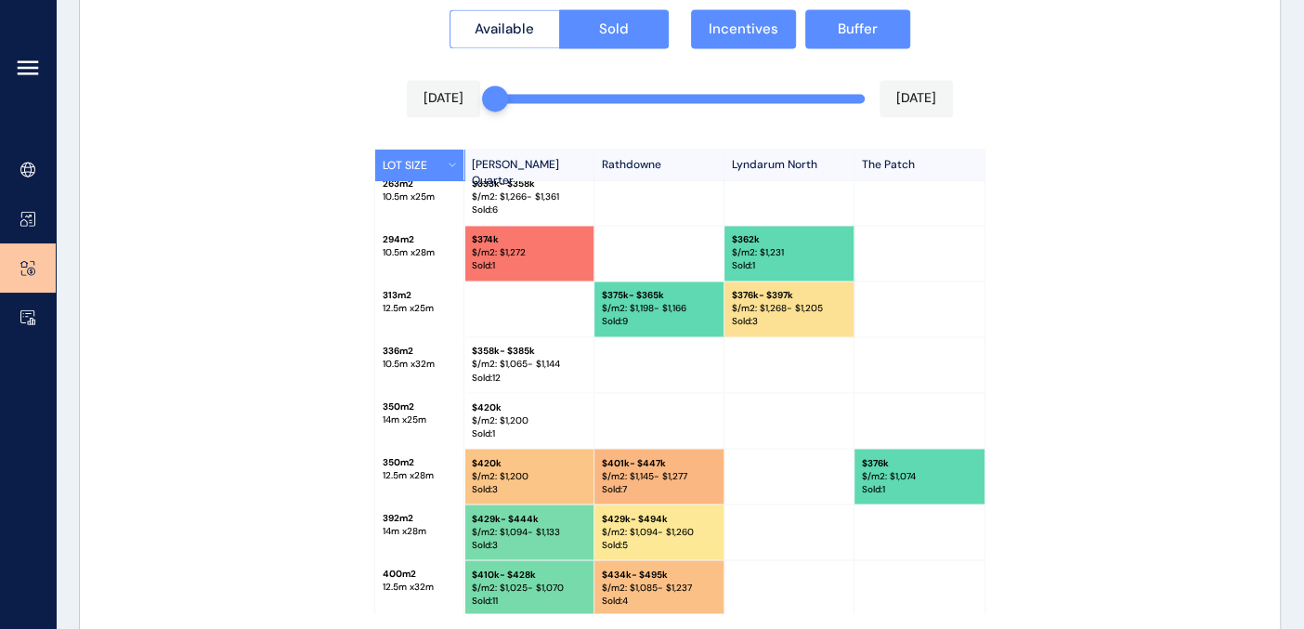
click at [25, 60] on icon at bounding box center [28, 68] width 22 height 22
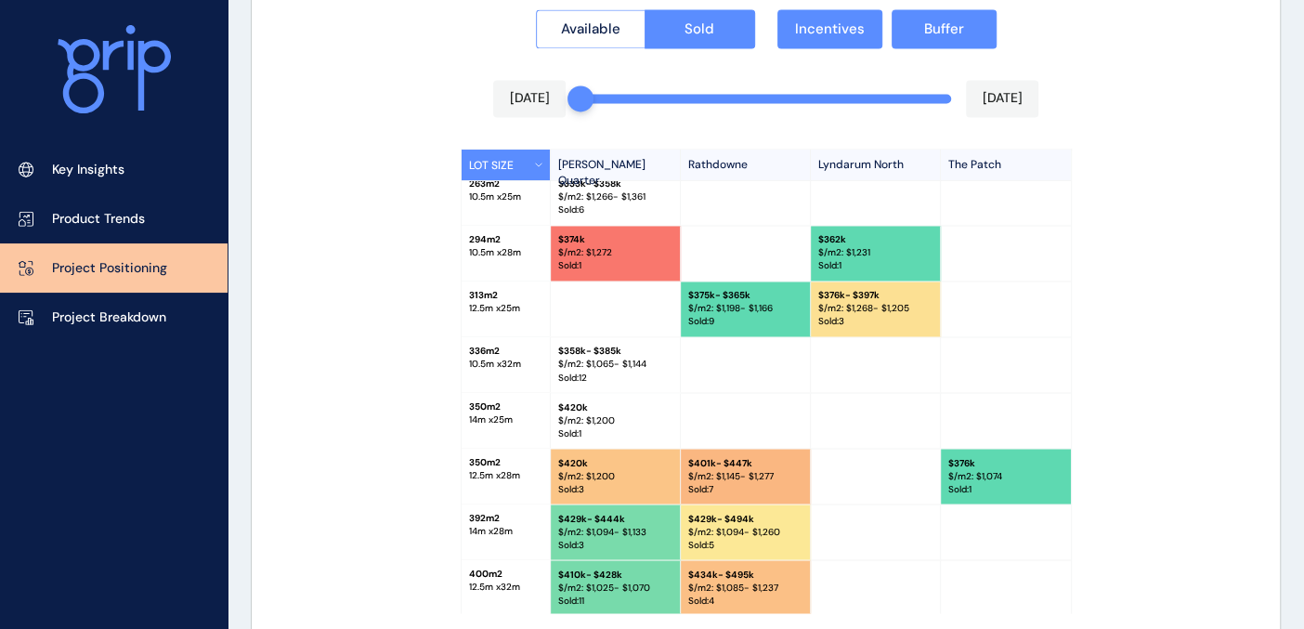
click at [1028, 41] on div "Available Sold Incentives Buffer" at bounding box center [765, 23] width 987 height 50
